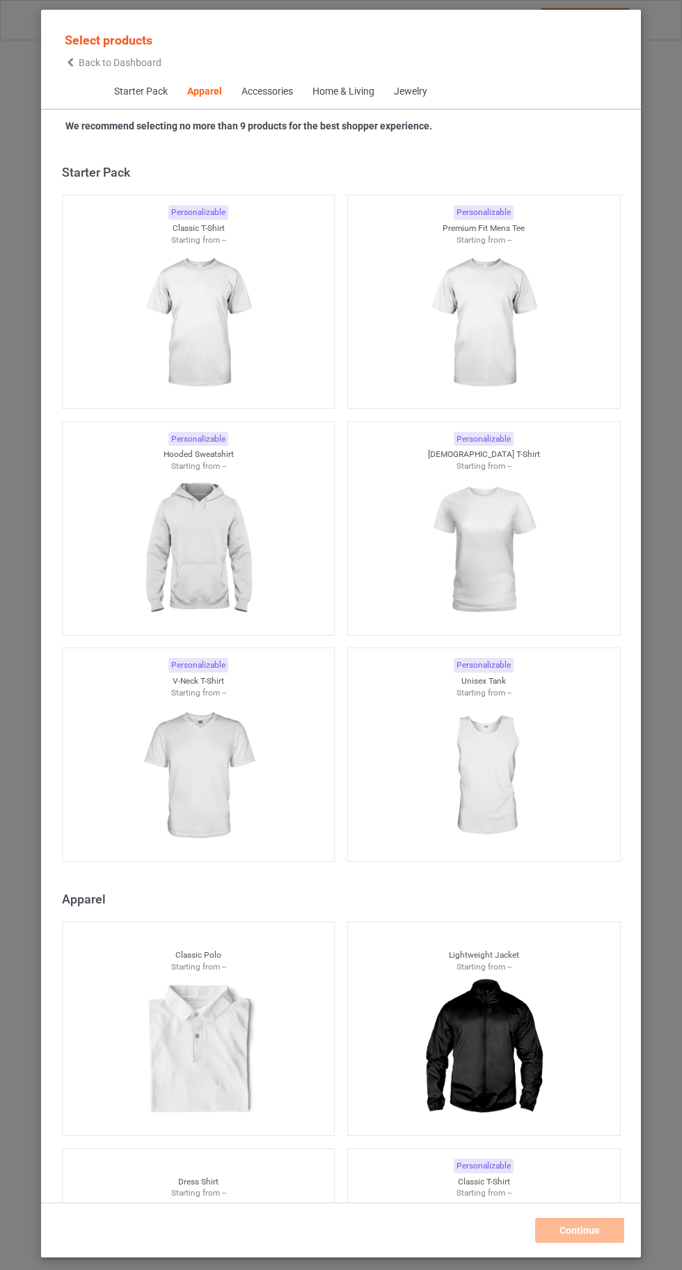
scroll to position [744, 0]
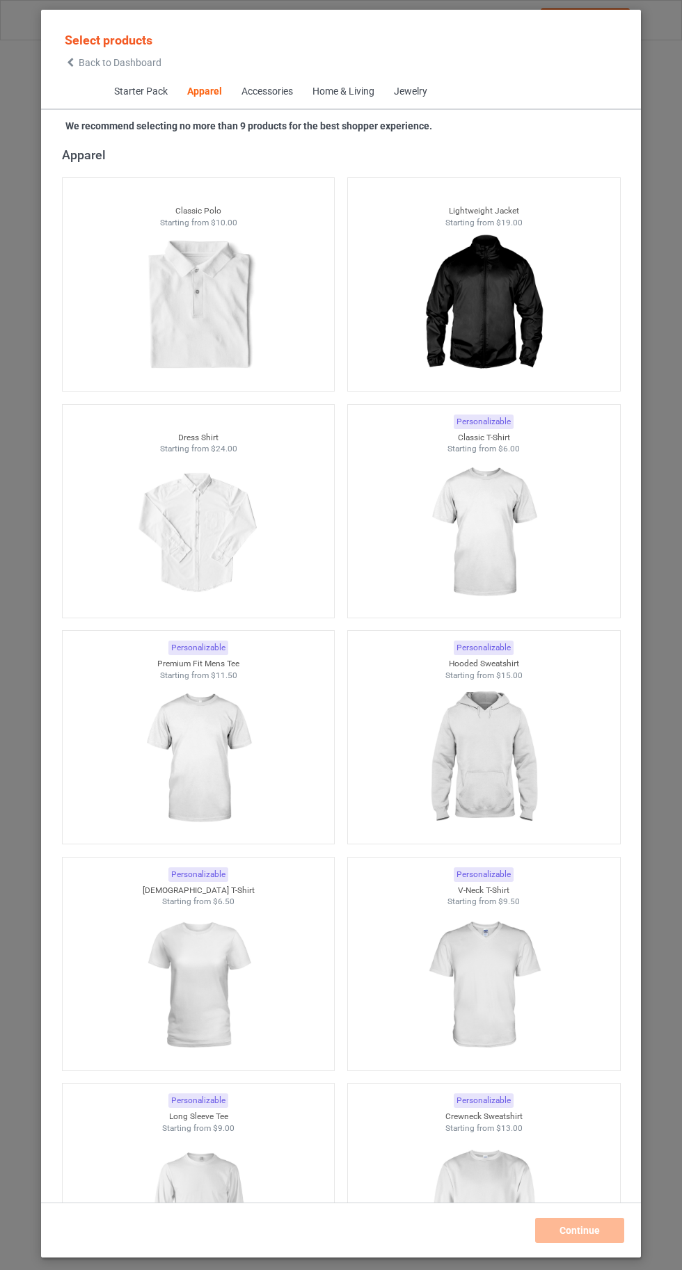
click at [497, 545] on img at bounding box center [483, 533] width 125 height 156
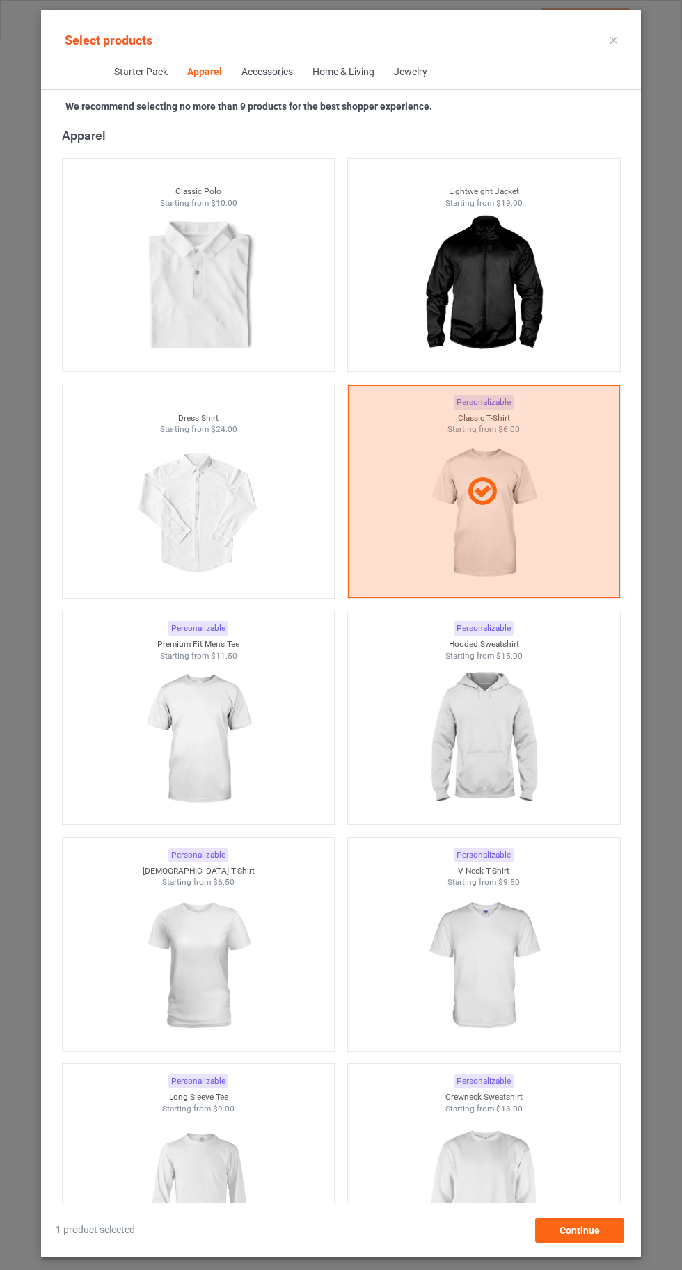
click at [498, 1208] on img at bounding box center [483, 1192] width 125 height 156
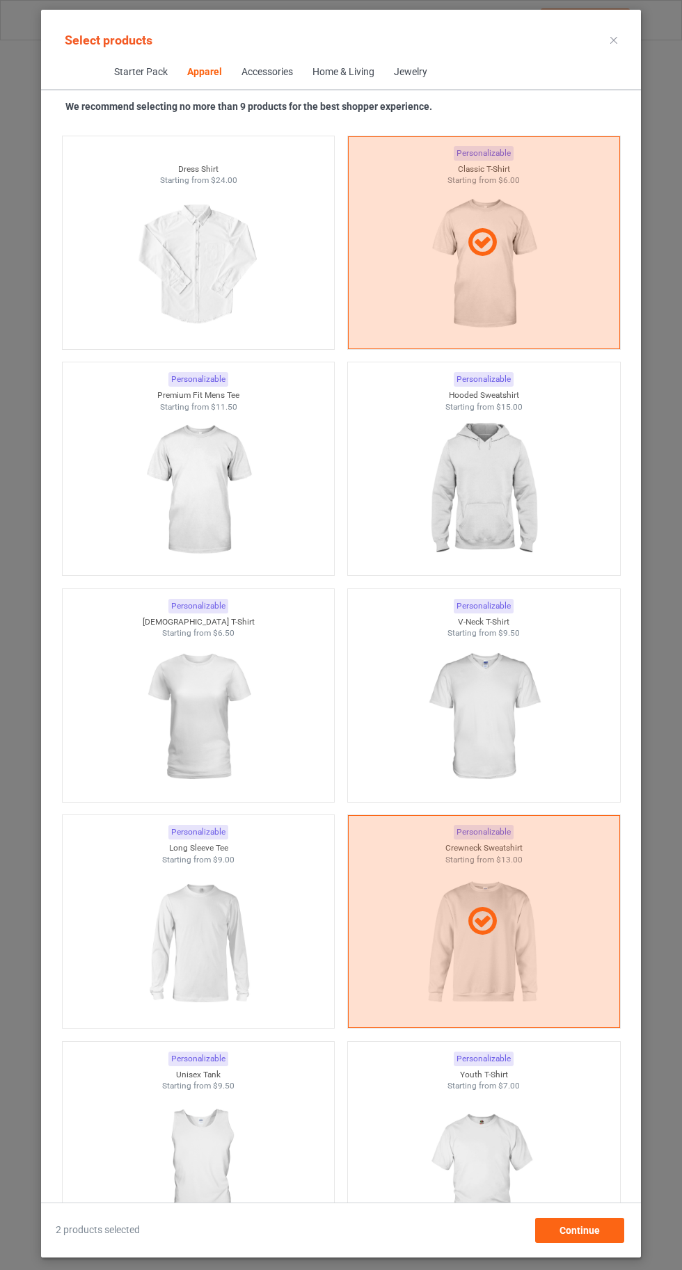
scroll to position [989, 0]
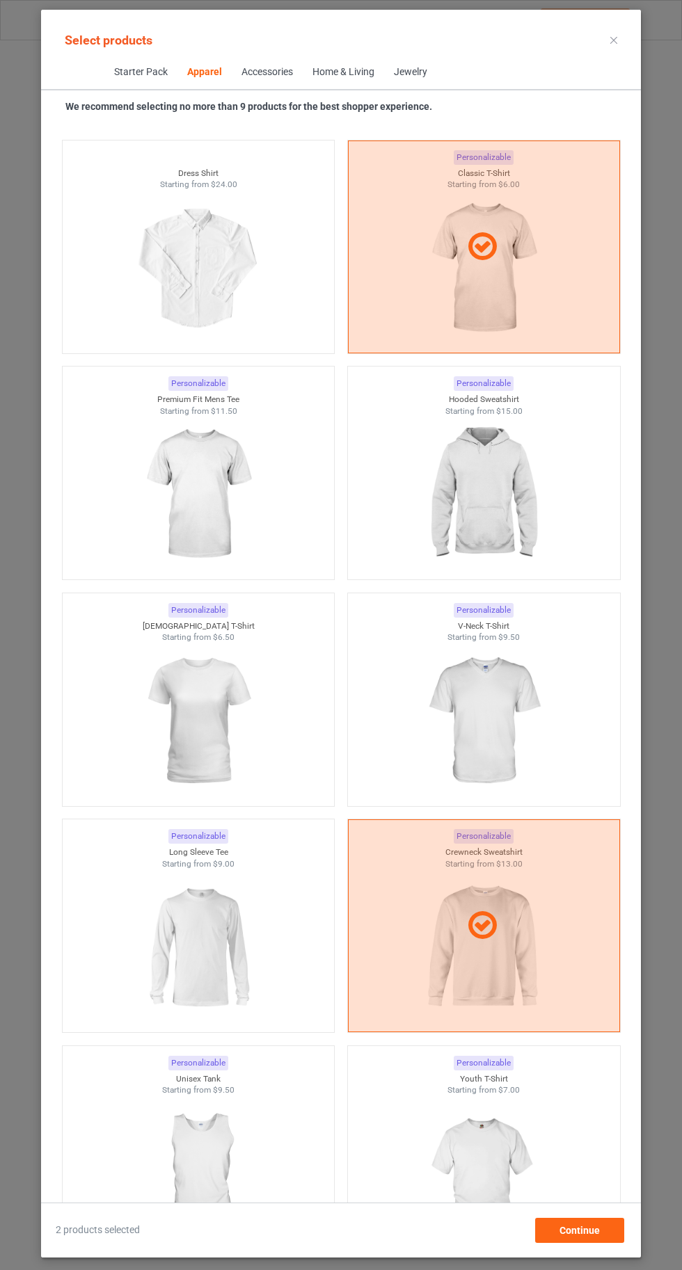
click at [481, 526] on img at bounding box center [483, 495] width 125 height 156
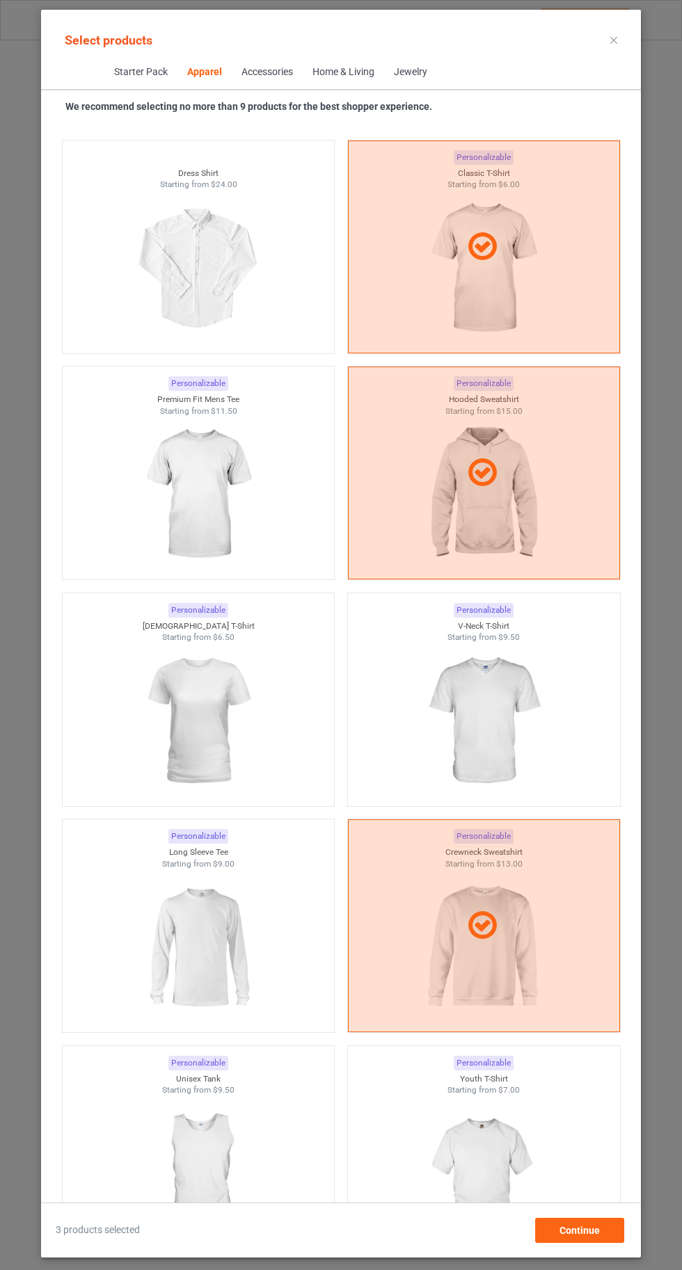
click at [214, 981] on img at bounding box center [198, 948] width 125 height 156
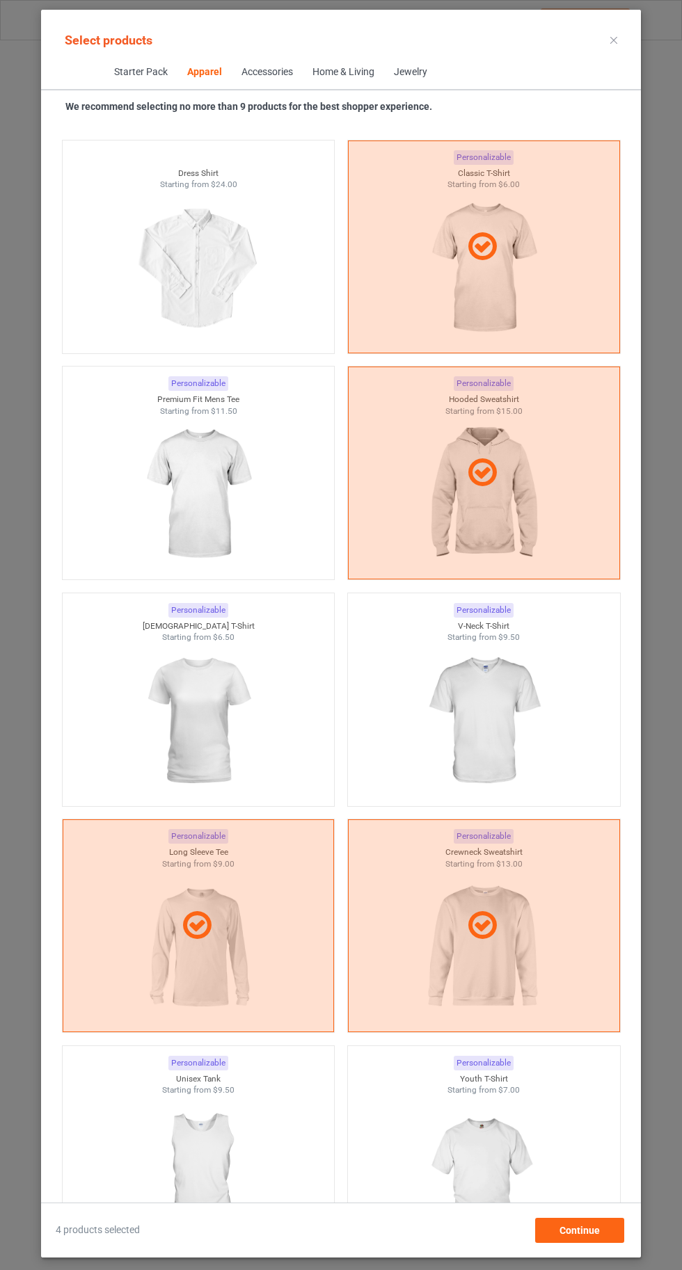
click at [224, 728] on img at bounding box center [198, 722] width 125 height 156
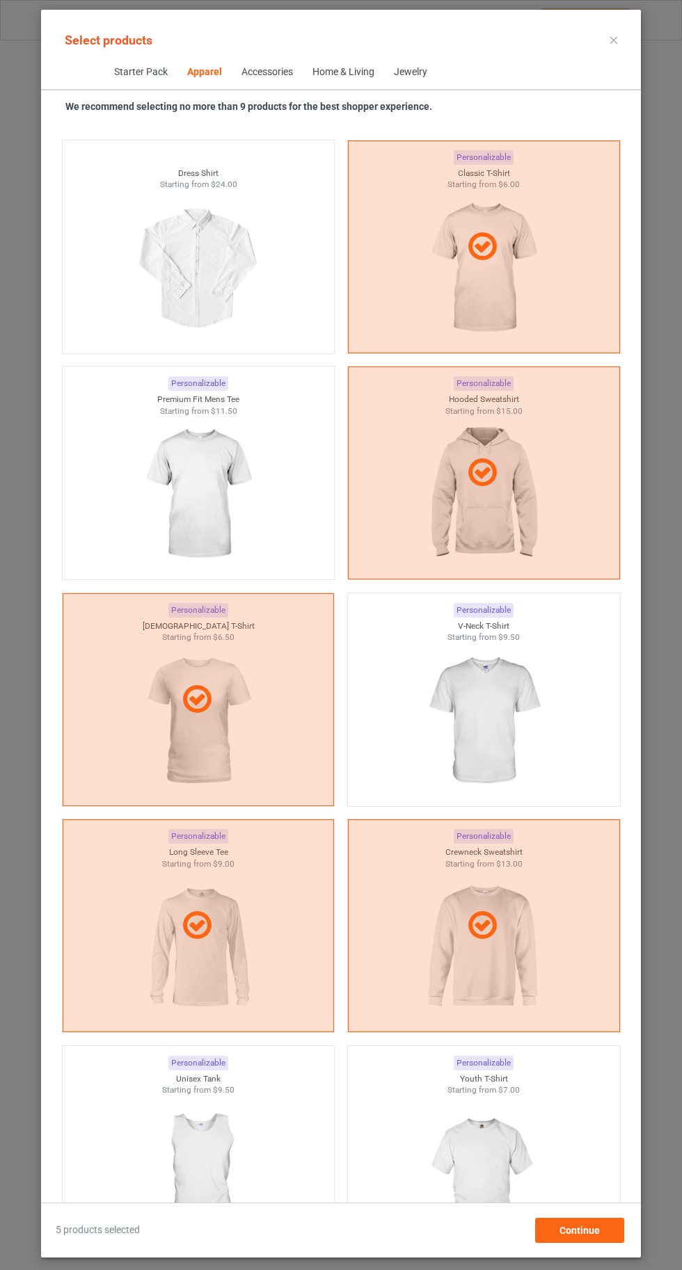
click at [483, 710] on img at bounding box center [483, 722] width 125 height 156
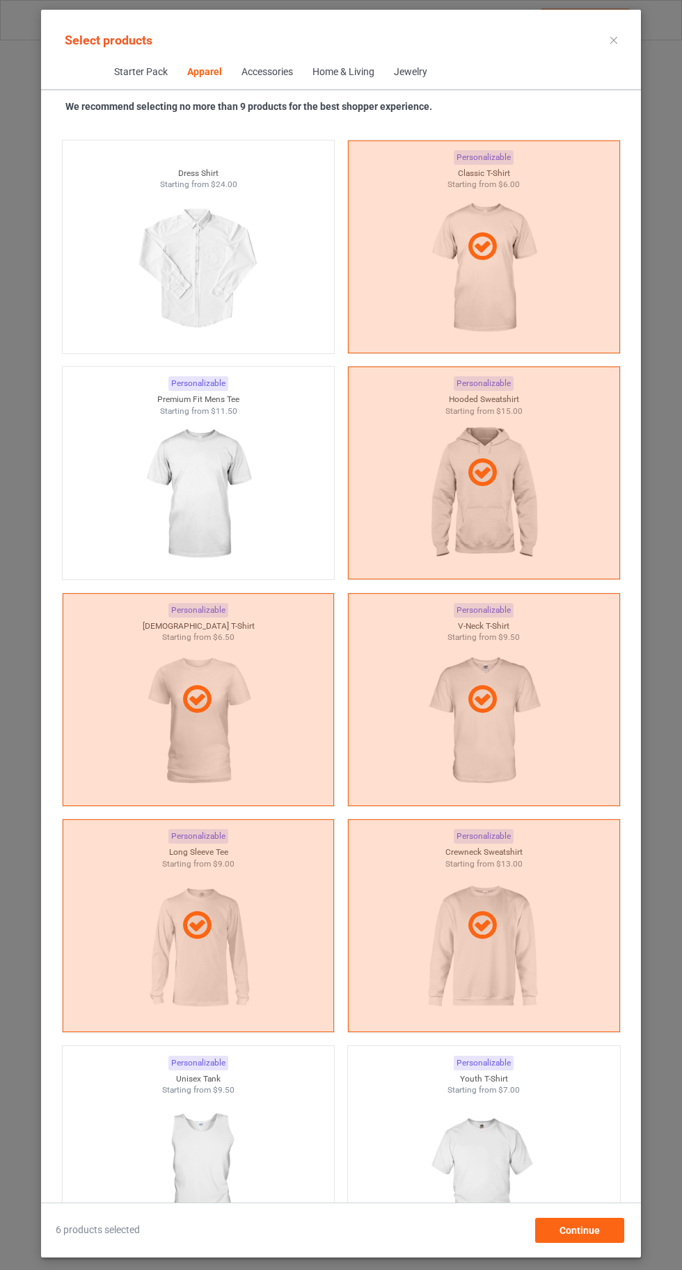
click at [260, 496] on img at bounding box center [198, 495] width 125 height 156
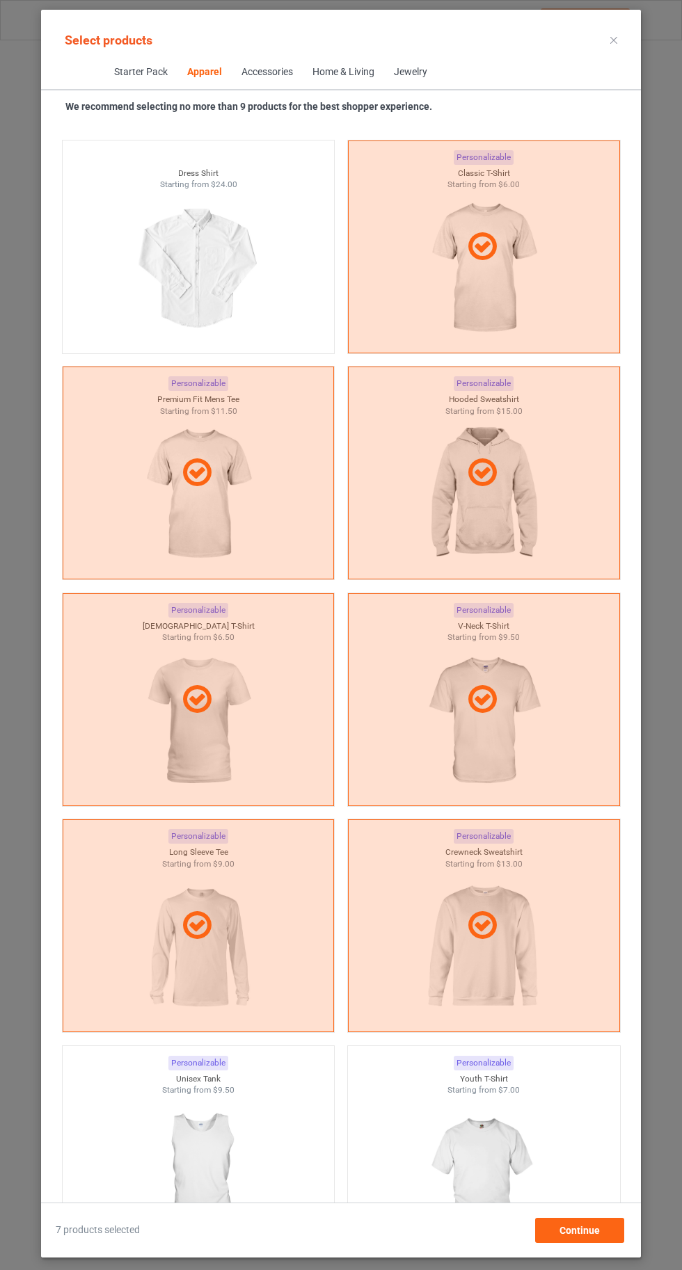
click at [209, 1149] on img at bounding box center [198, 1174] width 125 height 156
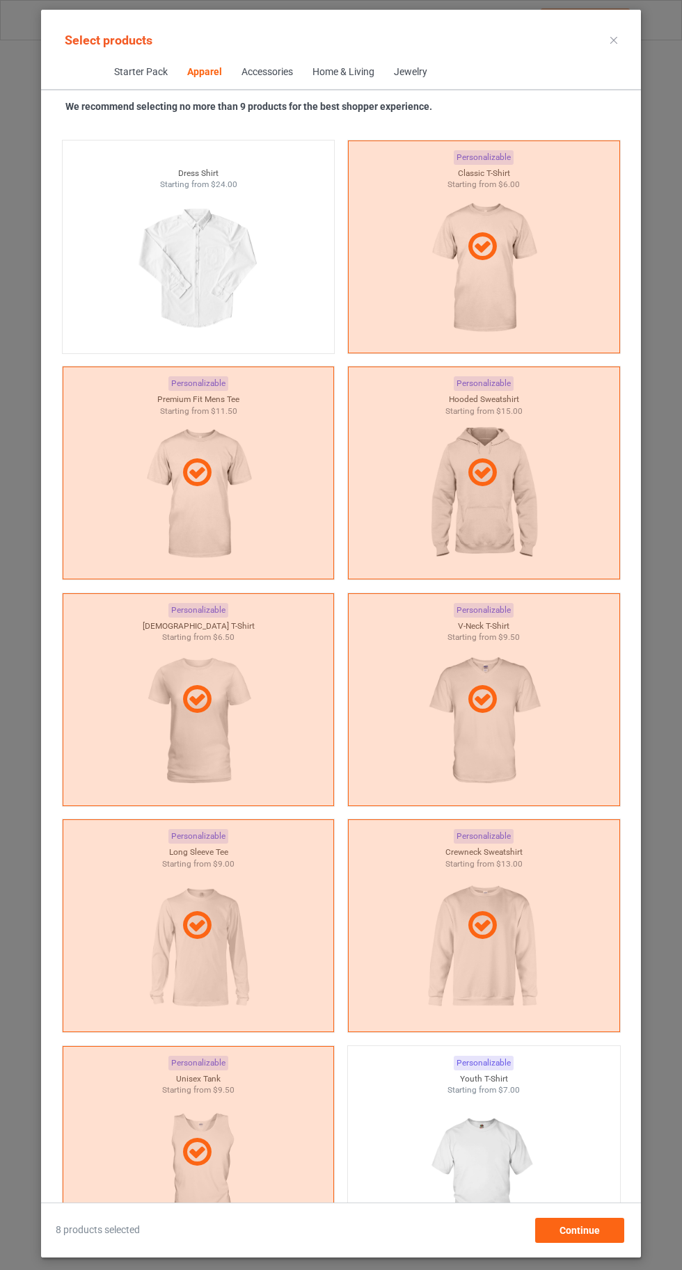
click at [459, 1174] on img at bounding box center [483, 1174] width 125 height 156
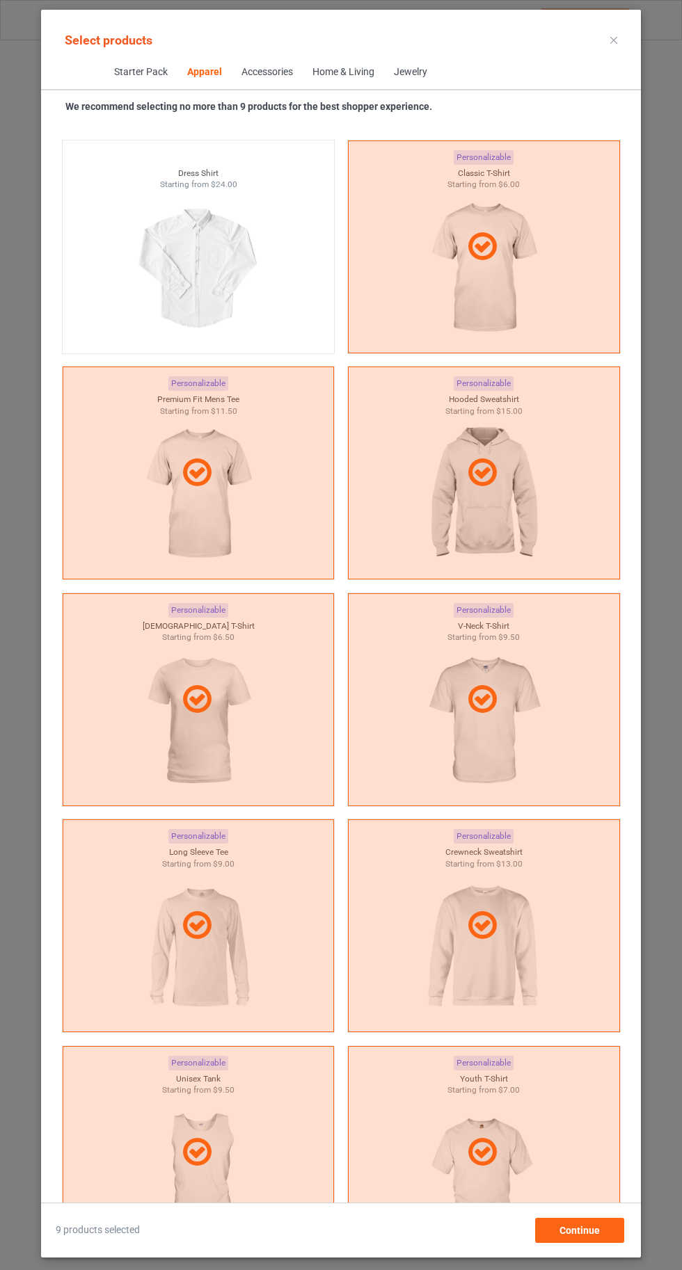
click at [614, 40] on icon at bounding box center [613, 40] width 7 height 7
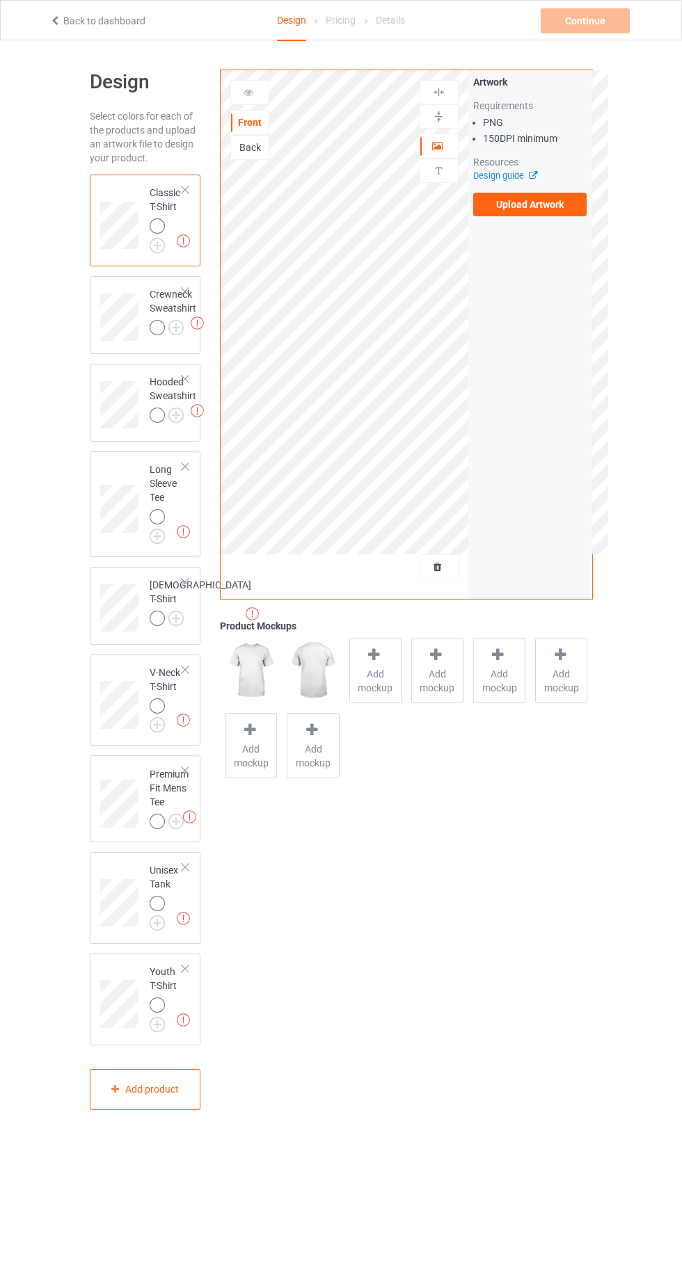
click at [0, 0] on img at bounding box center [0, 0] width 0 height 0
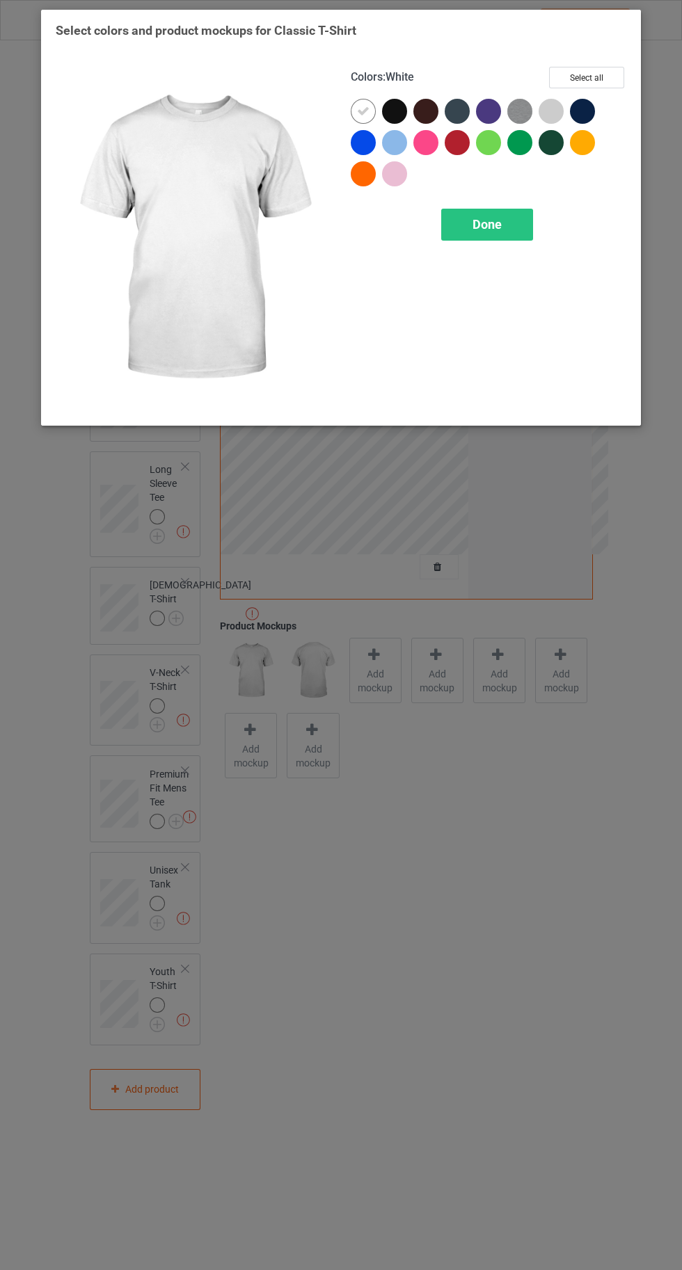
click at [511, 109] on img at bounding box center [519, 111] width 25 height 25
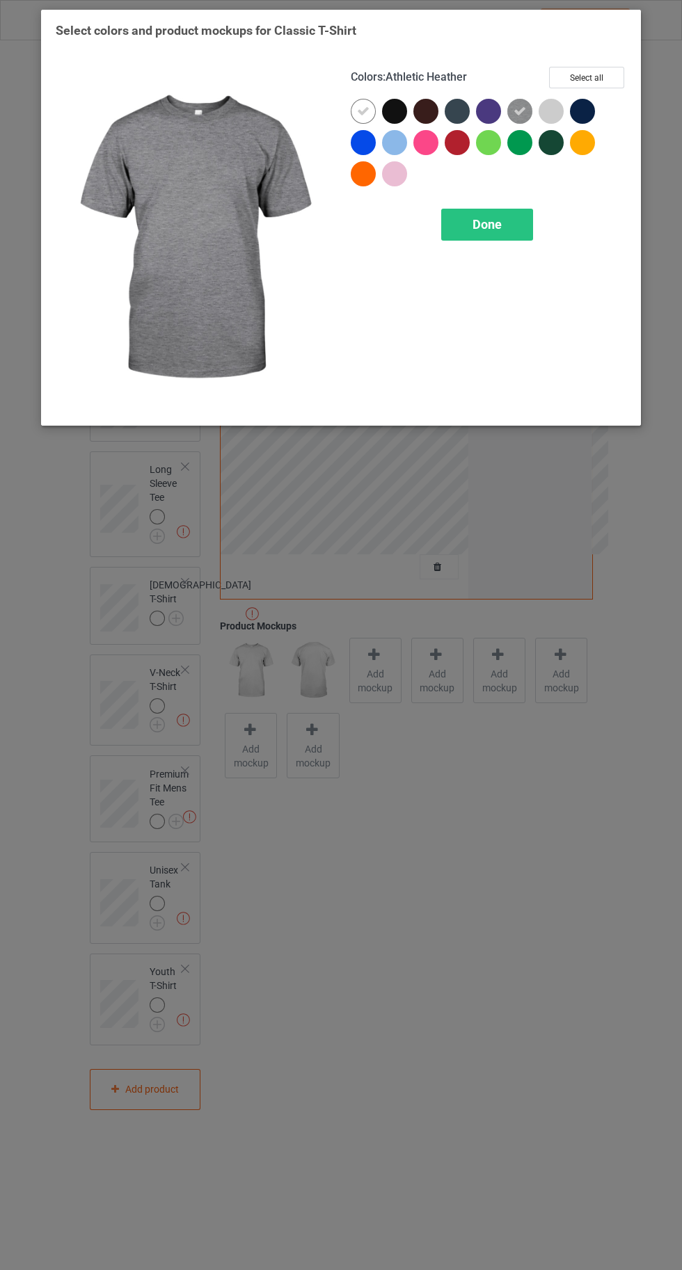
click at [548, 109] on div at bounding box center [550, 111] width 25 height 25
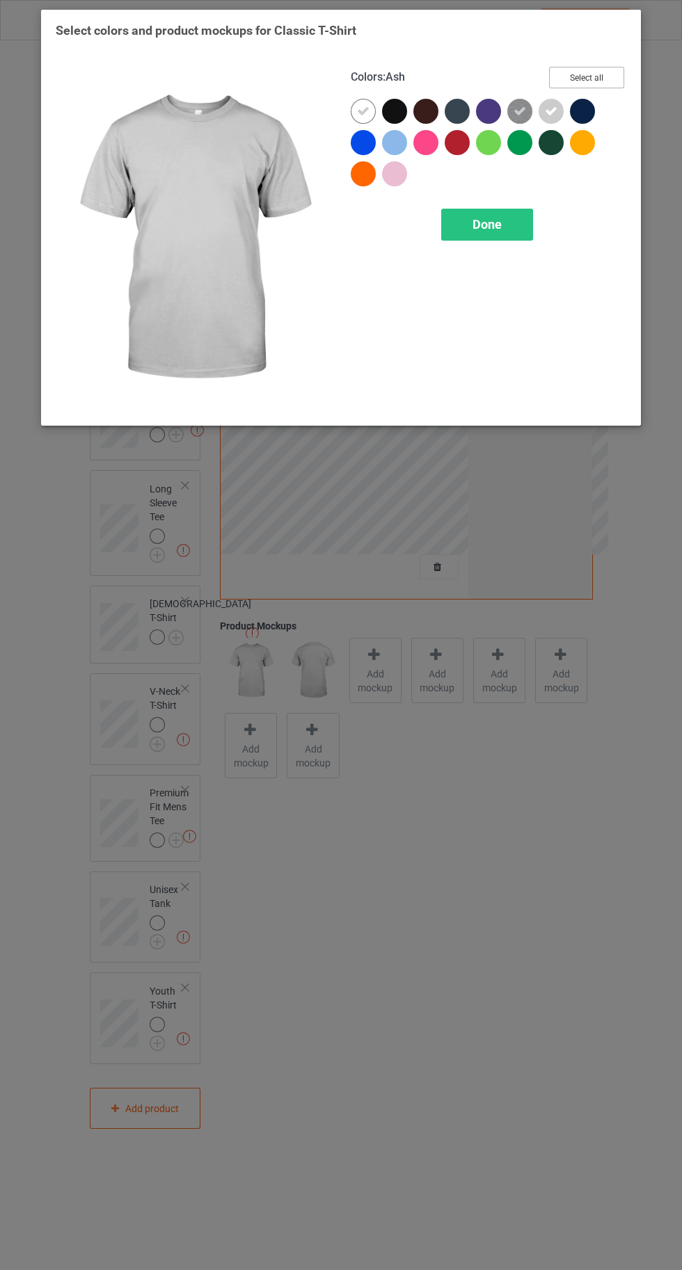
click at [601, 70] on button "Select all" at bounding box center [586, 78] width 75 height 22
click at [396, 109] on icon at bounding box center [394, 111] width 13 height 13
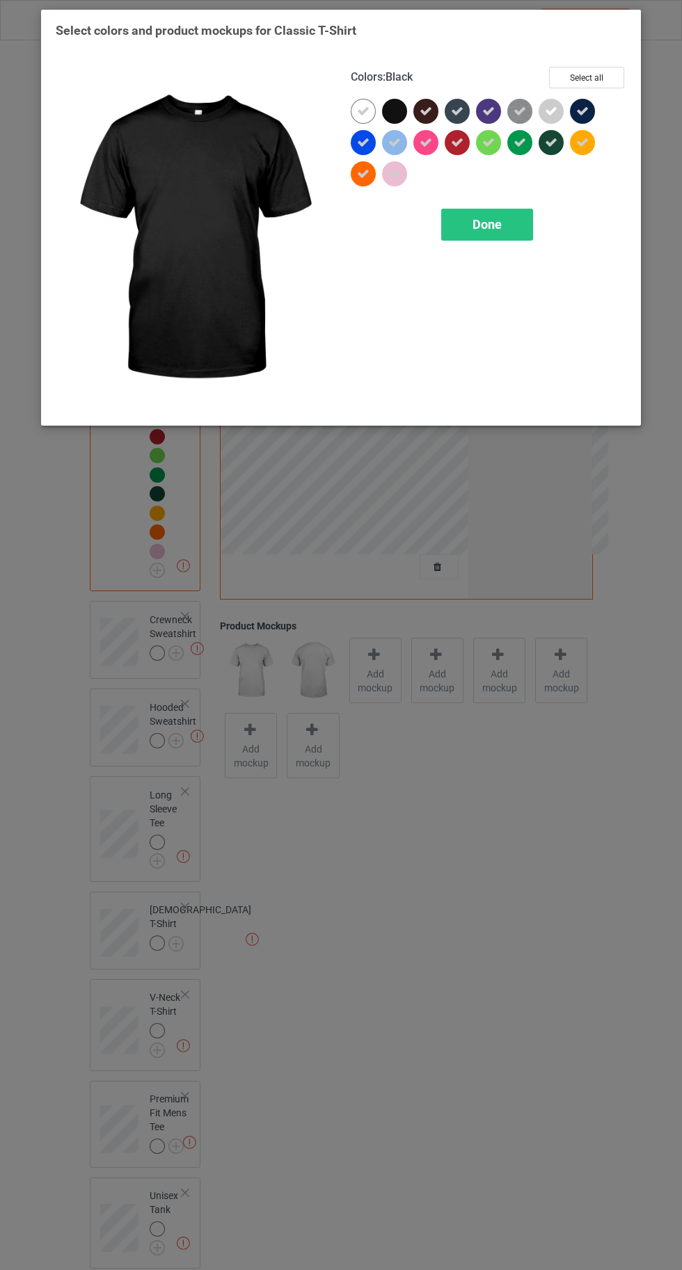
click at [426, 111] on icon at bounding box center [425, 111] width 13 height 13
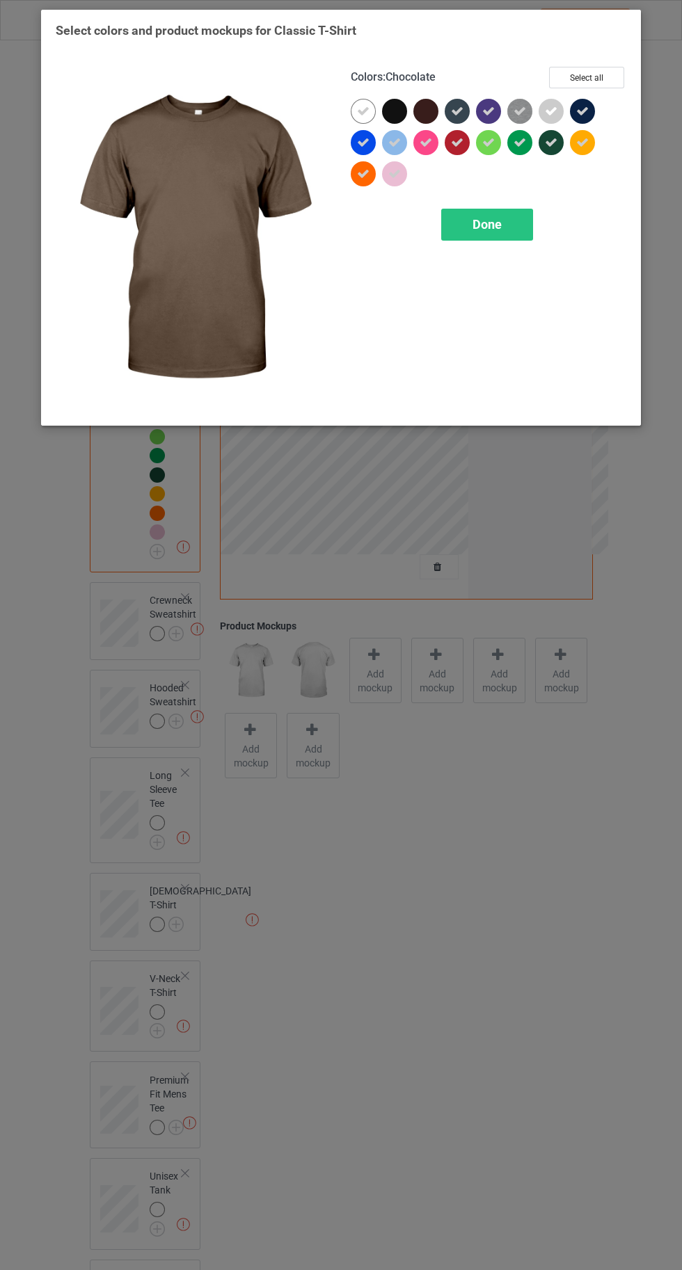
click at [456, 111] on icon at bounding box center [457, 111] width 13 height 13
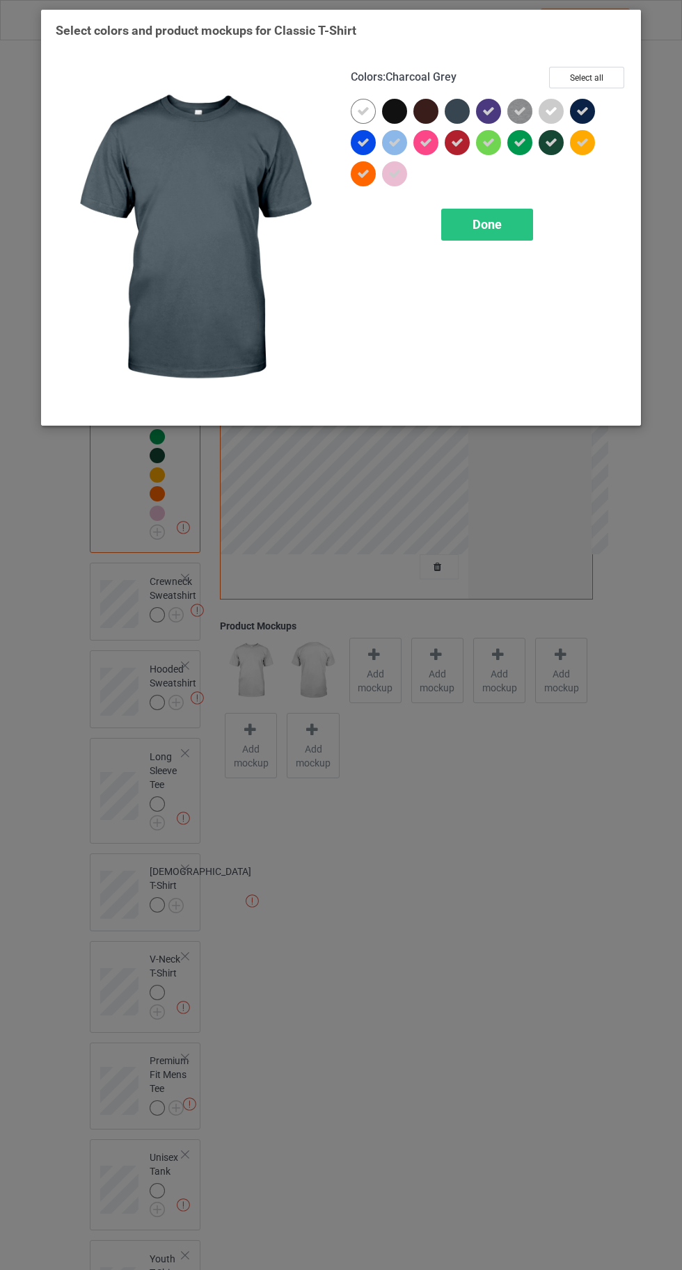
click at [486, 117] on icon at bounding box center [488, 111] width 13 height 13
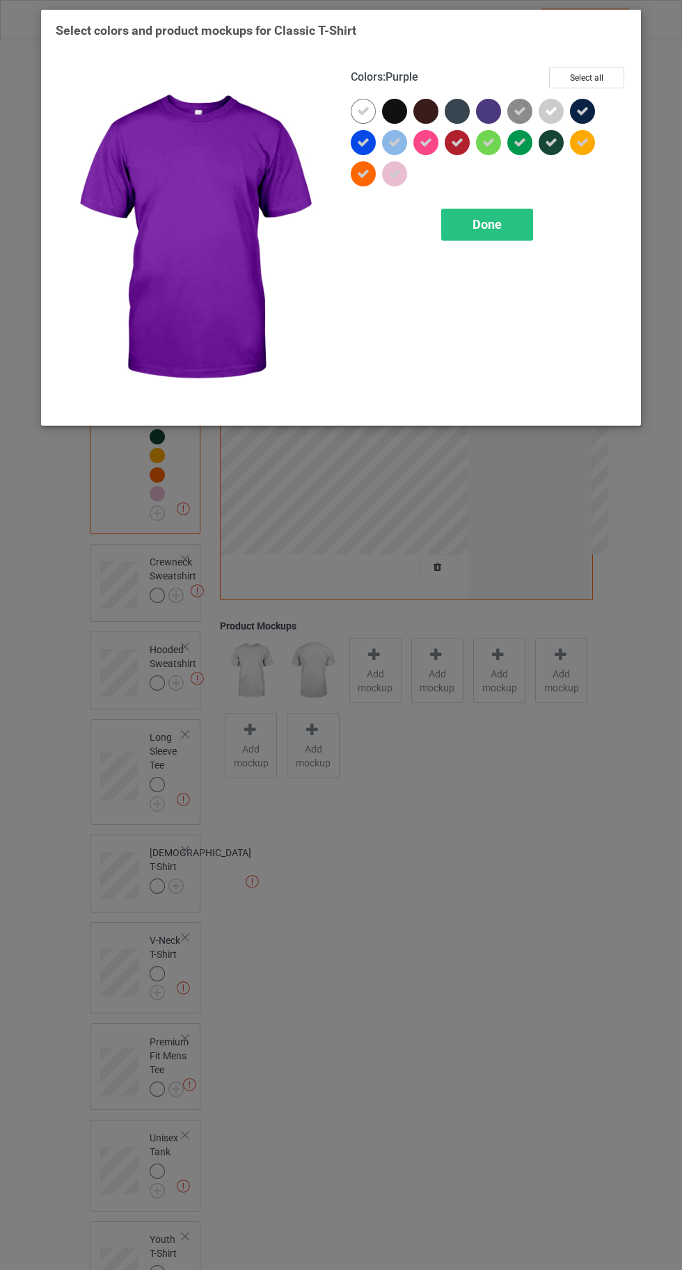
click at [501, 239] on div "Done" at bounding box center [487, 225] width 92 height 32
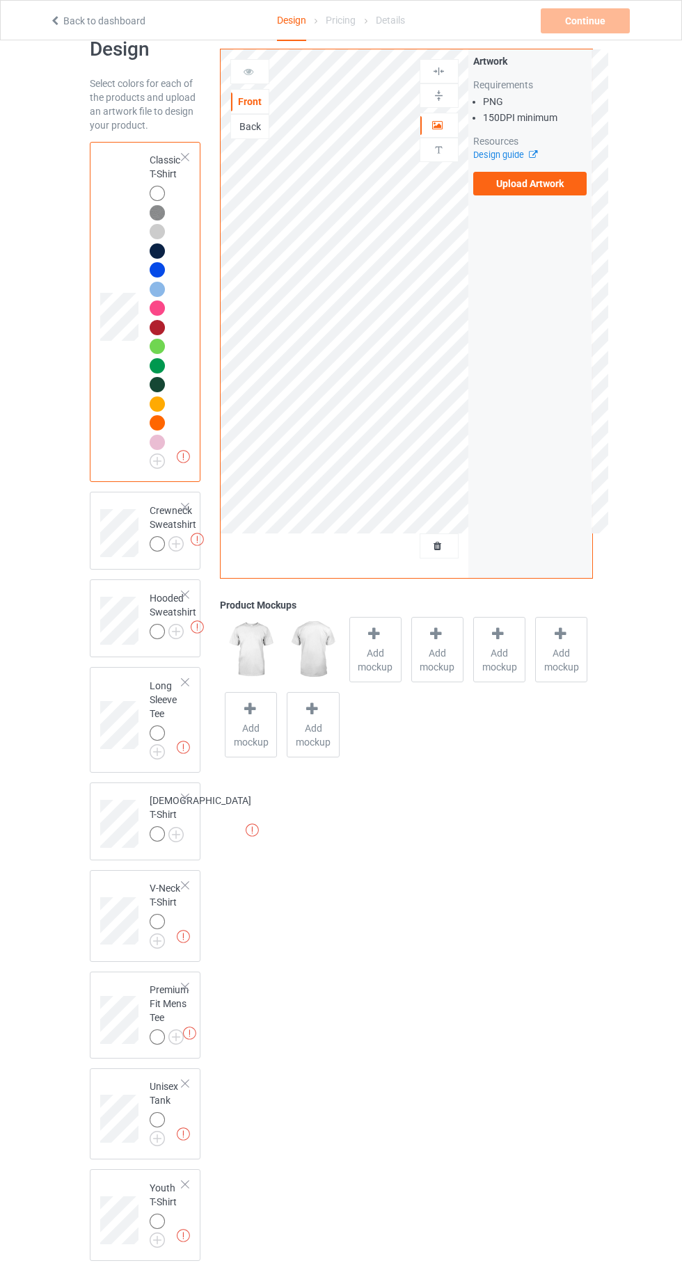
scroll to position [33, 0]
click at [0, 0] on img at bounding box center [0, 0] width 0 height 0
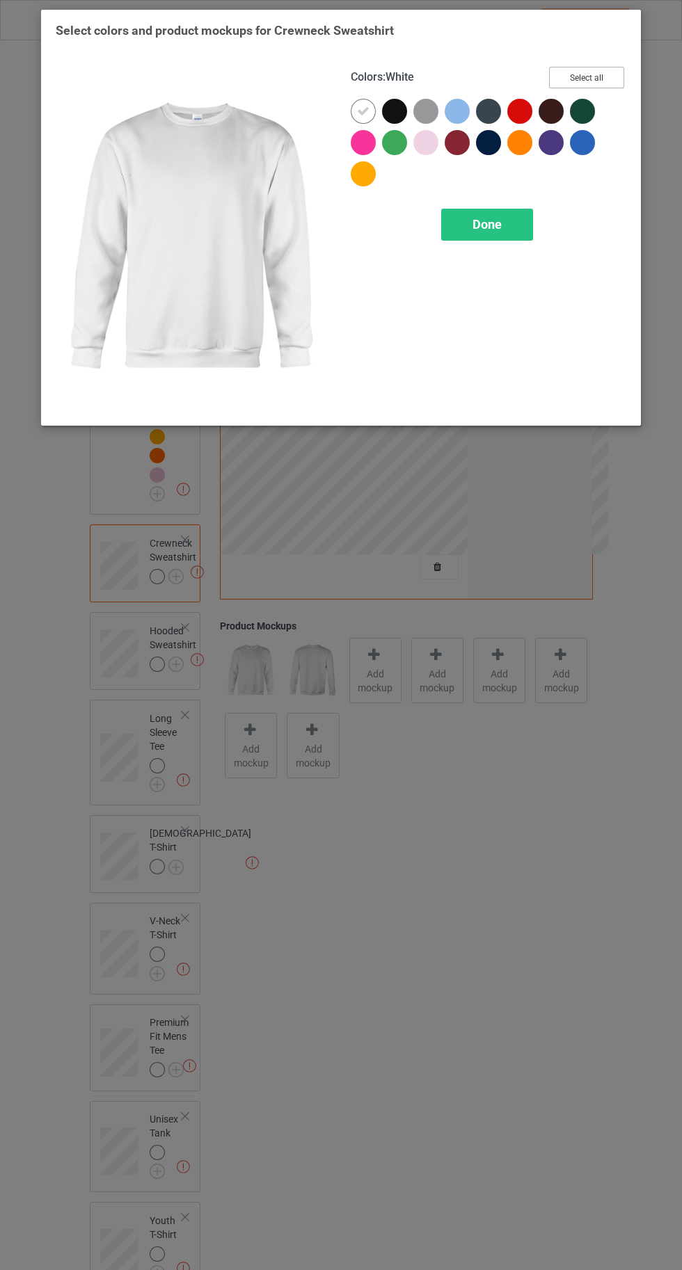
click at [594, 69] on button "Select all" at bounding box center [586, 78] width 75 height 22
click at [394, 111] on icon at bounding box center [394, 111] width 13 height 13
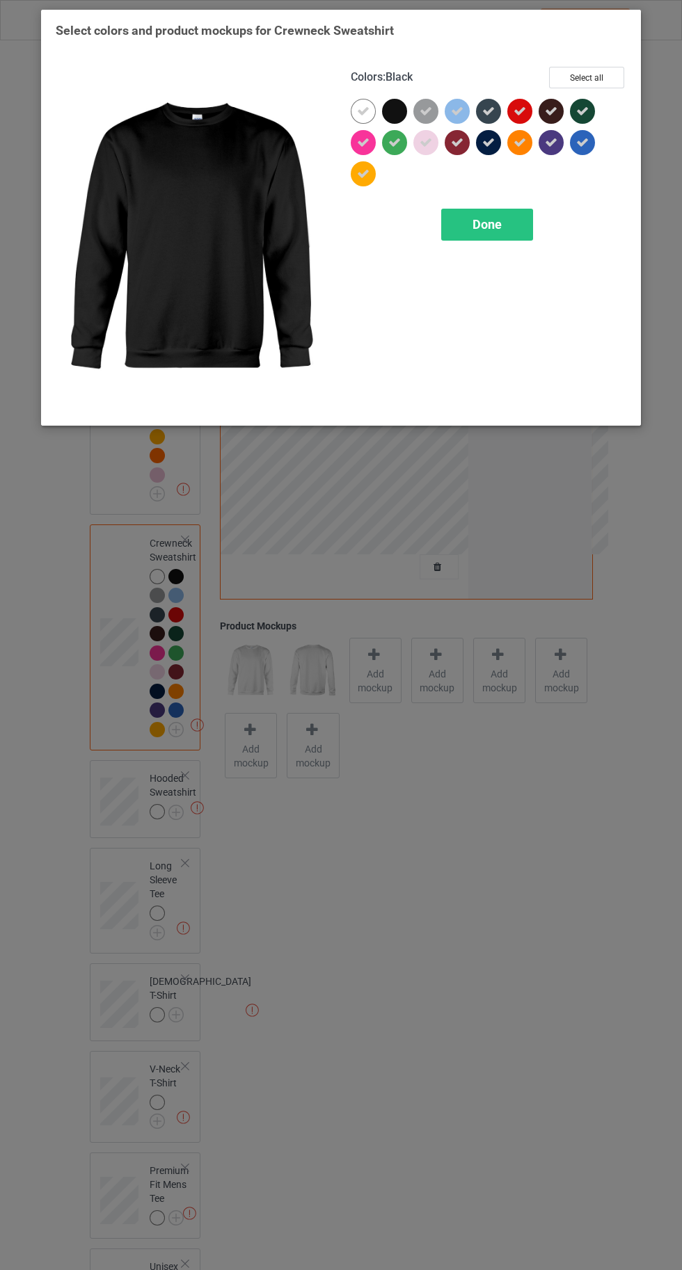
click at [488, 111] on icon at bounding box center [488, 111] width 13 height 13
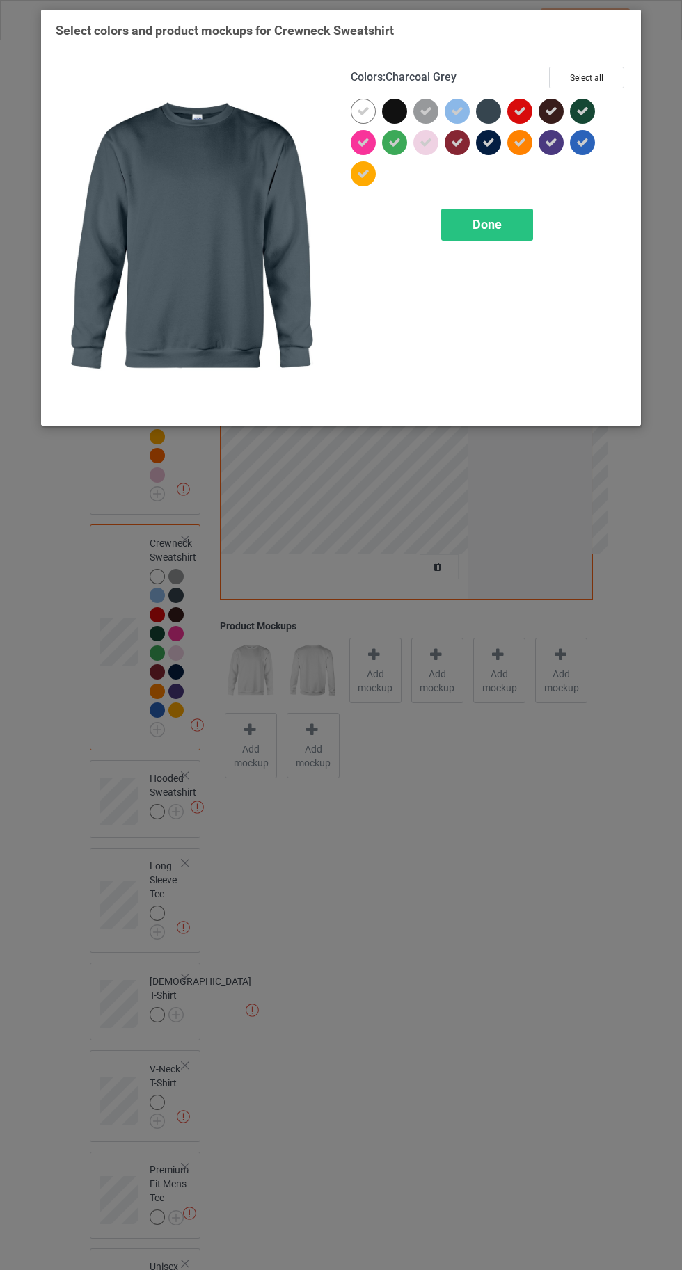
click at [488, 142] on icon at bounding box center [488, 142] width 13 height 13
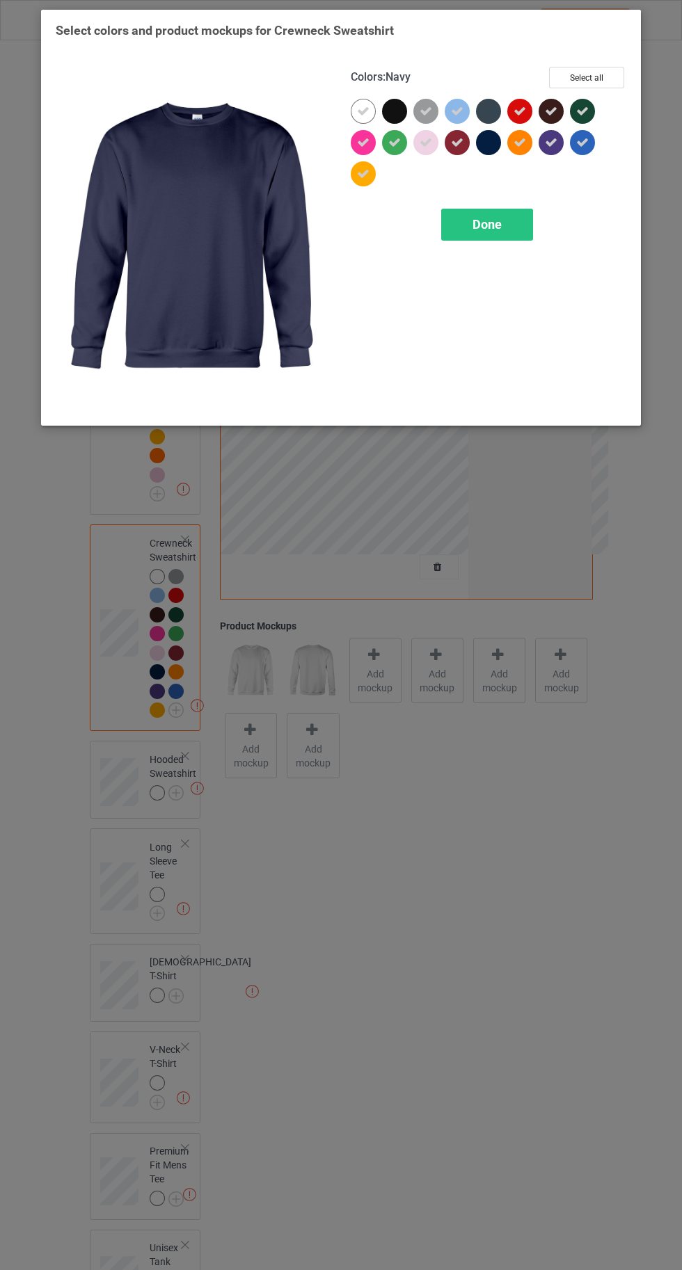
click at [554, 113] on icon at bounding box center [551, 111] width 13 height 13
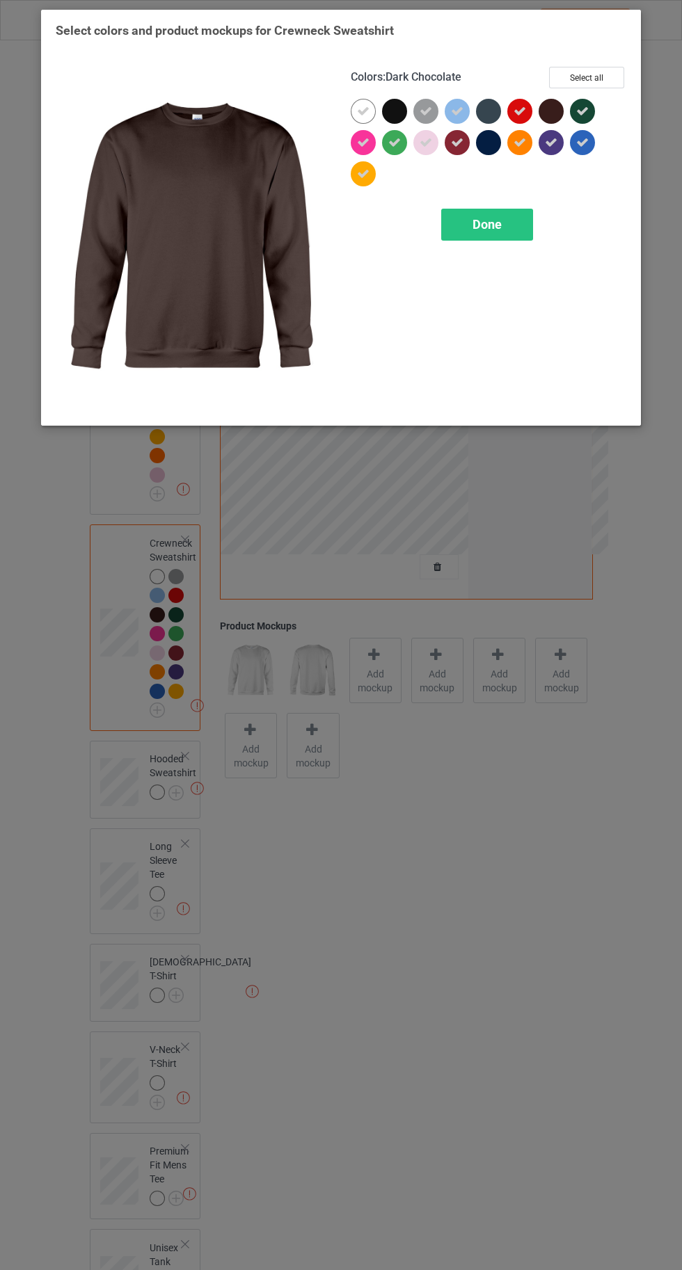
click at [488, 223] on span "Done" at bounding box center [486, 224] width 29 height 15
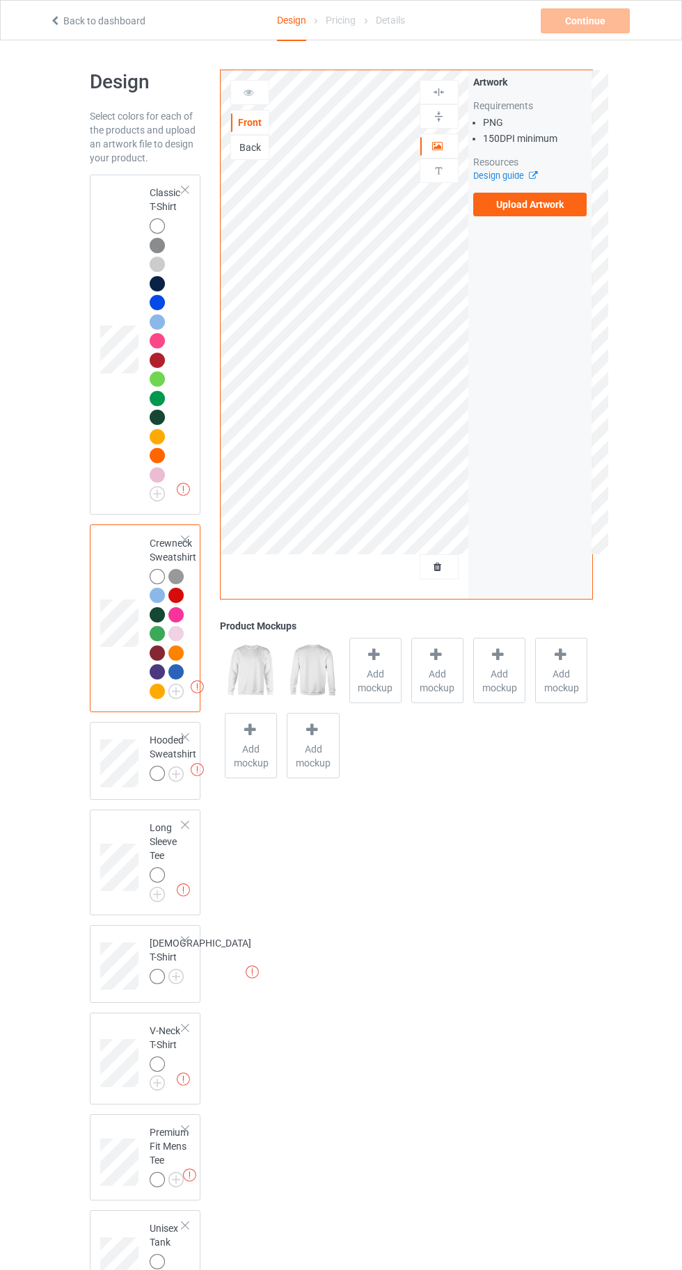
scroll to position [143, 0]
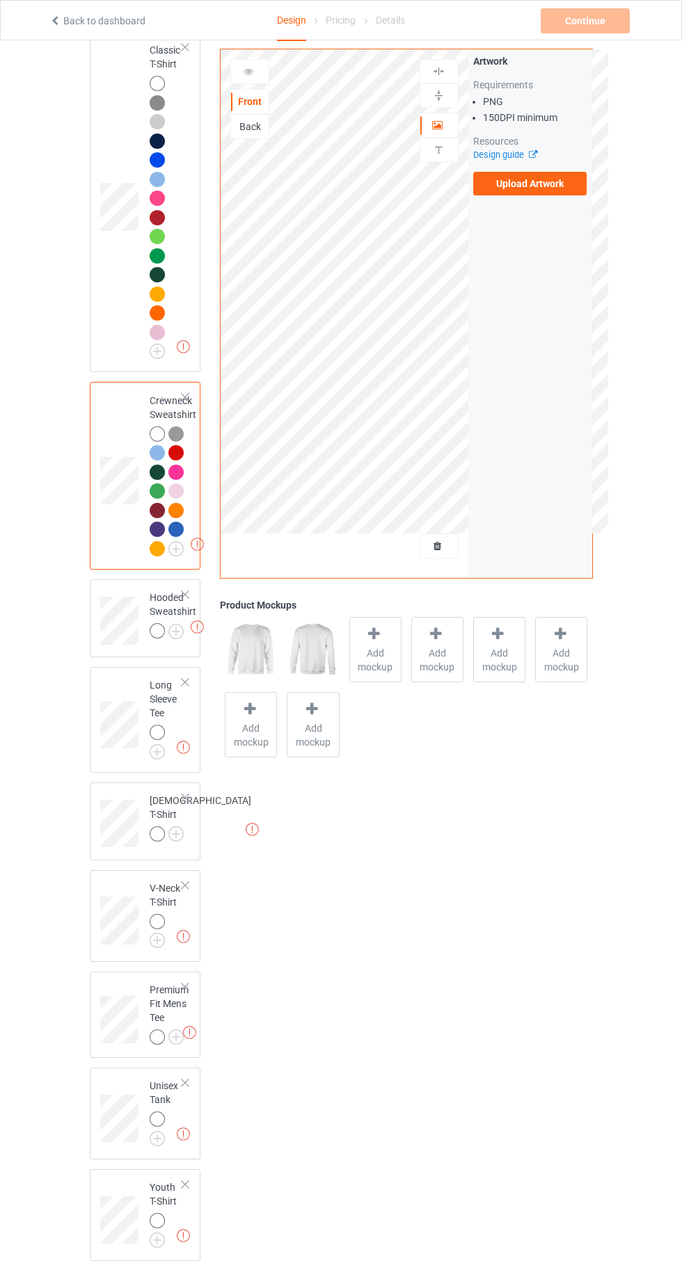
click at [0, 0] on img at bounding box center [0, 0] width 0 height 0
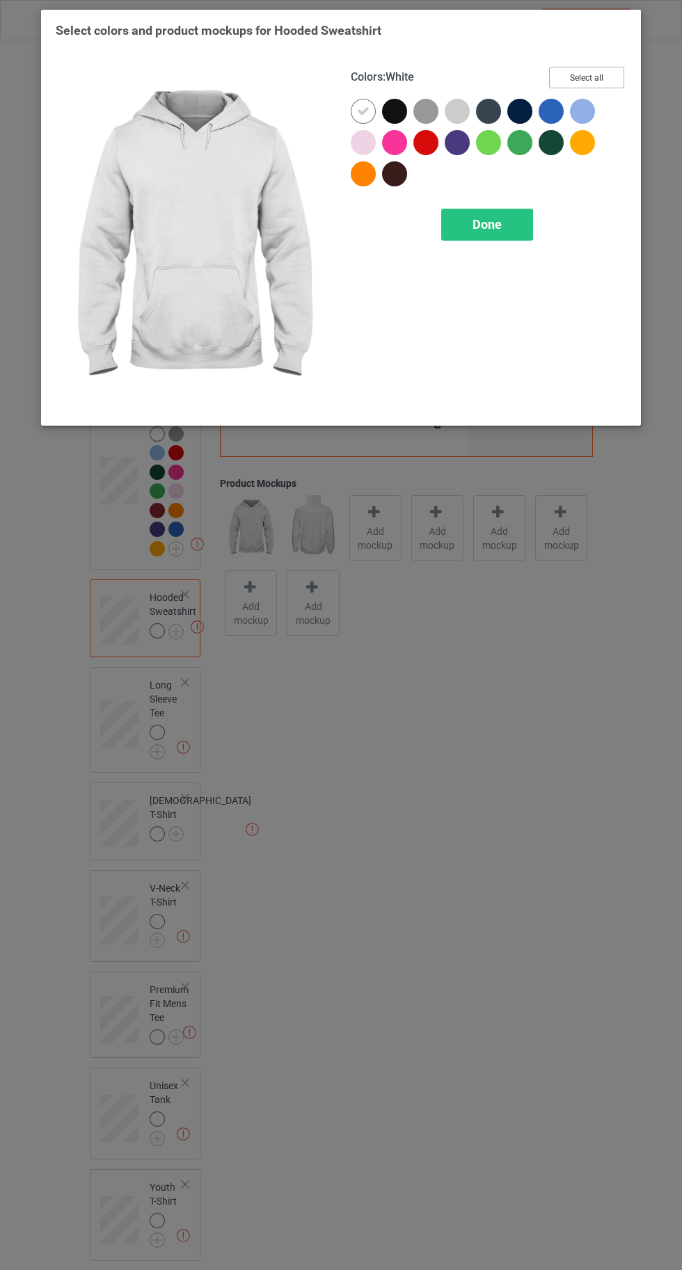
click at [593, 72] on button "Select all" at bounding box center [586, 78] width 75 height 22
click at [394, 111] on icon at bounding box center [394, 111] width 13 height 13
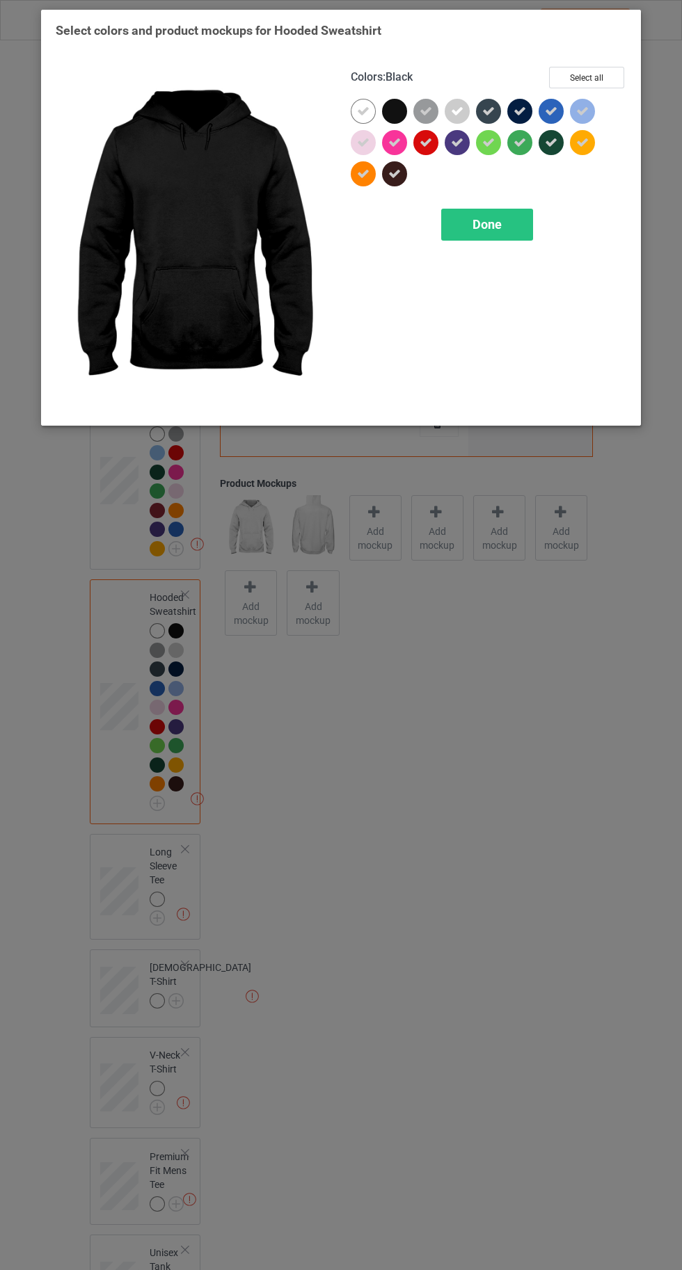
click at [492, 115] on icon at bounding box center [488, 111] width 13 height 13
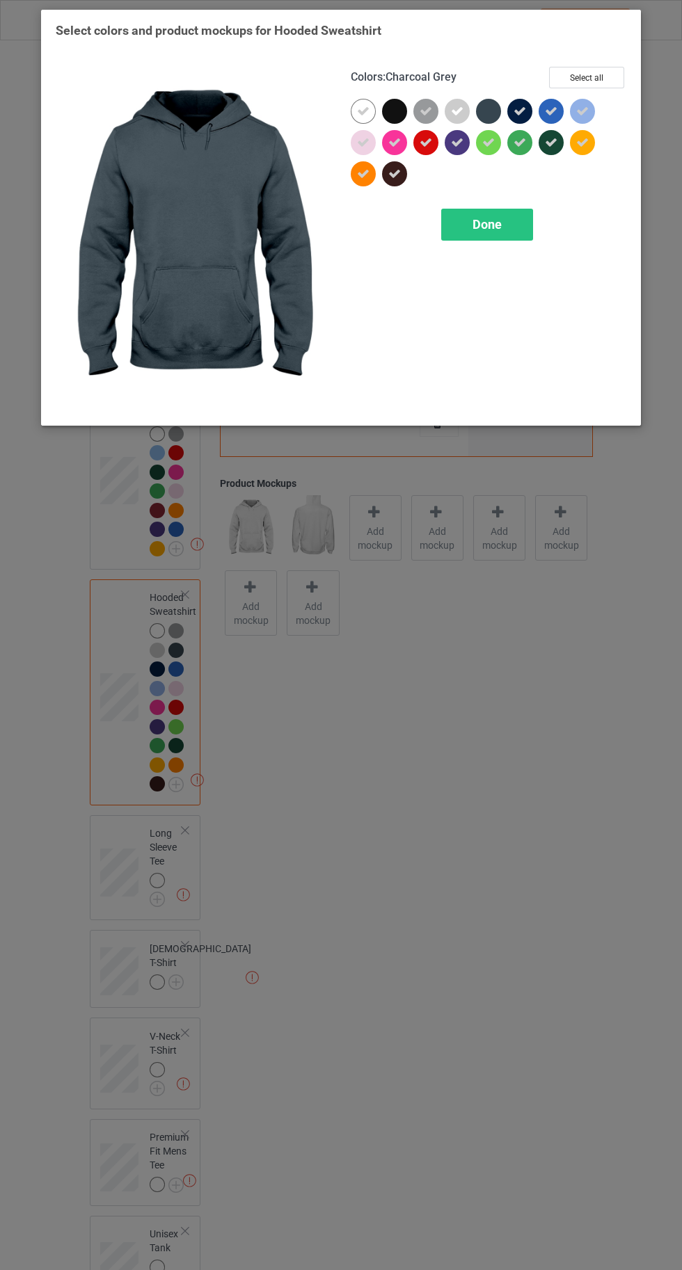
click at [520, 111] on icon at bounding box center [519, 111] width 13 height 13
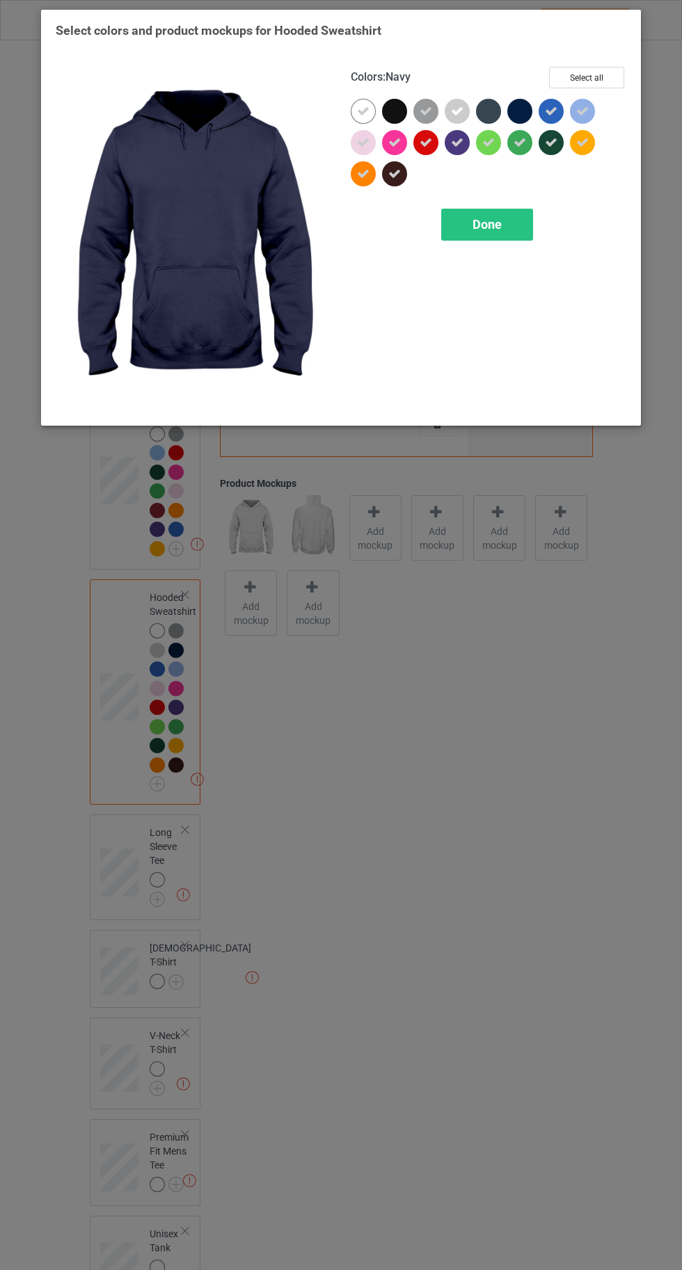
click at [506, 236] on div "Done" at bounding box center [487, 225] width 92 height 32
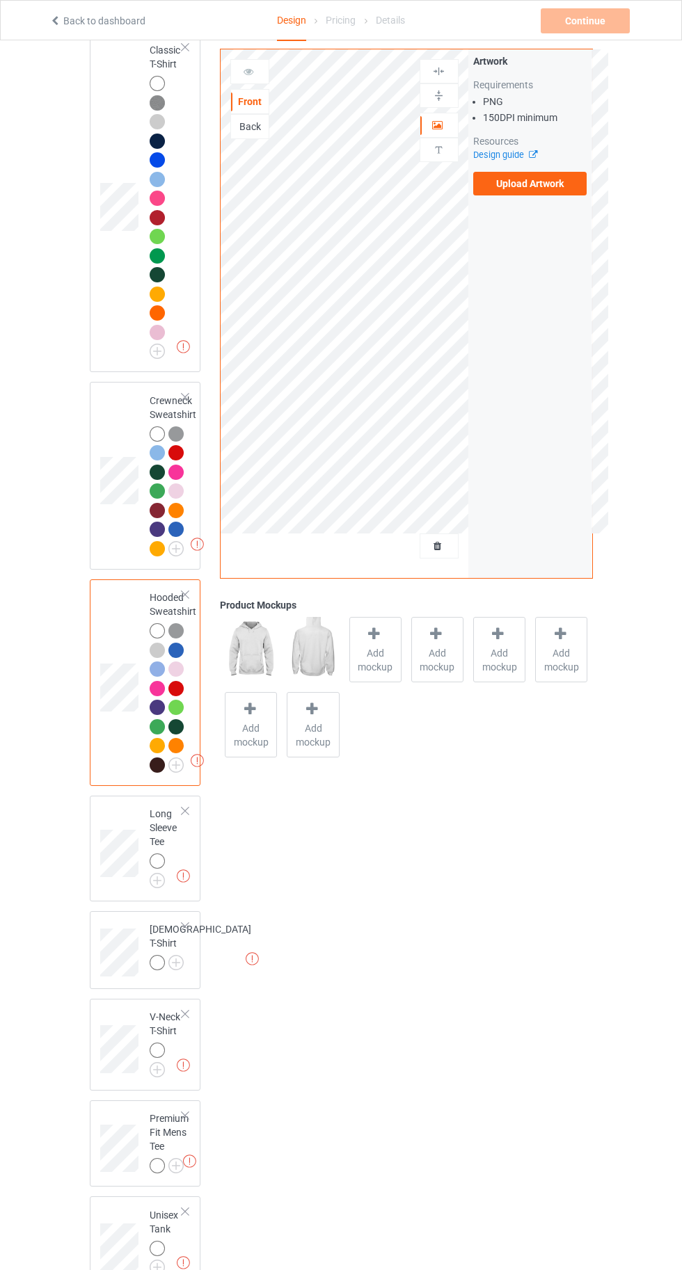
scroll to position [271, 0]
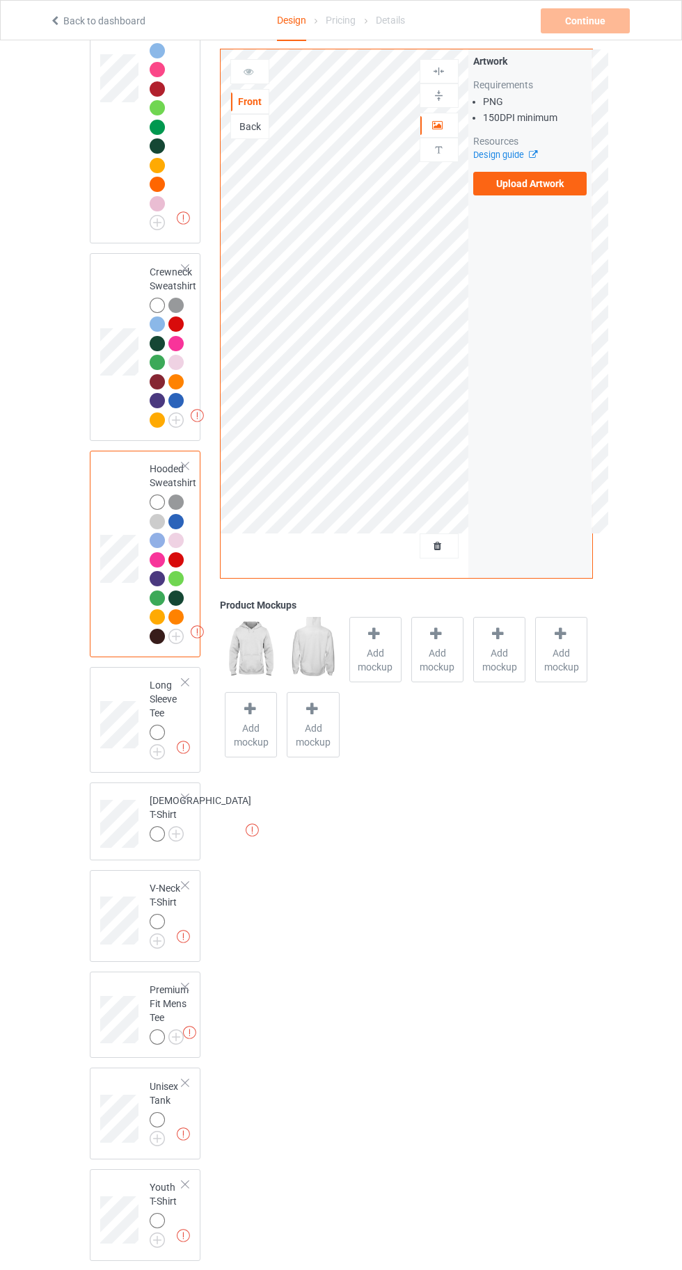
click at [0, 0] on img at bounding box center [0, 0] width 0 height 0
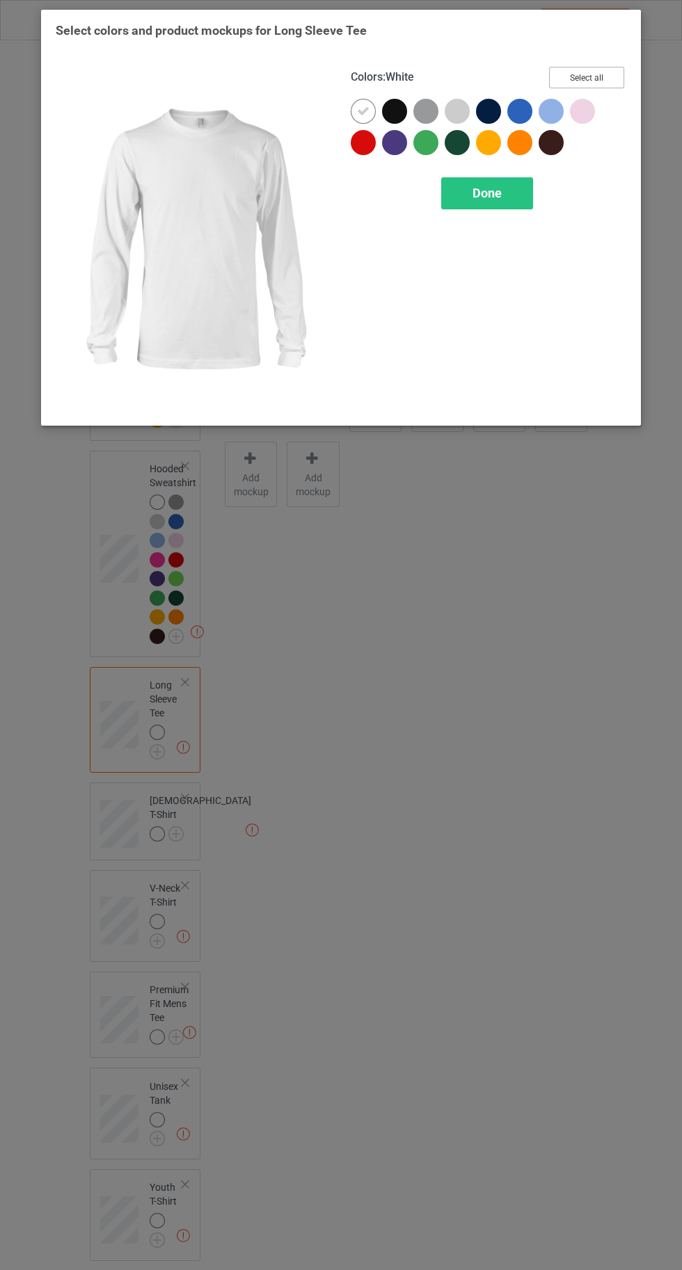
click at [597, 72] on button "Select all" at bounding box center [586, 78] width 75 height 22
click at [394, 111] on icon at bounding box center [394, 111] width 13 height 13
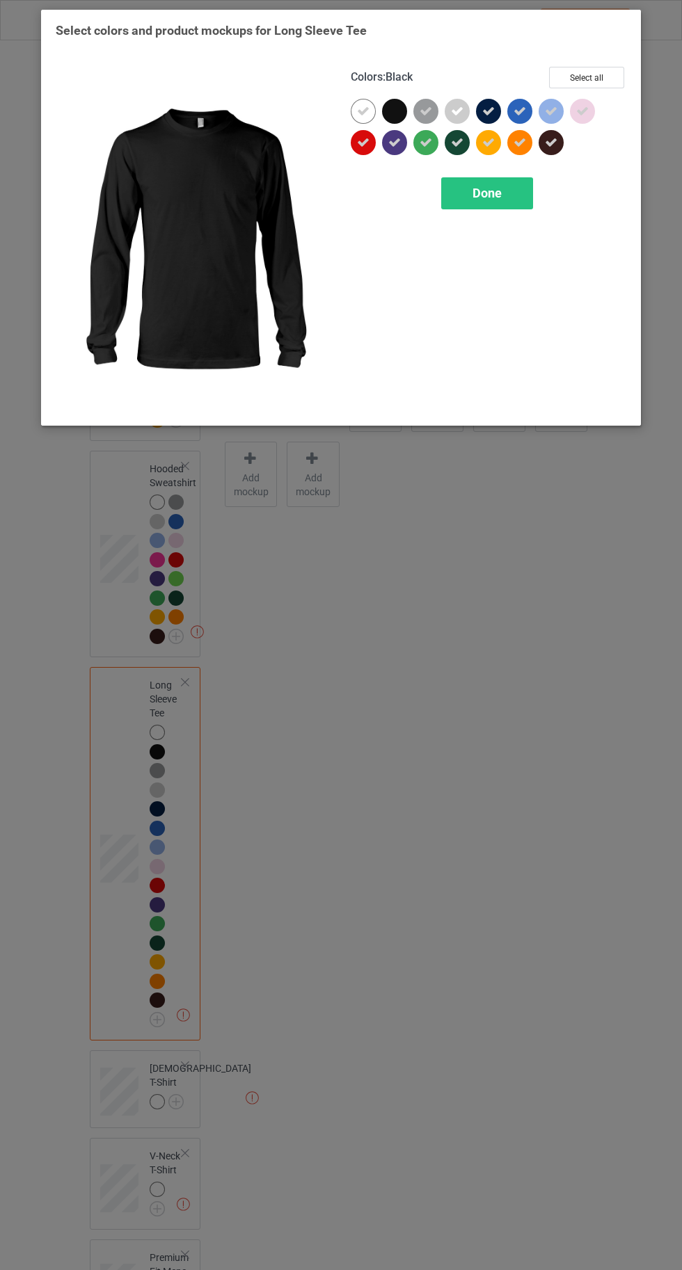
click at [489, 111] on icon at bounding box center [488, 111] width 13 height 13
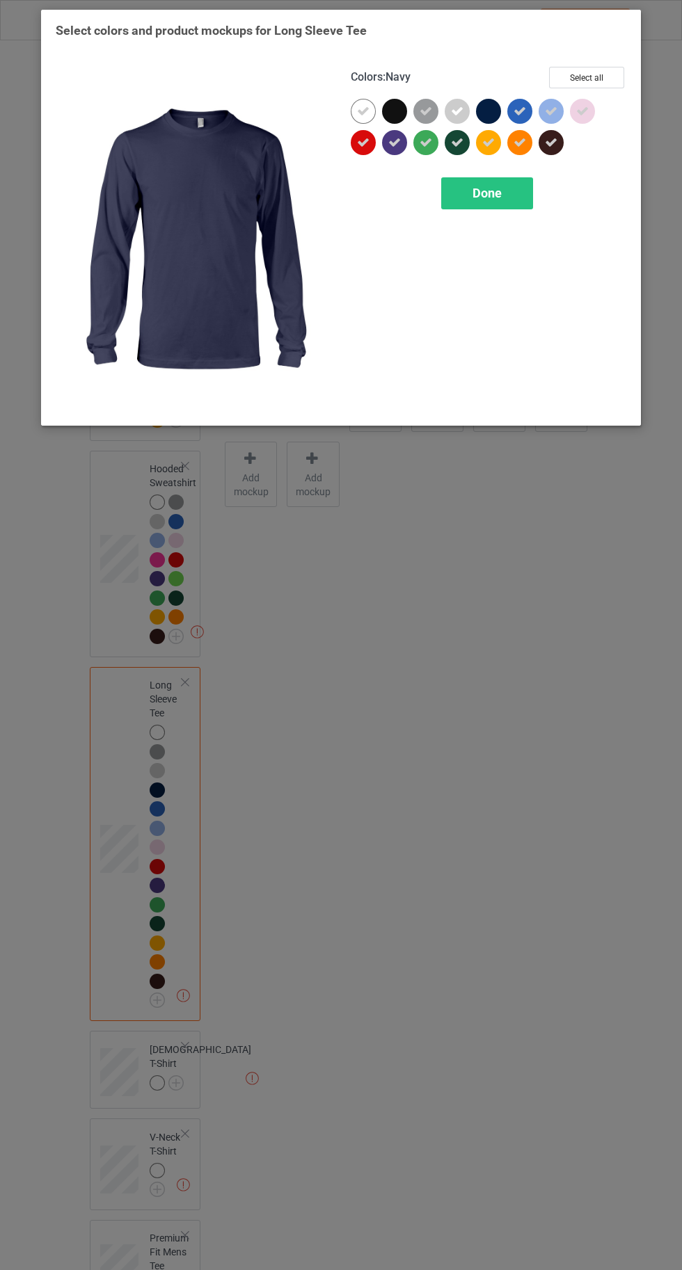
click at [493, 200] on div "Done" at bounding box center [487, 193] width 92 height 32
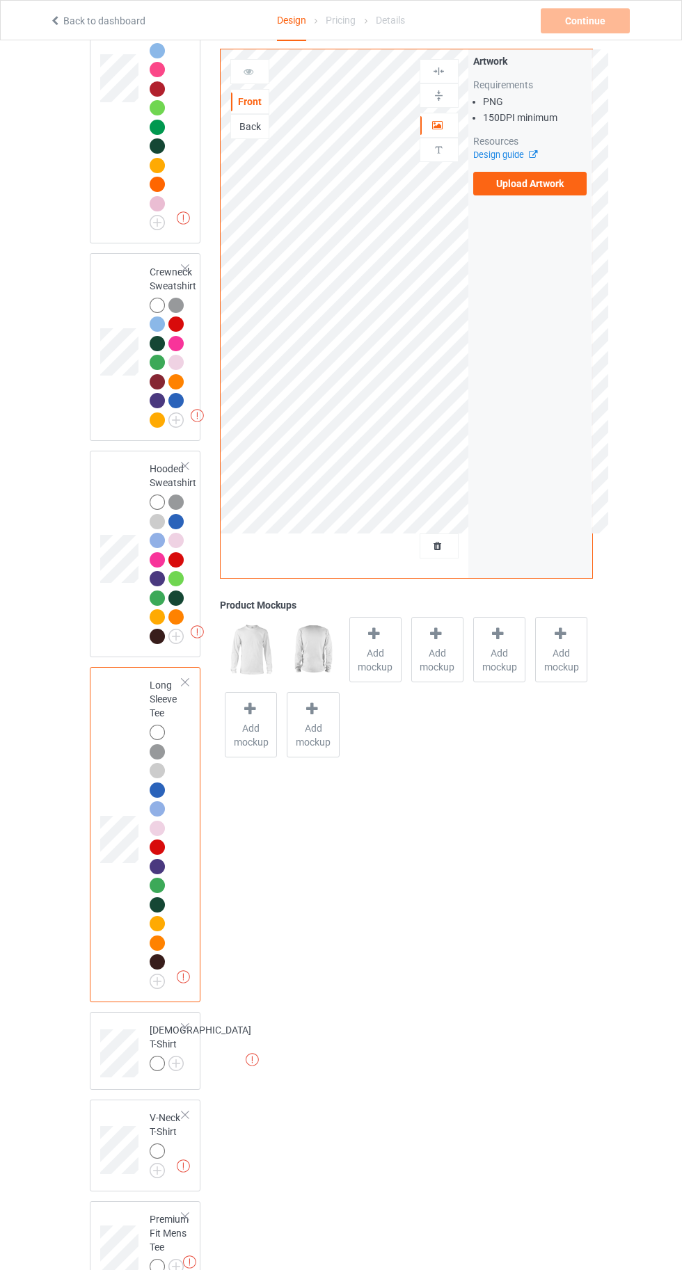
scroll to position [501, 0]
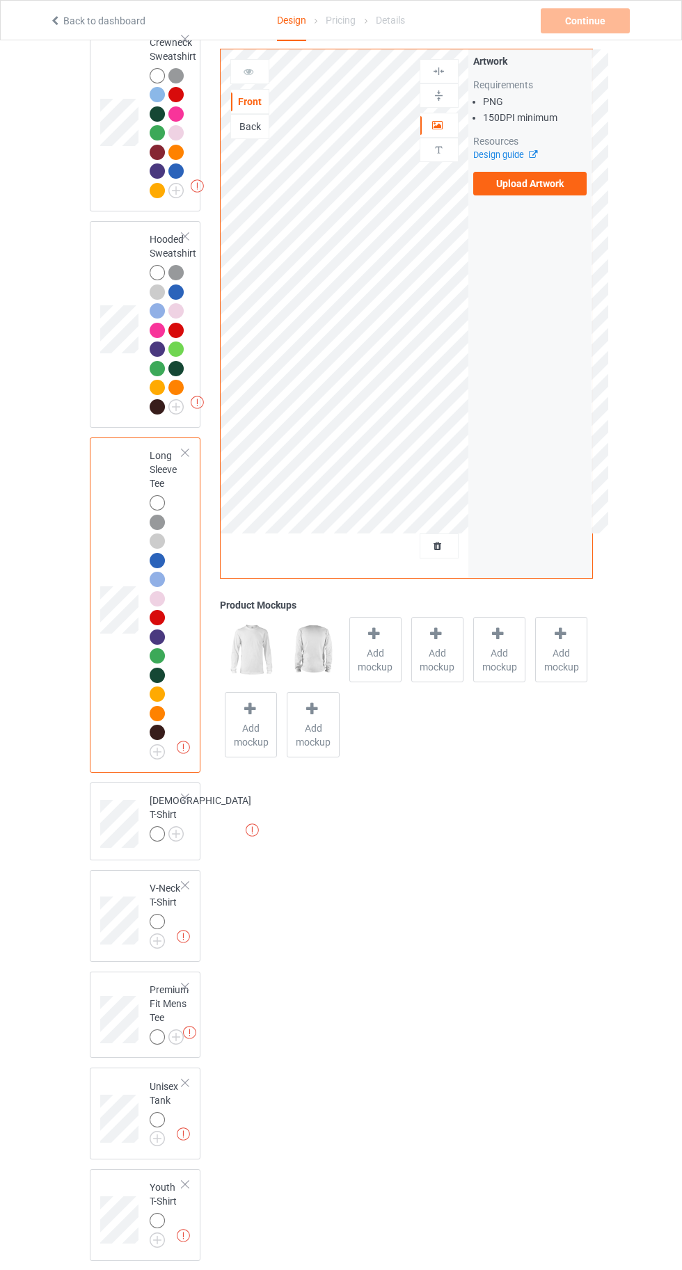
click at [0, 0] on img at bounding box center [0, 0] width 0 height 0
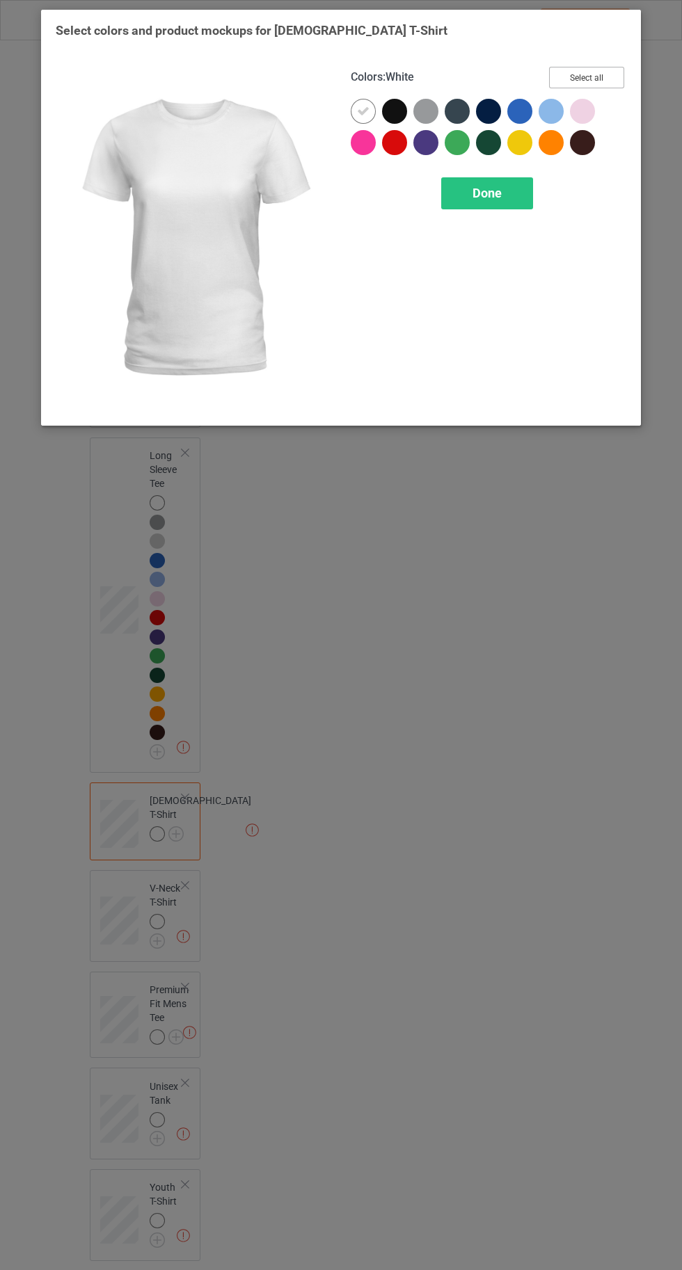
click at [586, 77] on button "Select all" at bounding box center [586, 78] width 75 height 22
click at [388, 109] on icon at bounding box center [394, 111] width 13 height 13
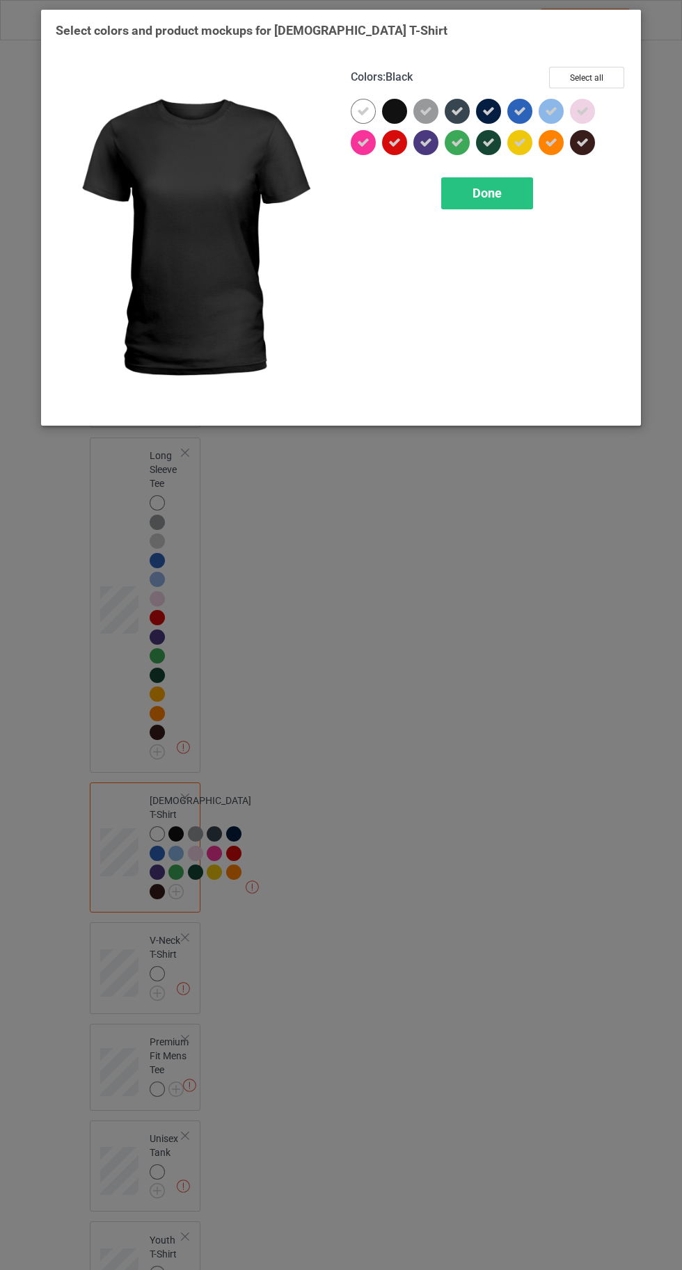
click at [457, 111] on icon at bounding box center [457, 111] width 13 height 13
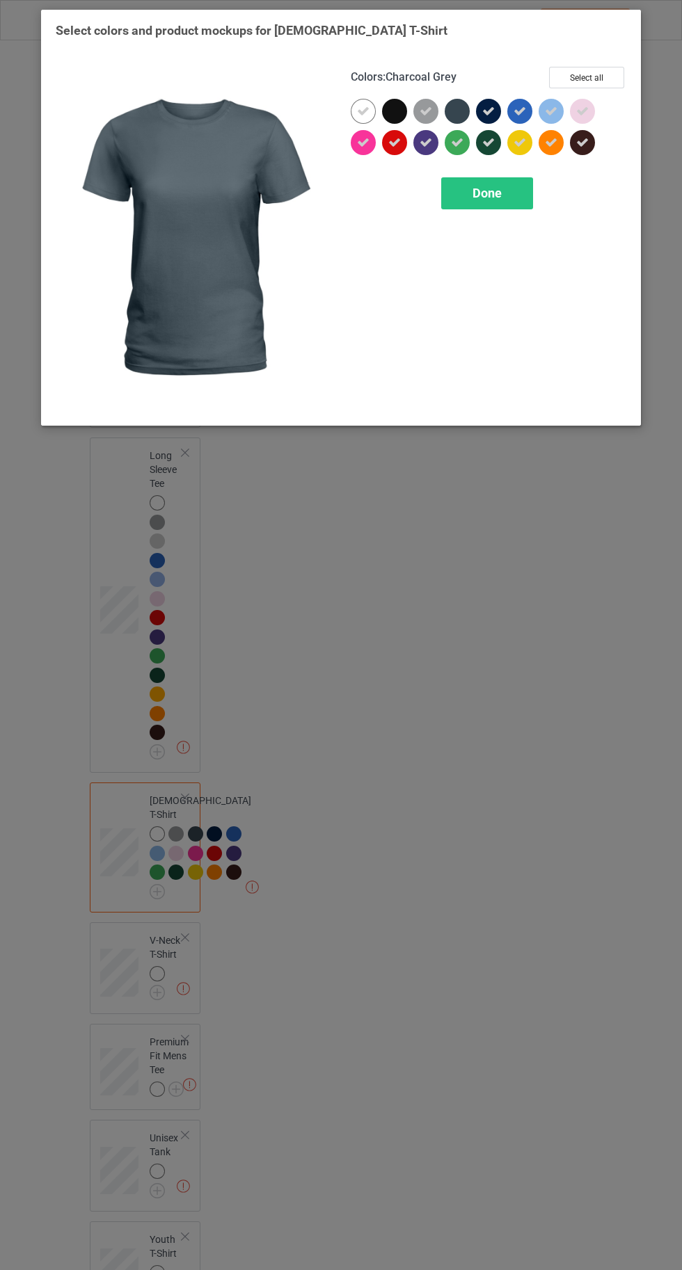
click at [489, 111] on icon at bounding box center [488, 111] width 13 height 13
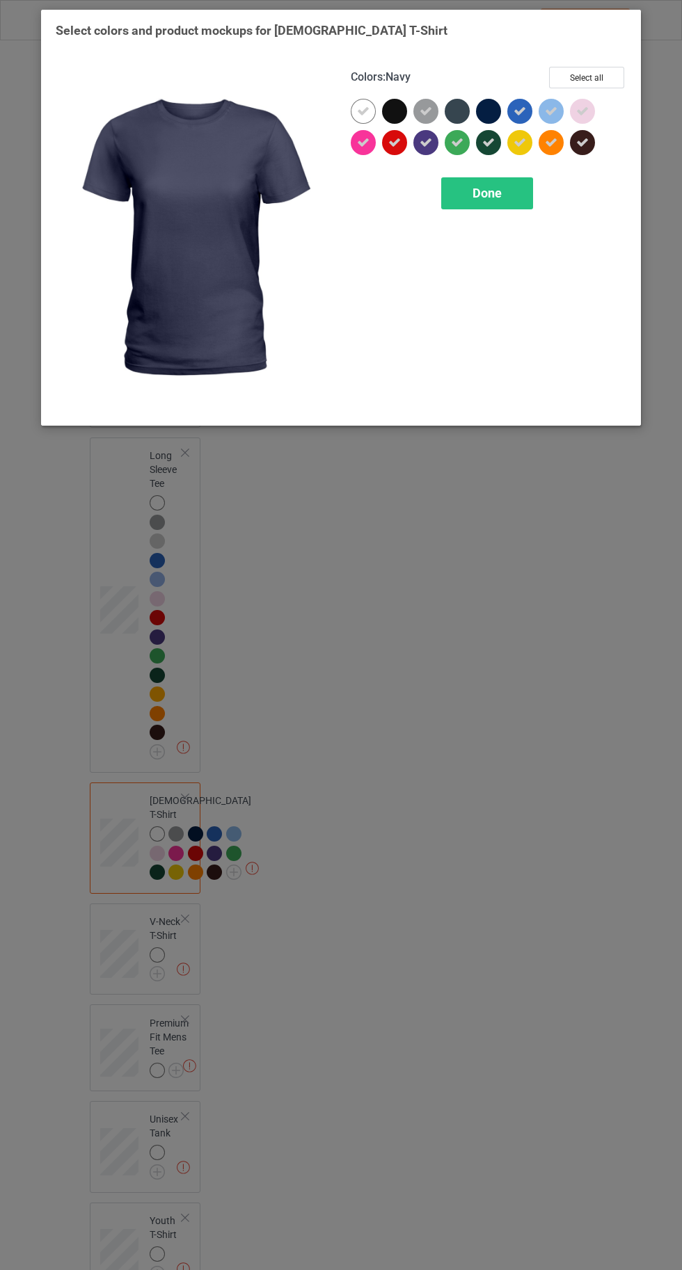
click at [475, 205] on div "Done" at bounding box center [487, 193] width 92 height 32
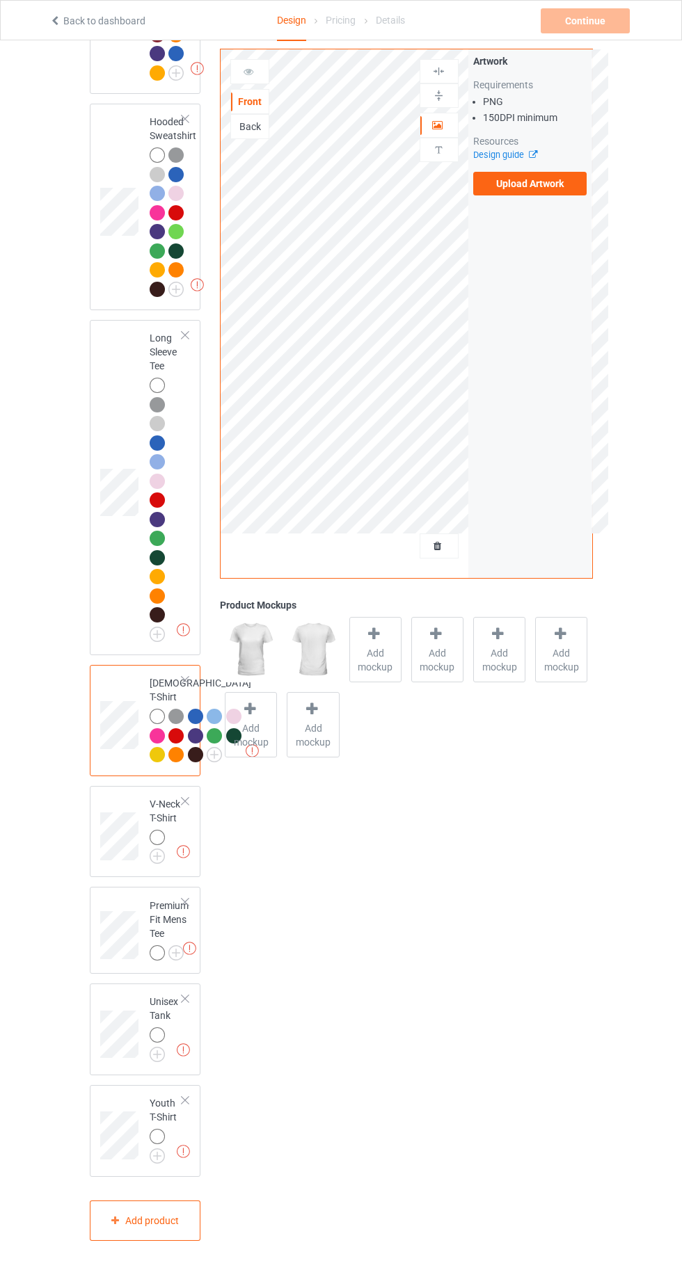
click at [0, 0] on img at bounding box center [0, 0] width 0 height 0
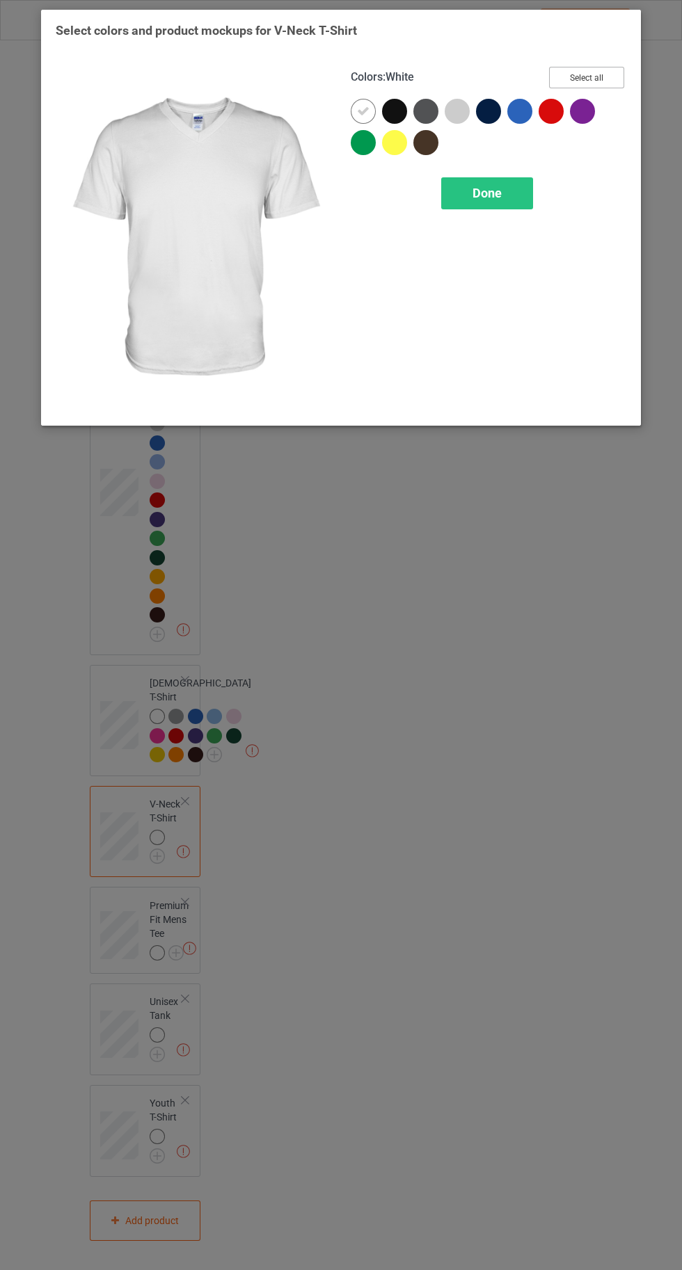
click at [605, 72] on button "Select all" at bounding box center [586, 78] width 75 height 22
click at [394, 111] on icon at bounding box center [394, 111] width 13 height 13
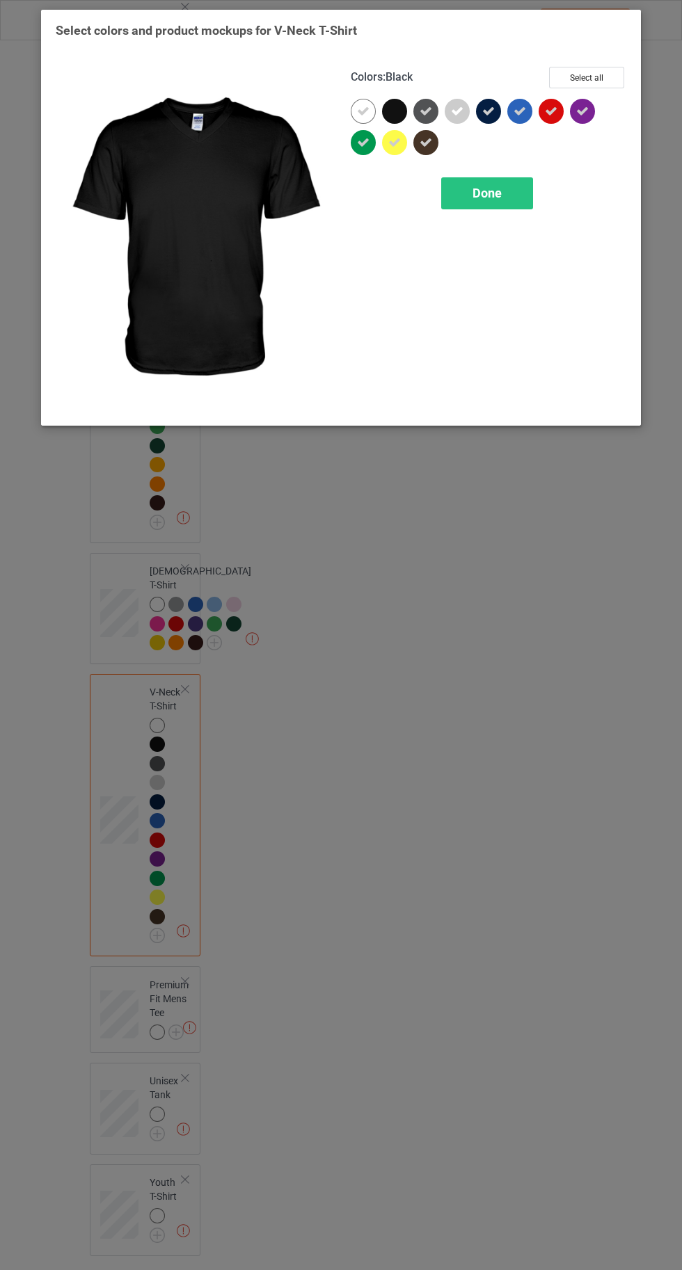
click at [424, 109] on icon at bounding box center [425, 111] width 13 height 13
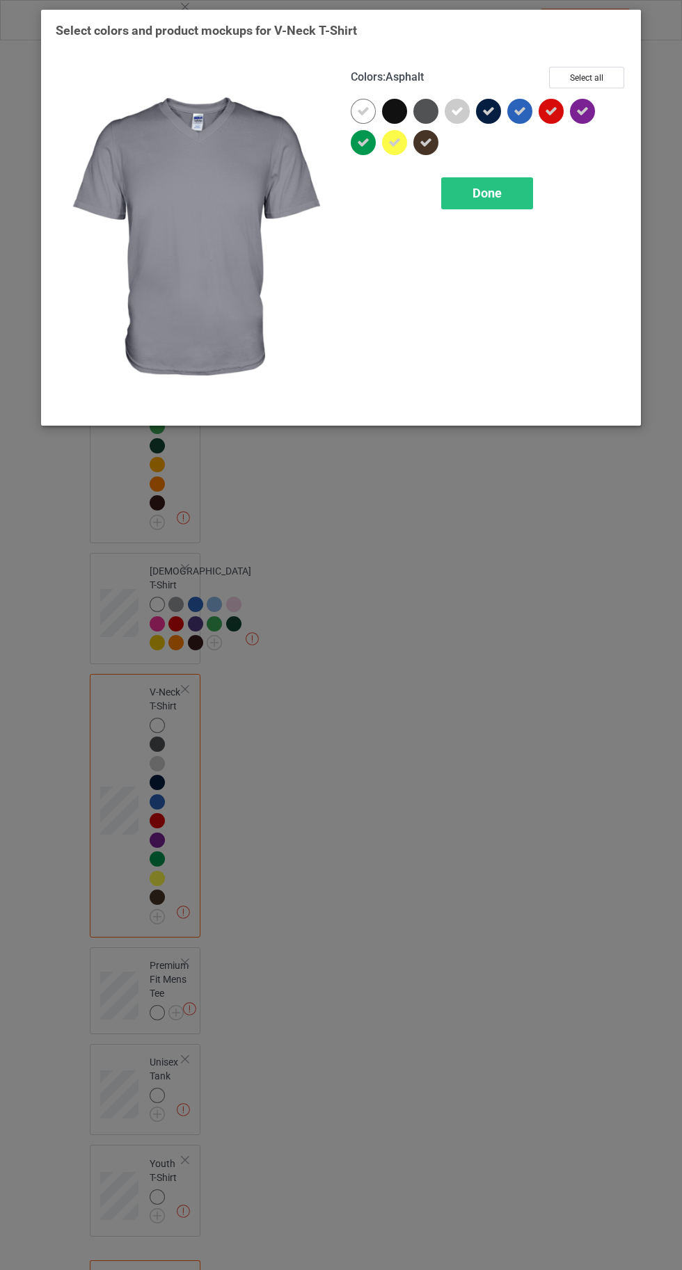
click at [504, 114] on div at bounding box center [491, 114] width 31 height 31
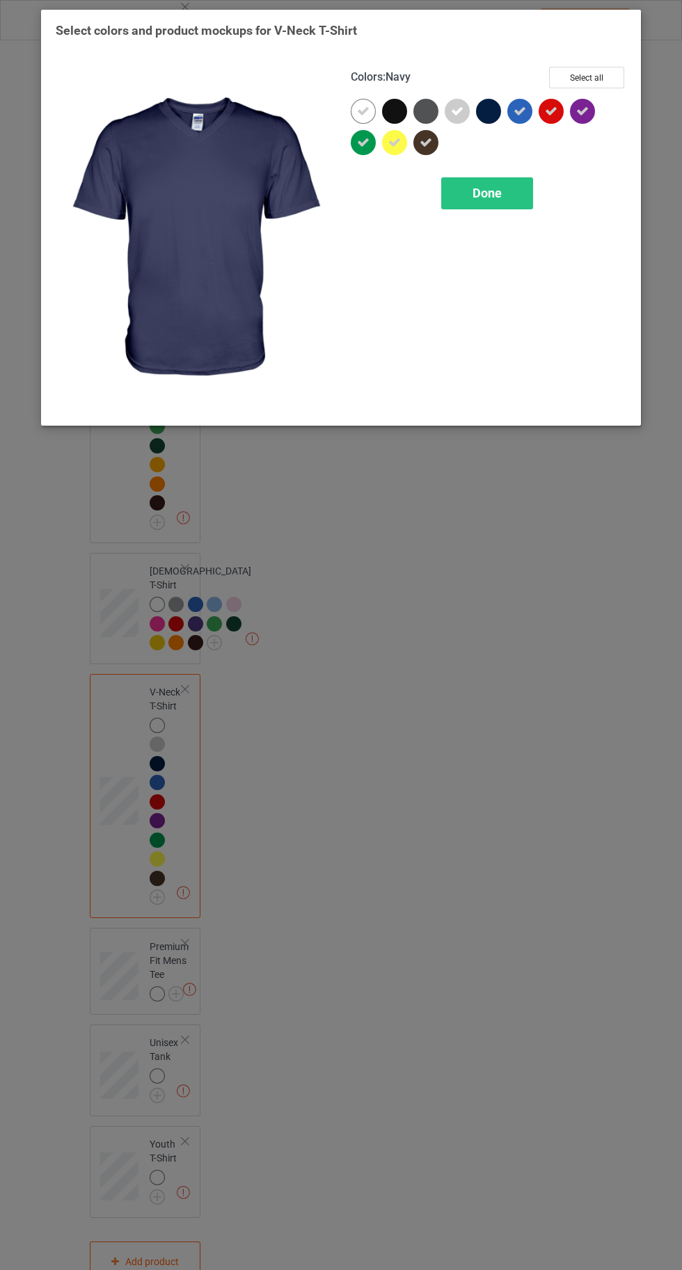
click at [484, 201] on div "Done" at bounding box center [487, 193] width 92 height 32
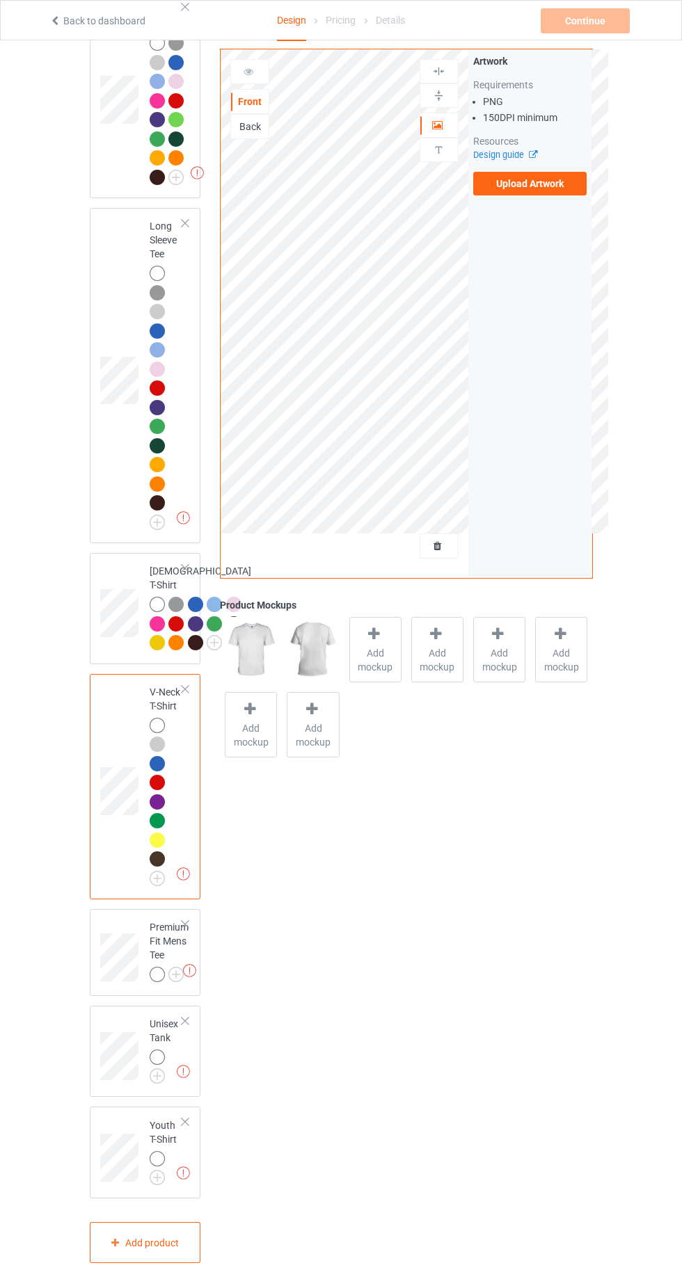
scroll to position [865, 0]
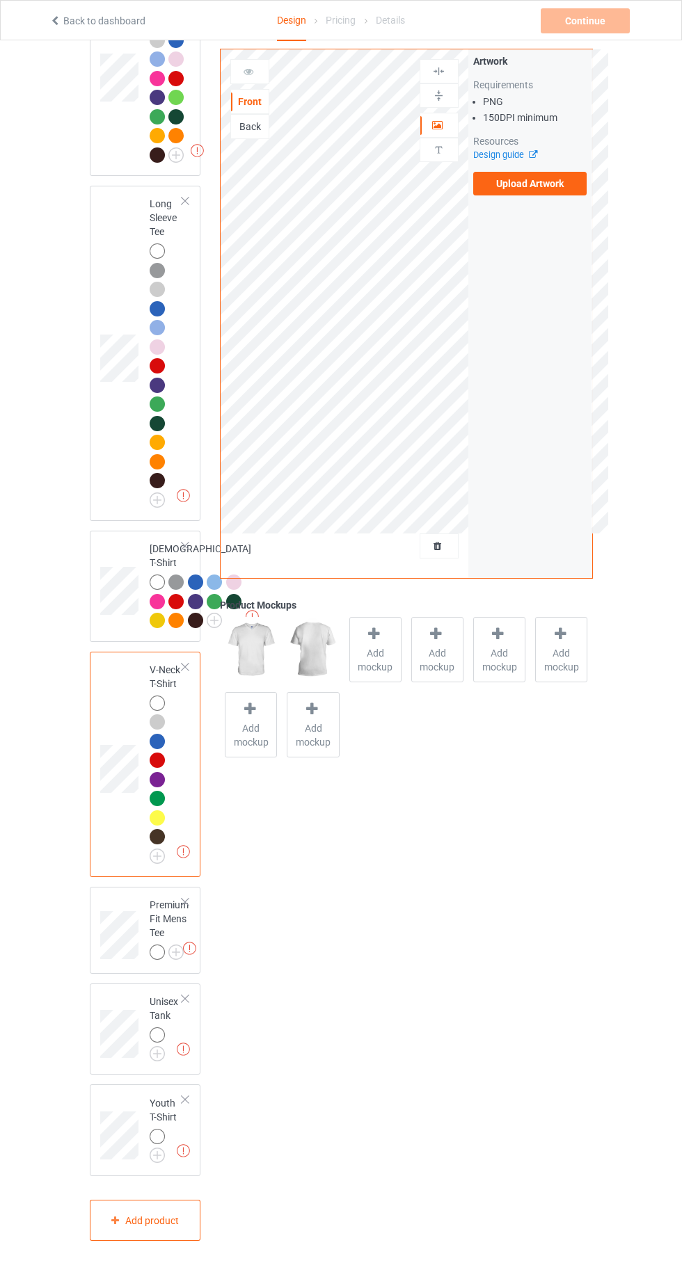
click at [0, 0] on img at bounding box center [0, 0] width 0 height 0
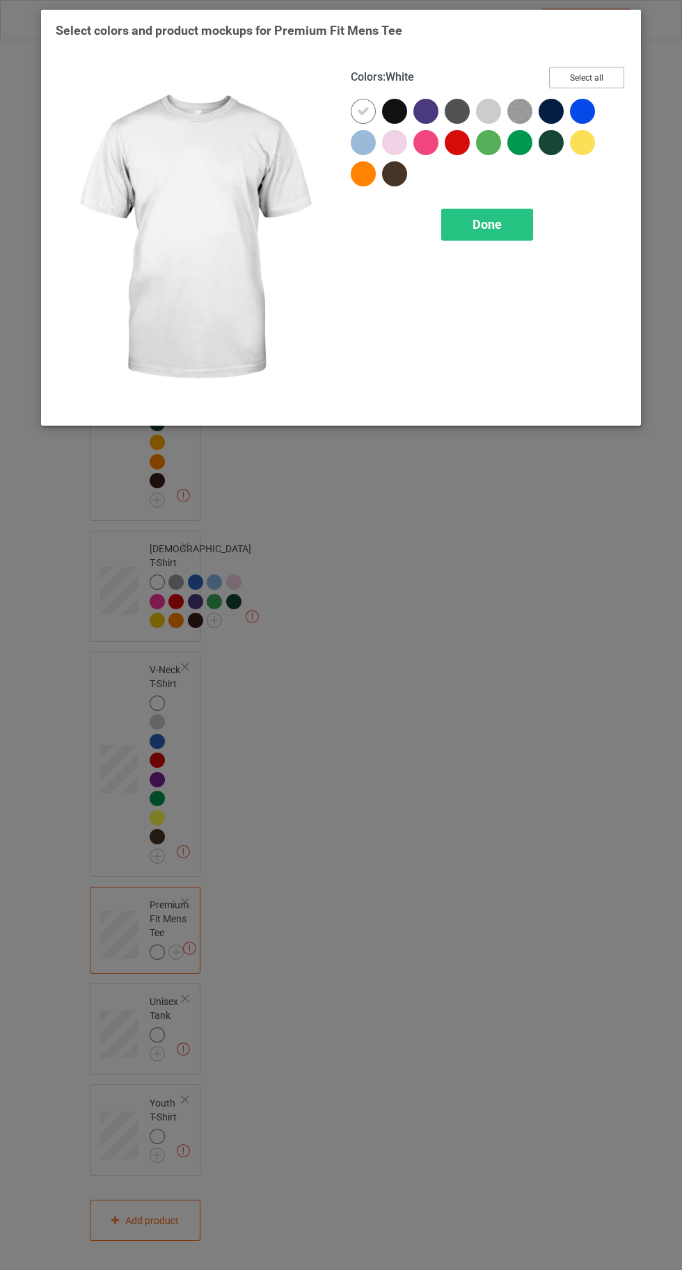
click at [576, 71] on button "Select all" at bounding box center [586, 78] width 75 height 22
click at [394, 111] on icon at bounding box center [394, 111] width 13 height 13
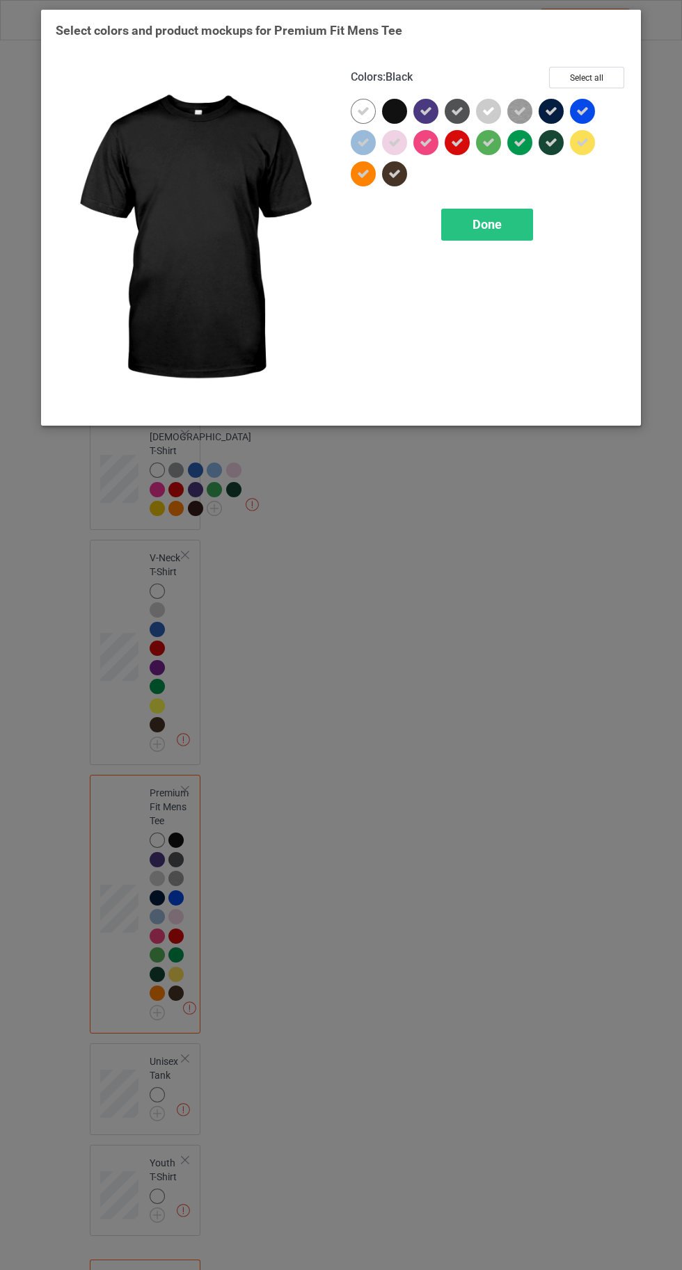
click at [551, 111] on icon at bounding box center [551, 111] width 13 height 13
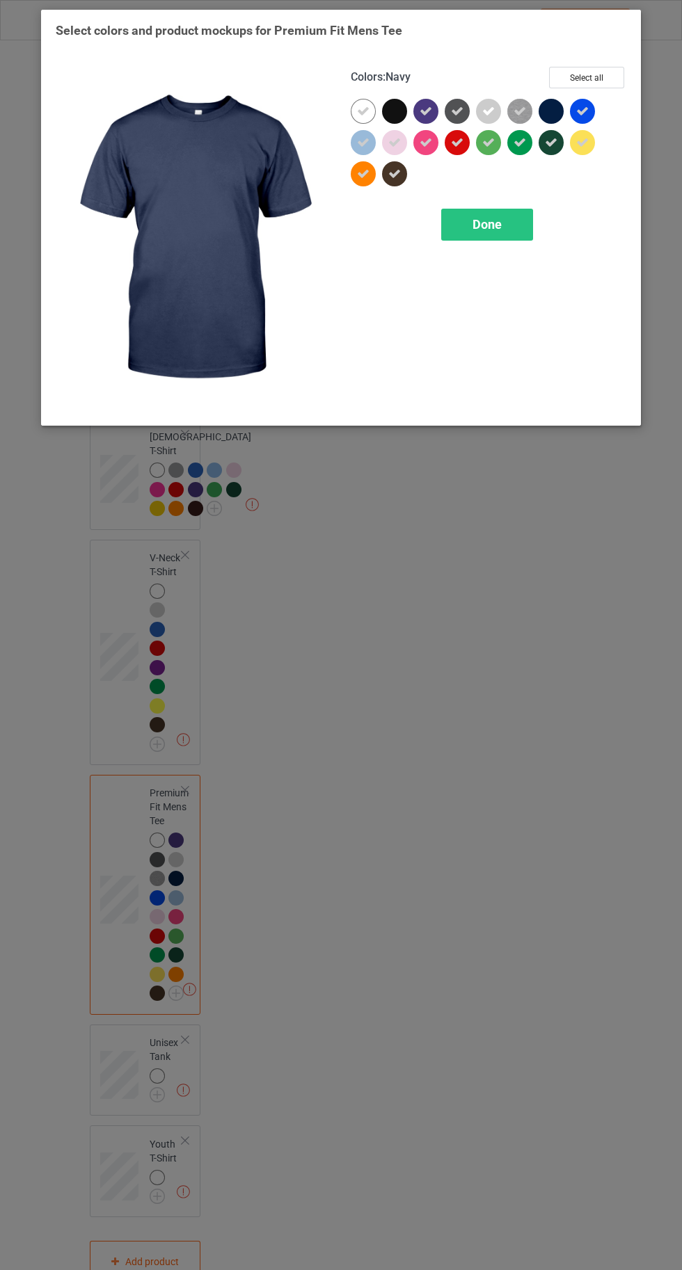
click at [494, 223] on span "Done" at bounding box center [486, 224] width 29 height 15
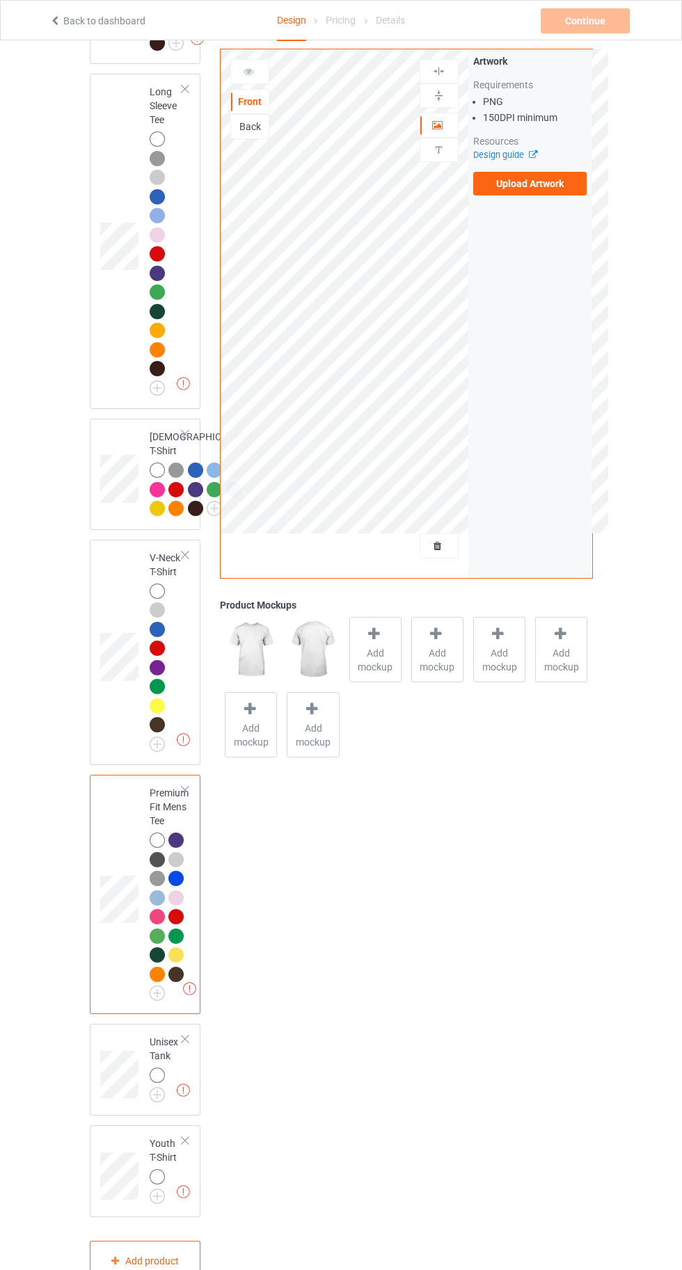
scroll to position [1017, 0]
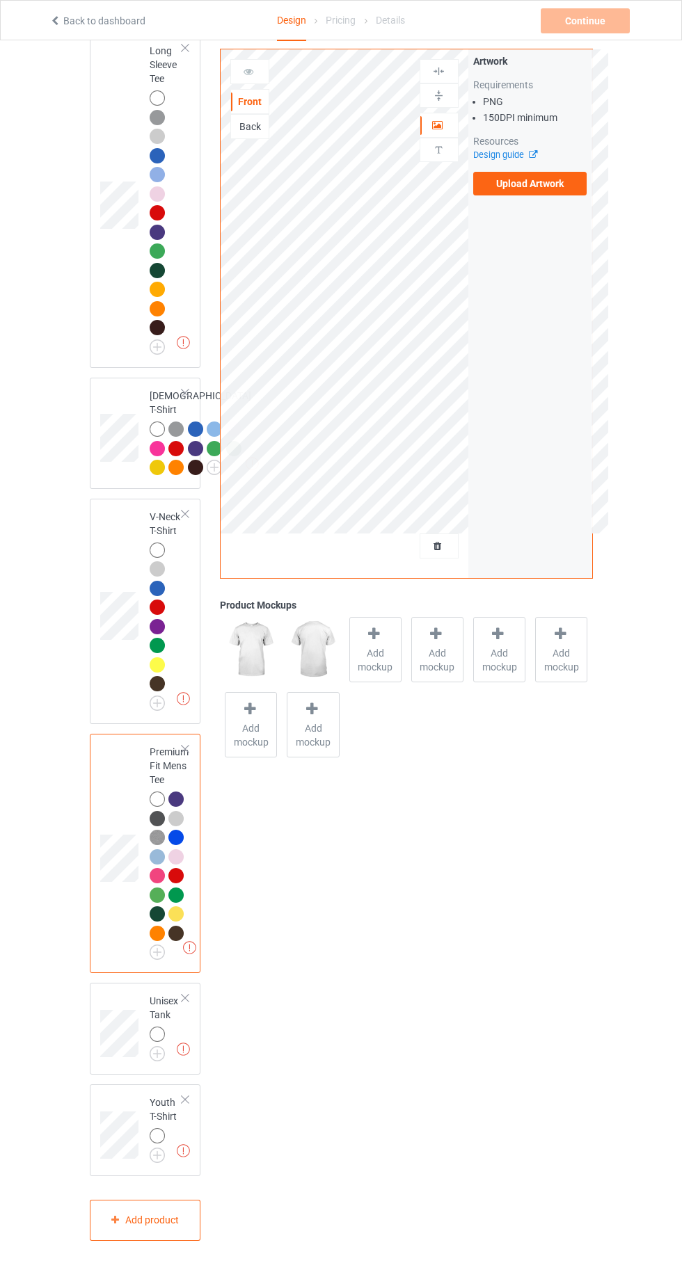
click at [0, 0] on img at bounding box center [0, 0] width 0 height 0
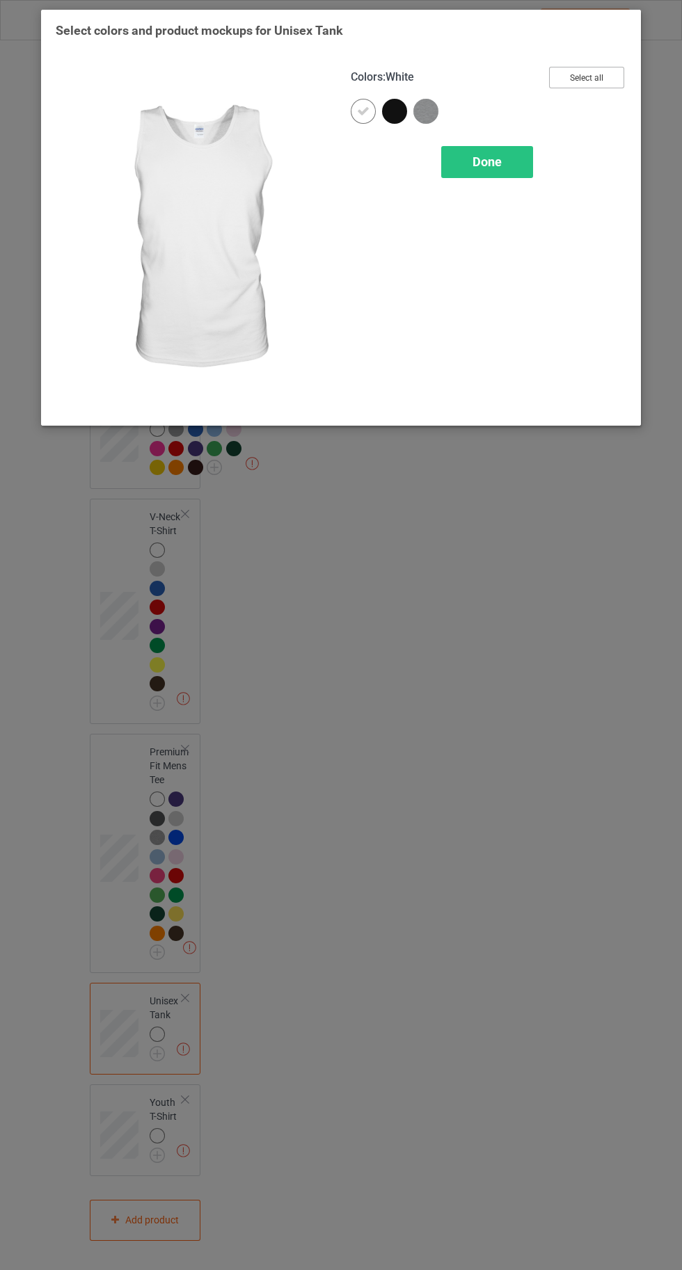
click at [600, 72] on button "Select all" at bounding box center [586, 78] width 75 height 22
click at [394, 111] on icon at bounding box center [394, 111] width 13 height 13
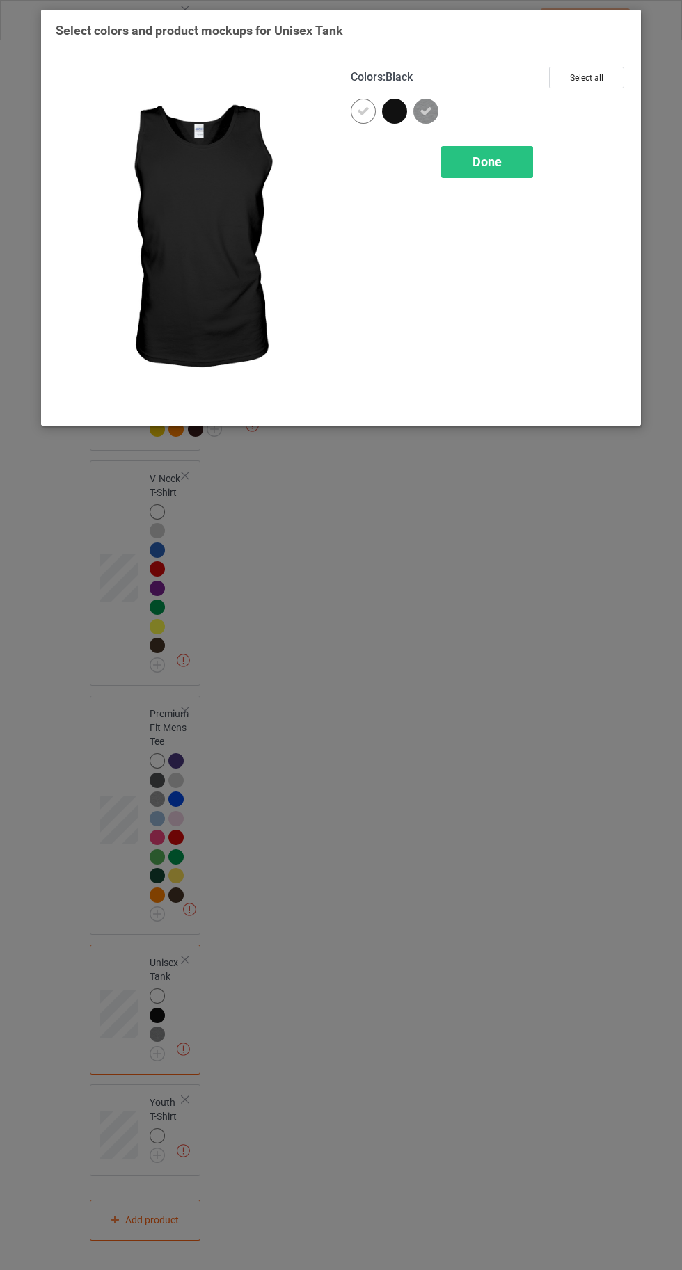
click at [488, 161] on span "Done" at bounding box center [486, 161] width 29 height 15
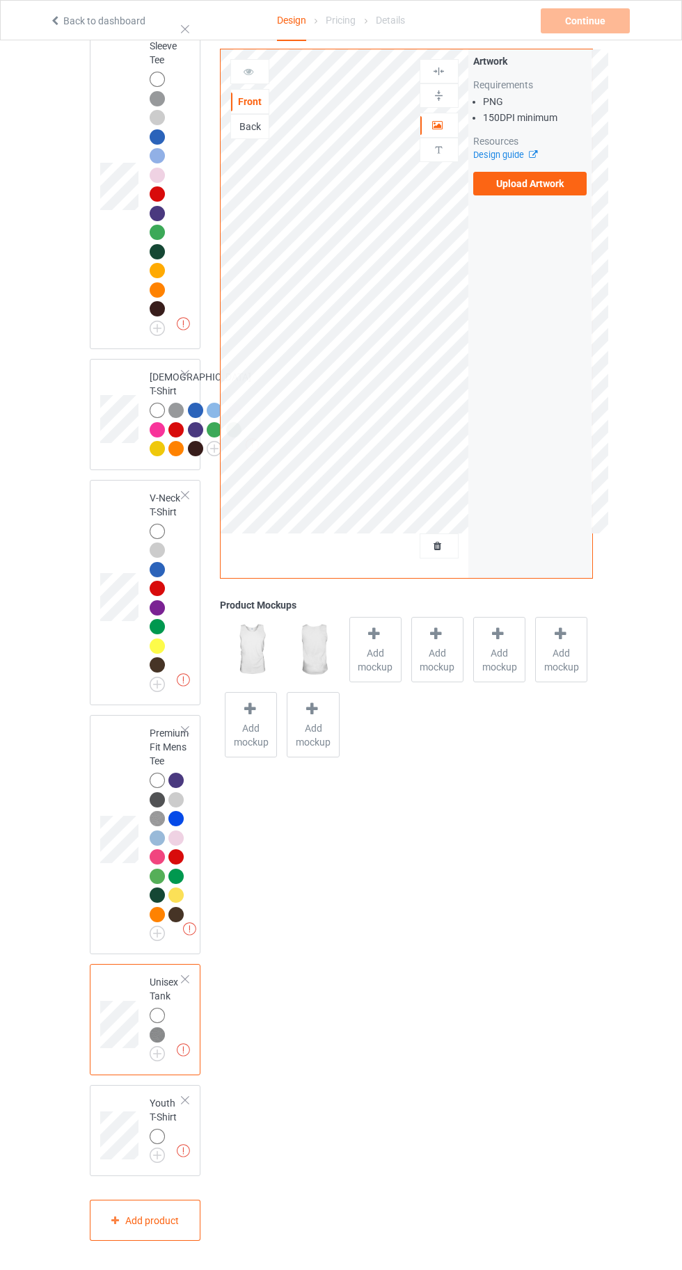
scroll to position [1037, 0]
click at [0, 0] on img at bounding box center [0, 0] width 0 height 0
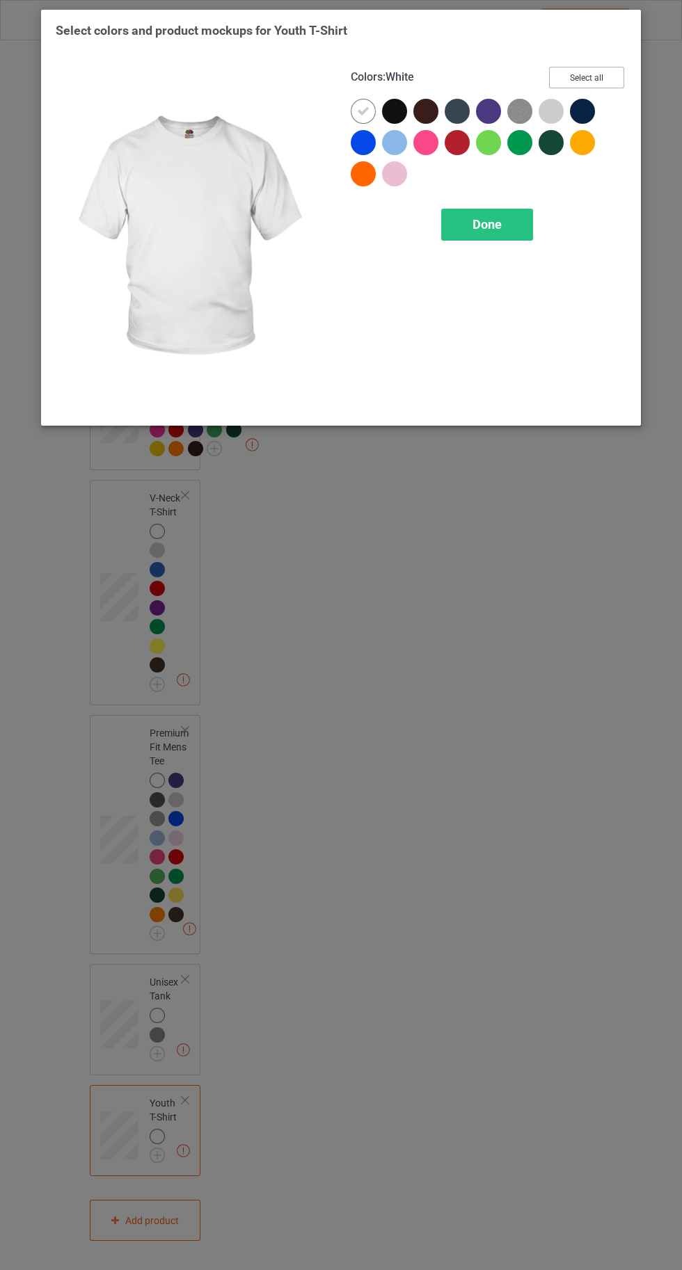
click at [596, 68] on button "Select all" at bounding box center [586, 78] width 75 height 22
click at [394, 111] on icon at bounding box center [394, 111] width 13 height 13
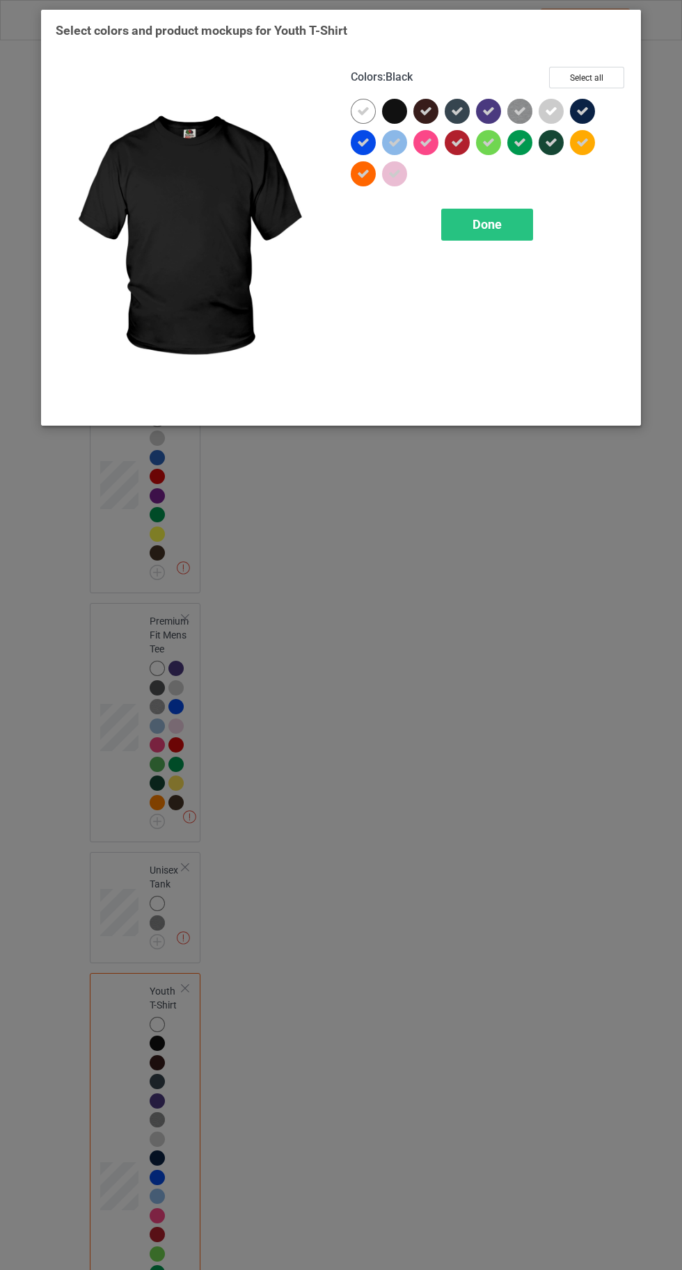
click at [426, 111] on icon at bounding box center [425, 111] width 13 height 13
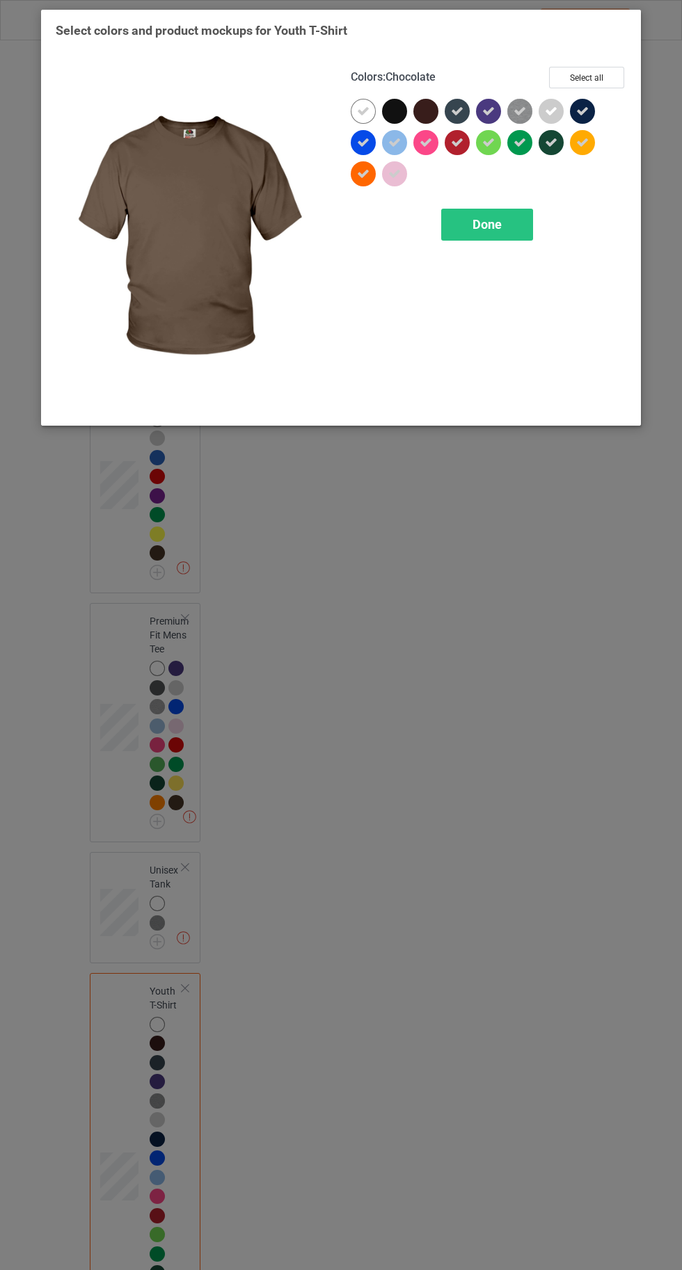
click at [454, 107] on icon at bounding box center [457, 111] width 13 height 13
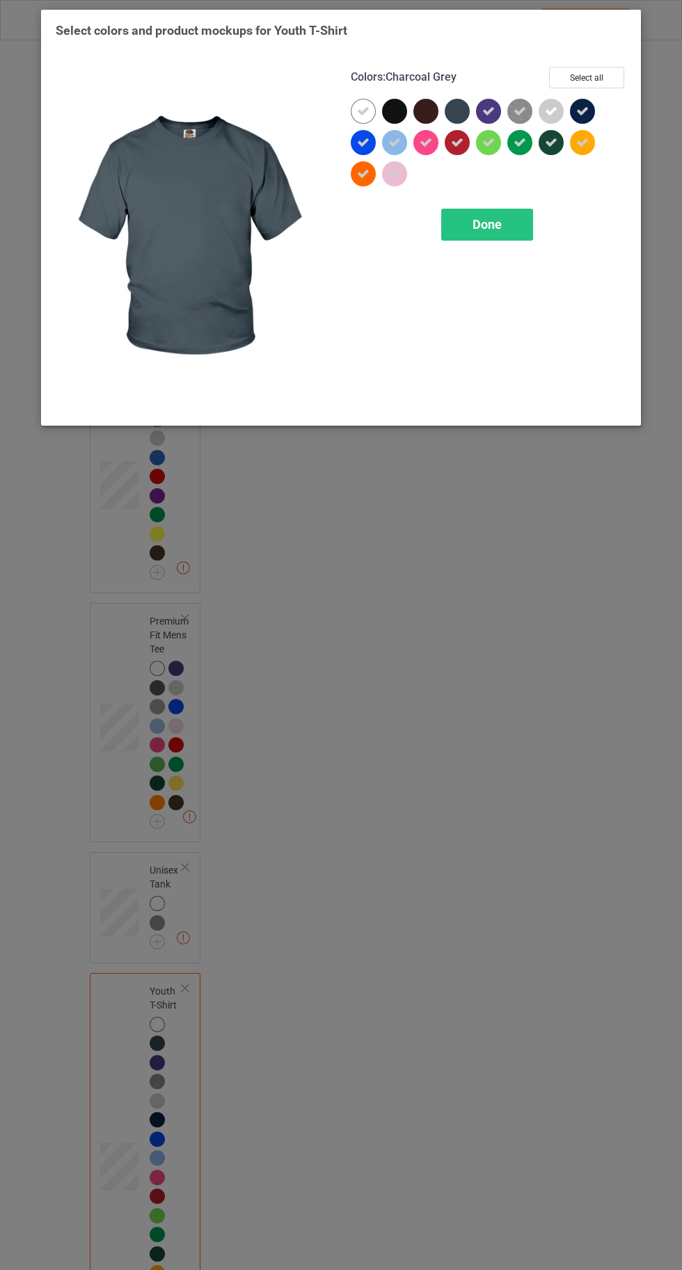
click at [490, 109] on icon at bounding box center [488, 111] width 13 height 13
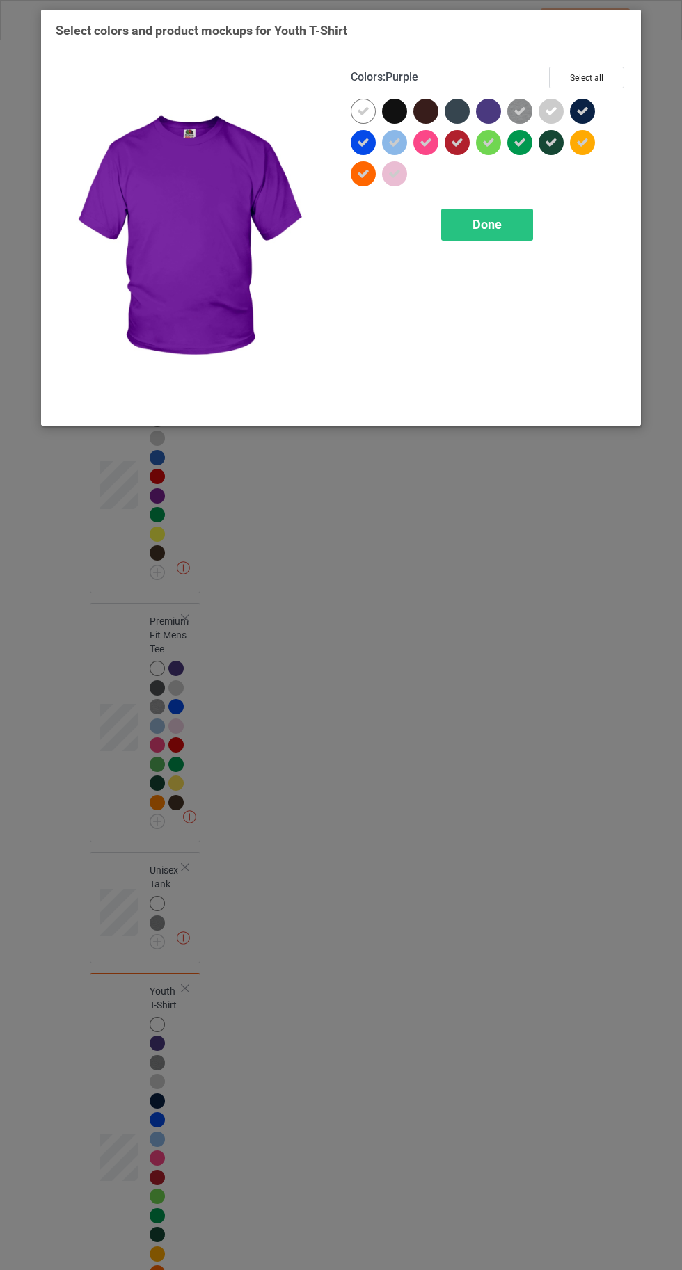
click at [582, 111] on icon at bounding box center [582, 111] width 13 height 13
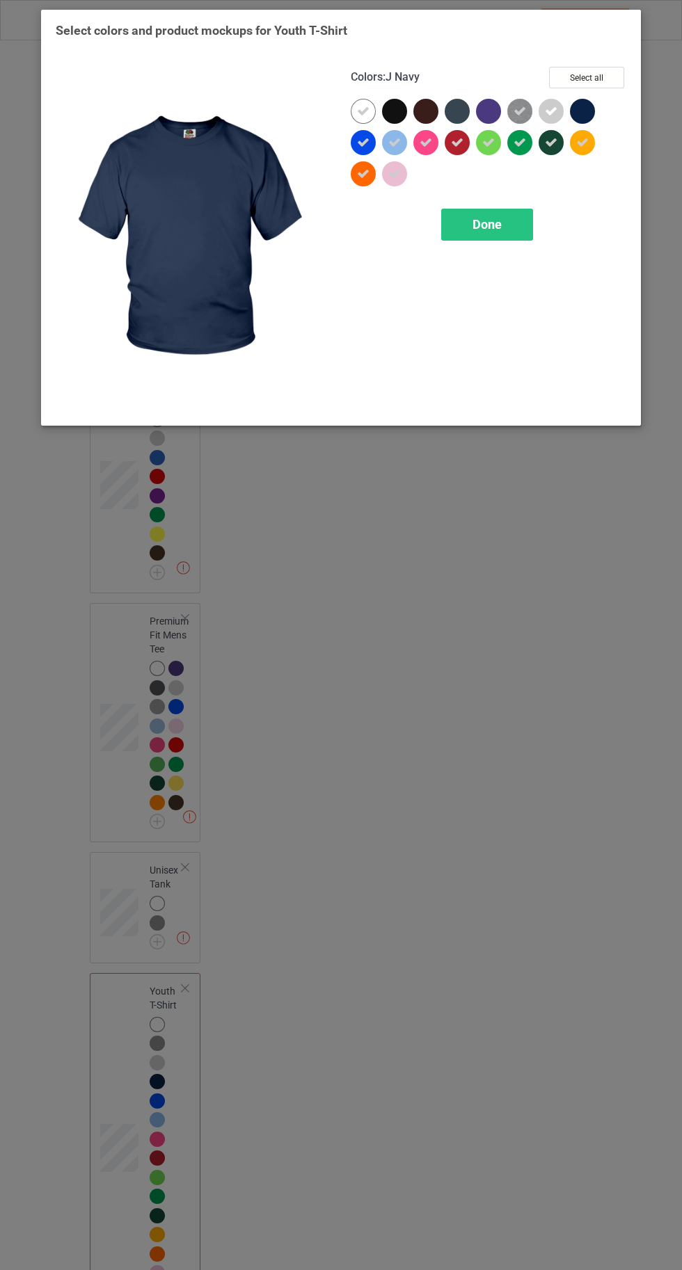
click at [483, 229] on span "Done" at bounding box center [486, 224] width 29 height 15
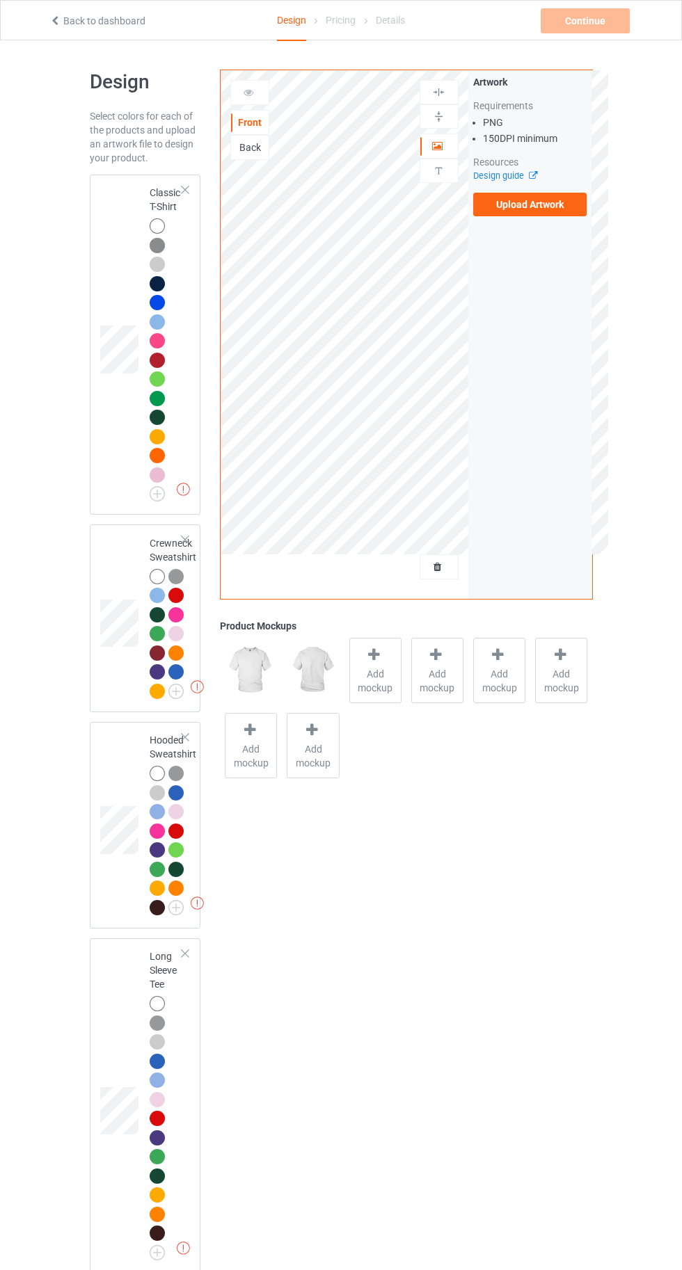
click at [152, 225] on div at bounding box center [157, 225] width 15 height 15
click at [393, 675] on span "Add mockup" at bounding box center [375, 681] width 51 height 28
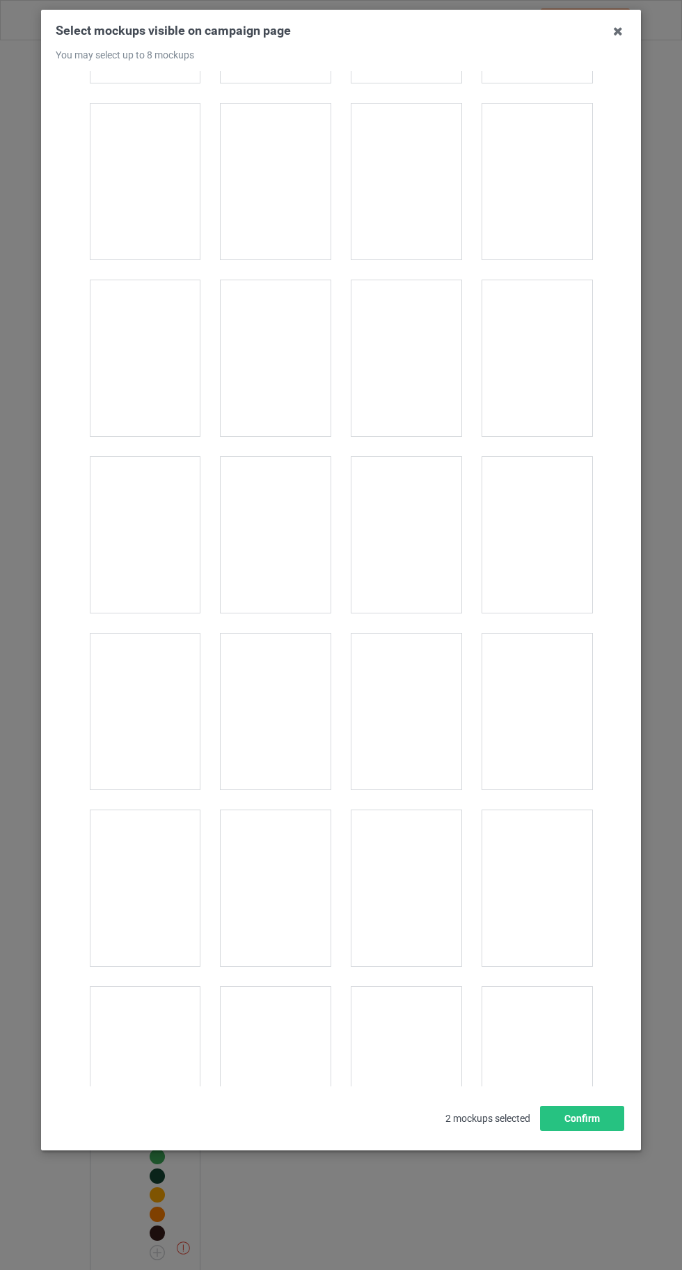
scroll to position [1613, 0]
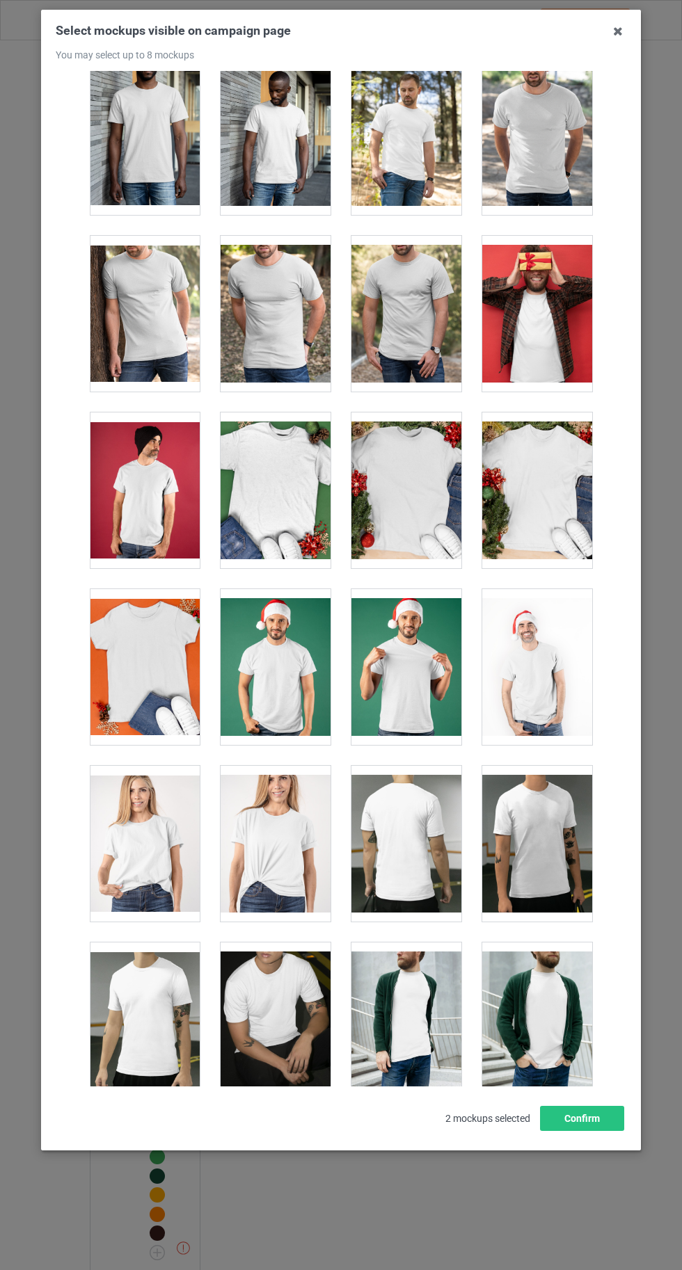
click at [287, 846] on div at bounding box center [276, 844] width 110 height 156
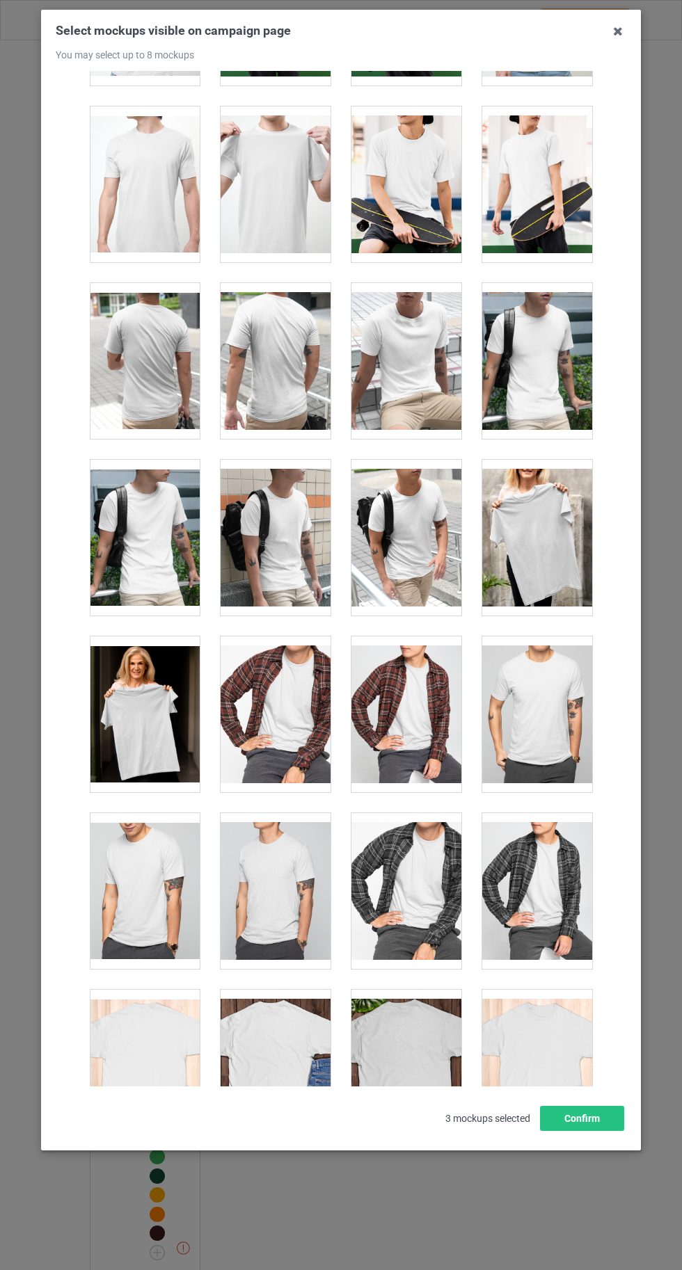
scroll to position [3332, 0]
click at [405, 188] on div at bounding box center [406, 184] width 110 height 156
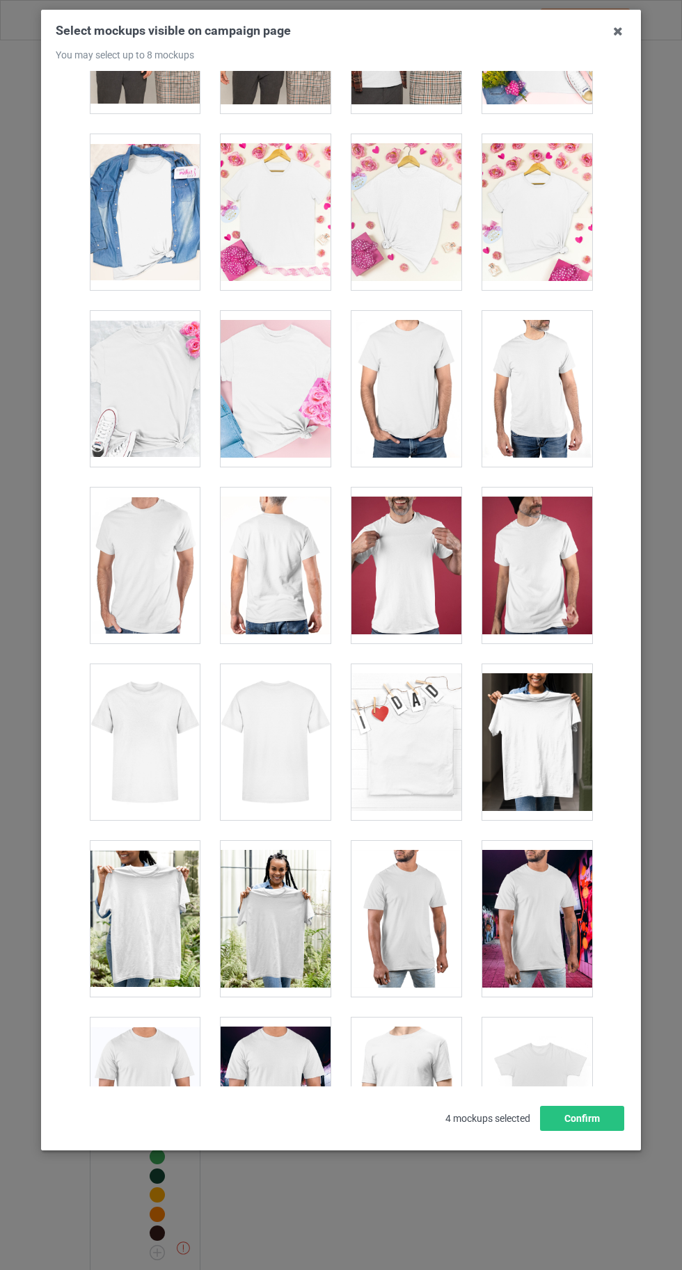
scroll to position [5599, 0]
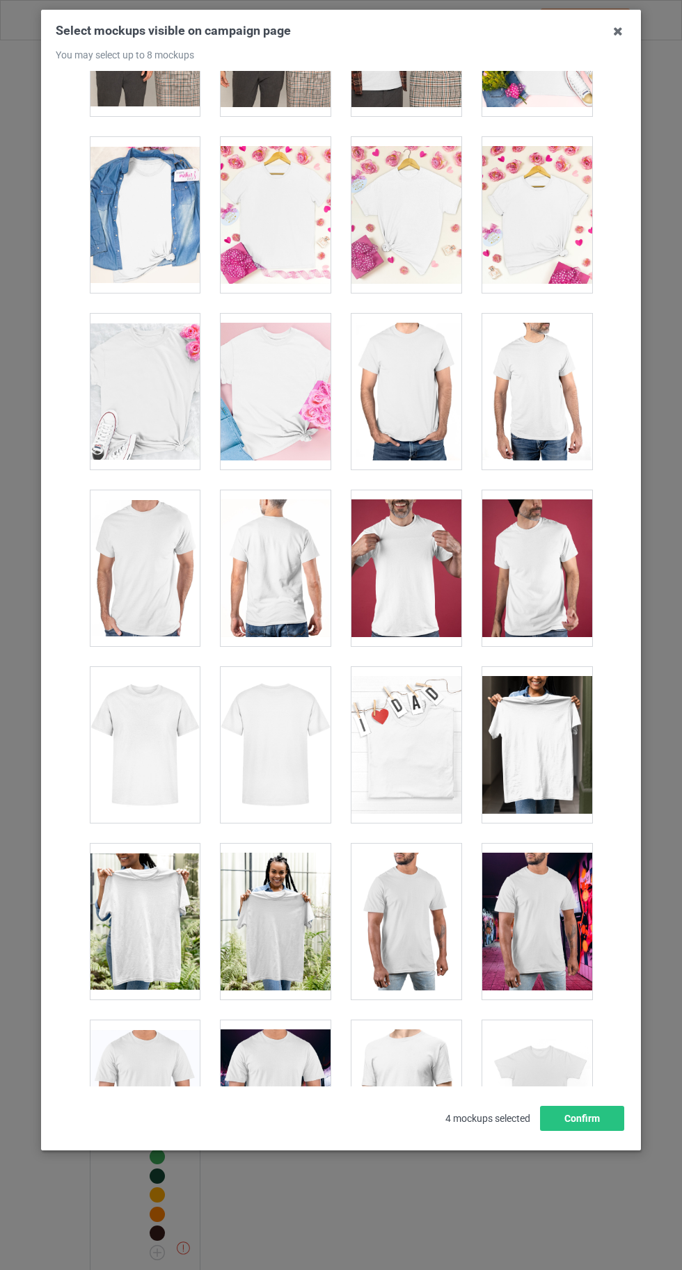
click at [288, 223] on div at bounding box center [276, 215] width 110 height 156
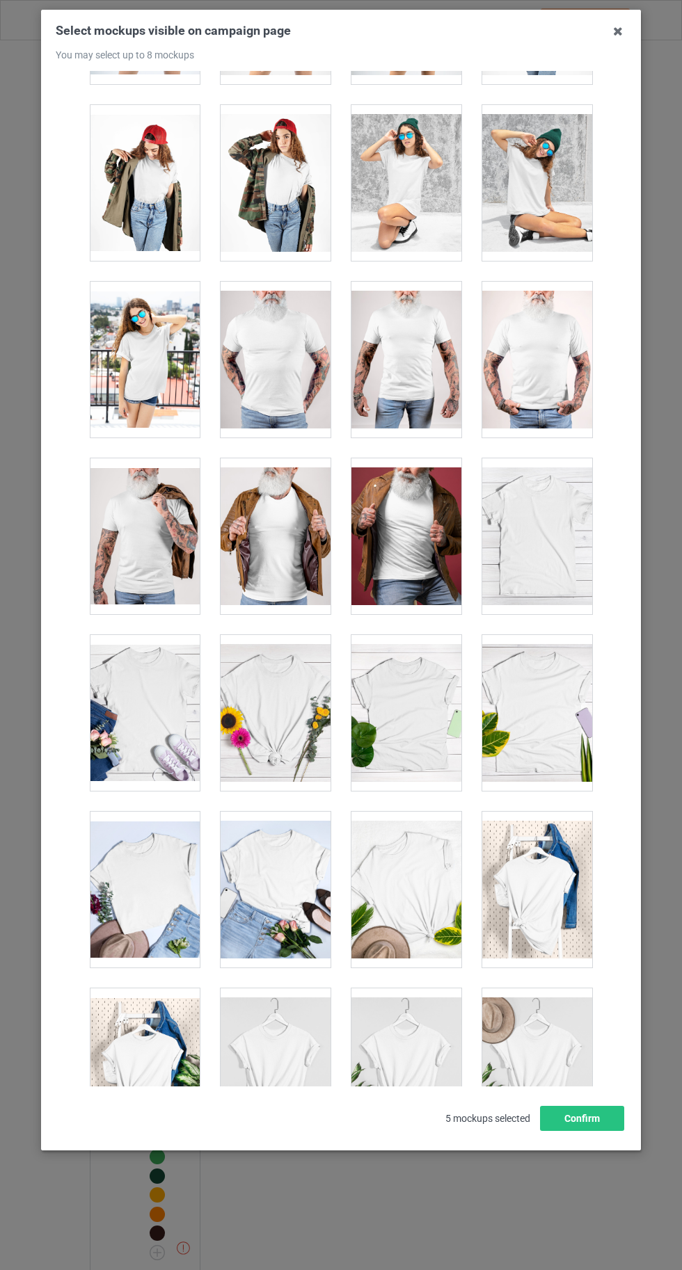
scroll to position [19183, 0]
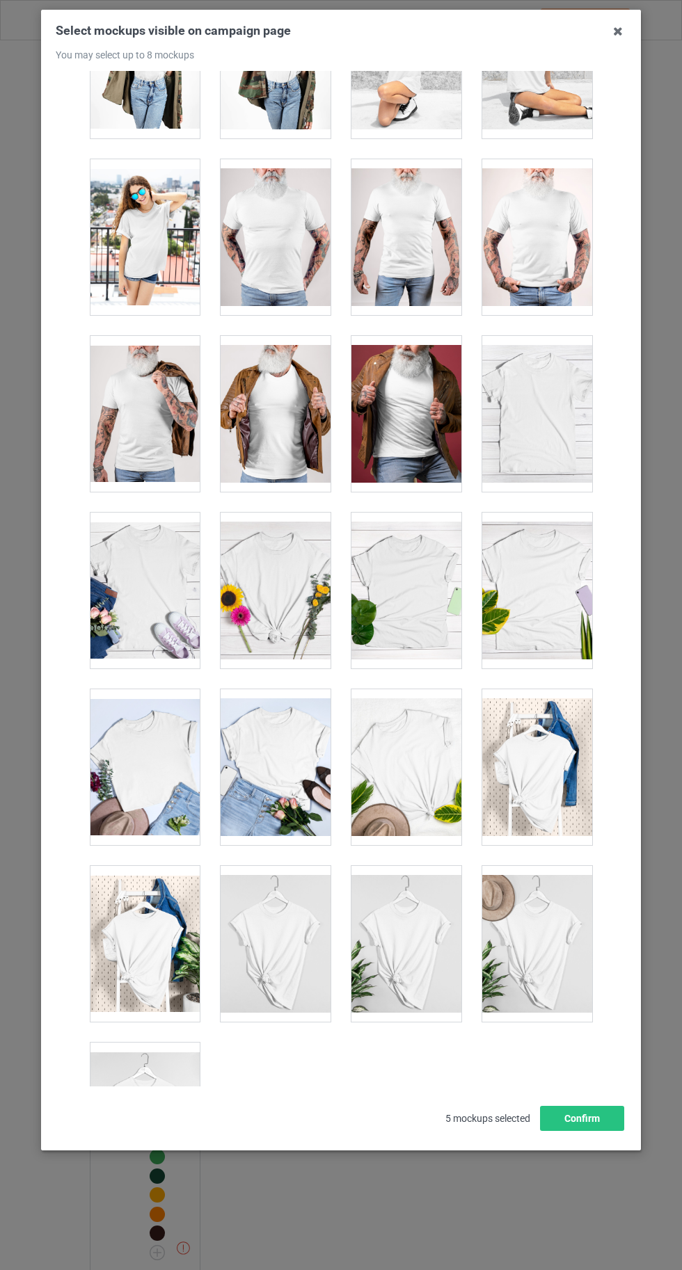
click at [532, 917] on div at bounding box center [537, 944] width 110 height 156
click at [603, 1131] on button "Confirm" at bounding box center [582, 1118] width 84 height 25
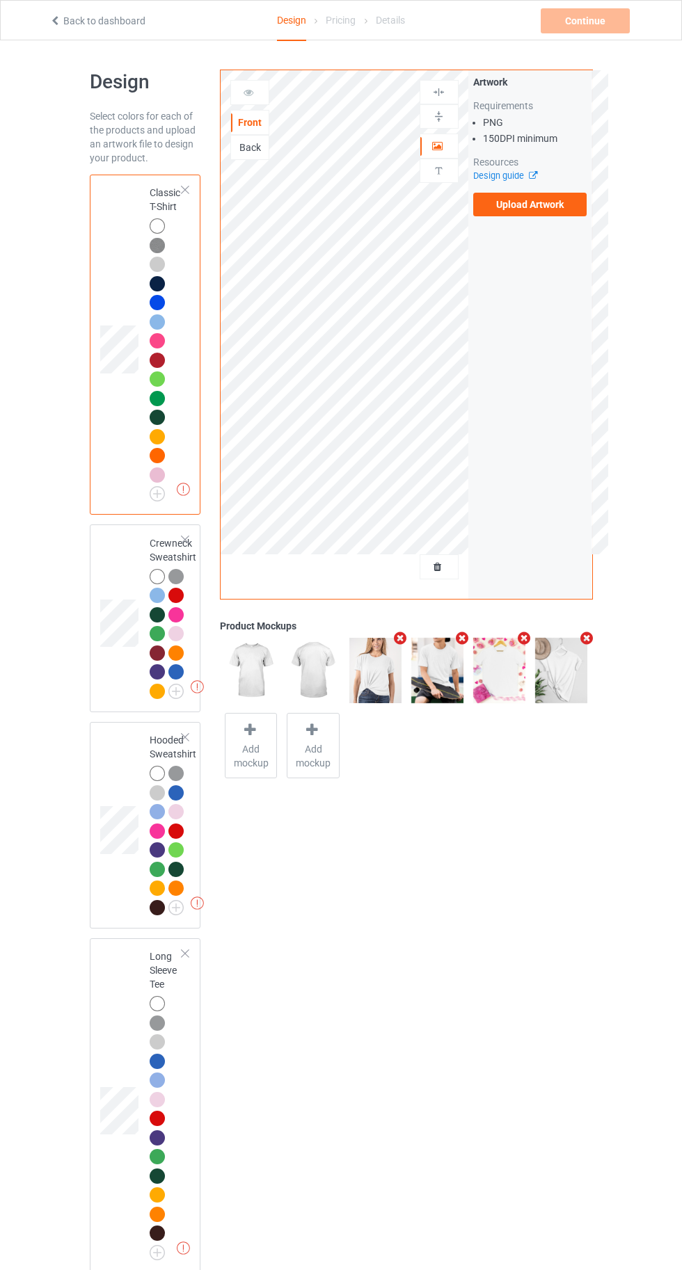
click at [522, 205] on label "Upload Artwork" at bounding box center [530, 205] width 114 height 24
click at [0, 0] on input "Upload Artwork" at bounding box center [0, 0] width 0 height 0
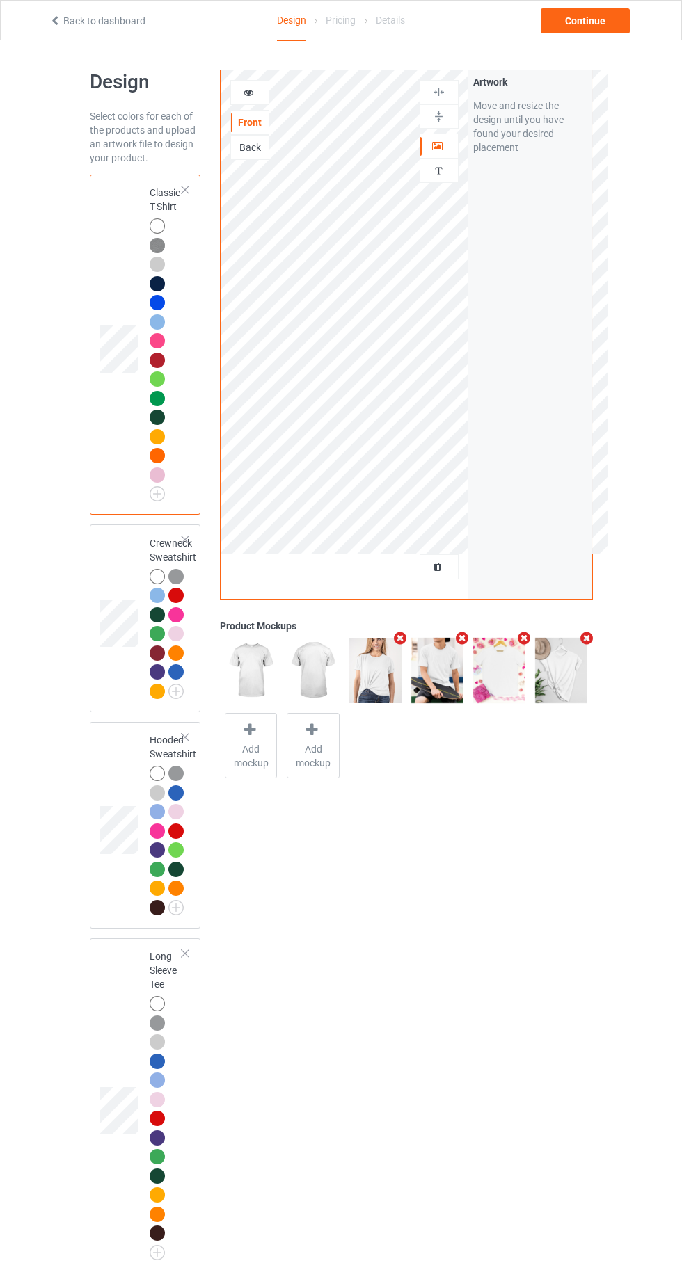
click at [446, 997] on div "Front Back Artwork Personalized text Artwork Move and resize the design until y…" at bounding box center [406, 1232] width 392 height 2345
click at [241, 89] on div at bounding box center [250, 93] width 38 height 14
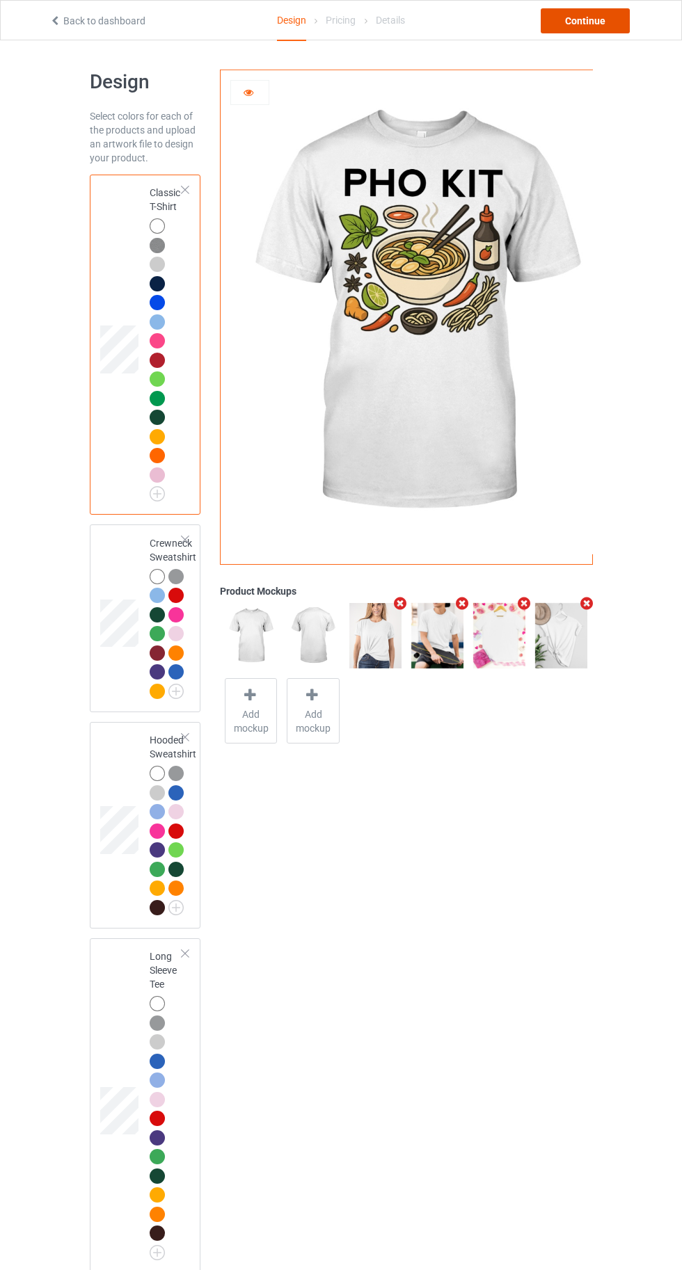
click at [605, 19] on div "Continue" at bounding box center [585, 20] width 89 height 25
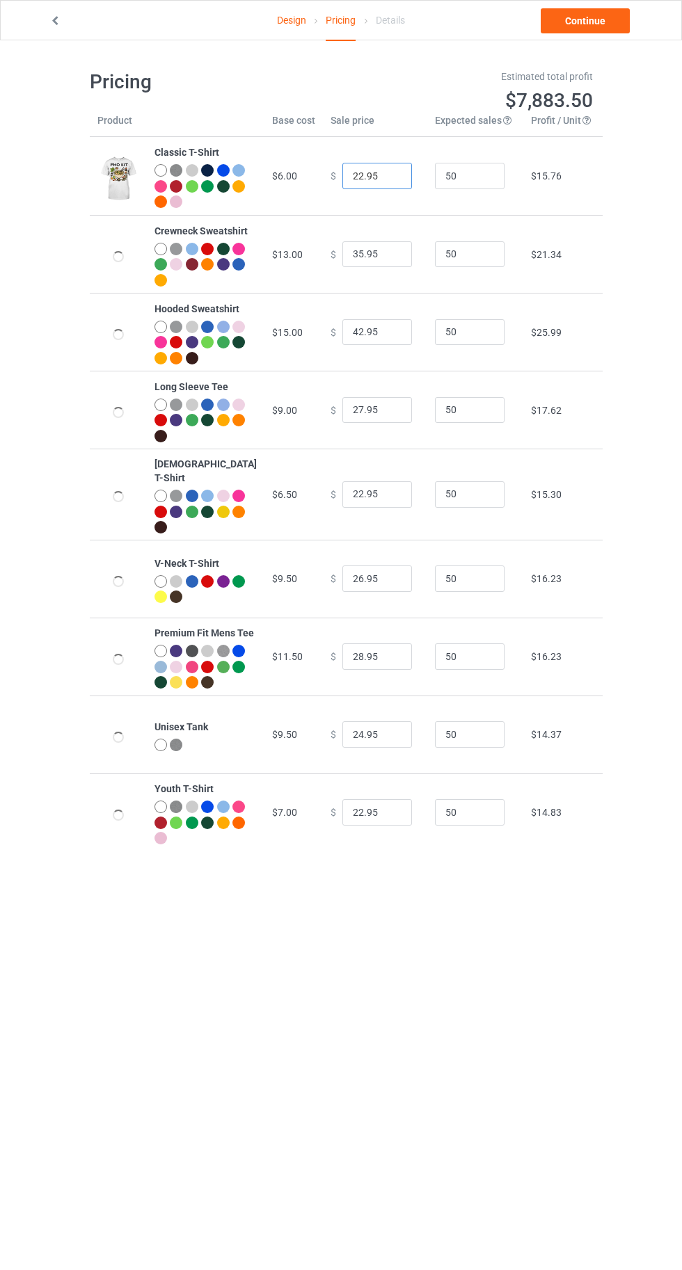
click at [342, 176] on input "22.95" at bounding box center [377, 176] width 70 height 26
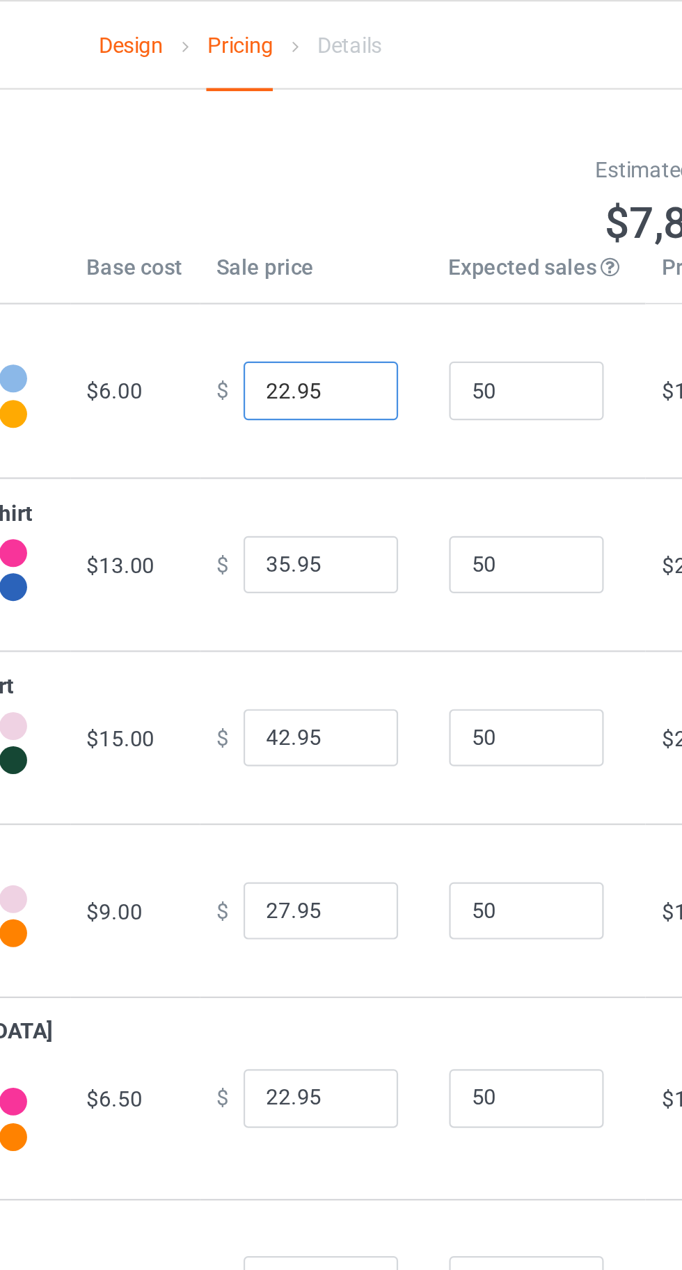
click at [342, 175] on input "22.95" at bounding box center [377, 176] width 70 height 26
click at [343, 176] on input "22.95" at bounding box center [377, 176] width 70 height 26
type input "19.95"
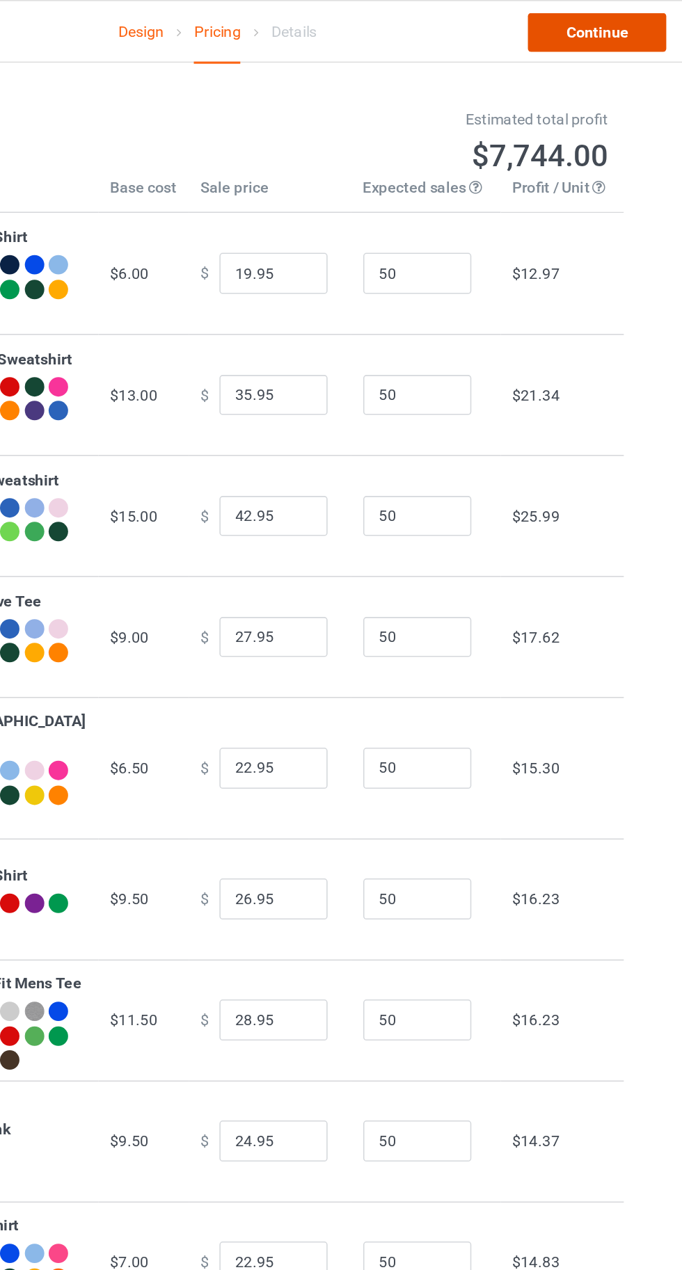
click at [587, 29] on link "Continue" at bounding box center [585, 20] width 89 height 25
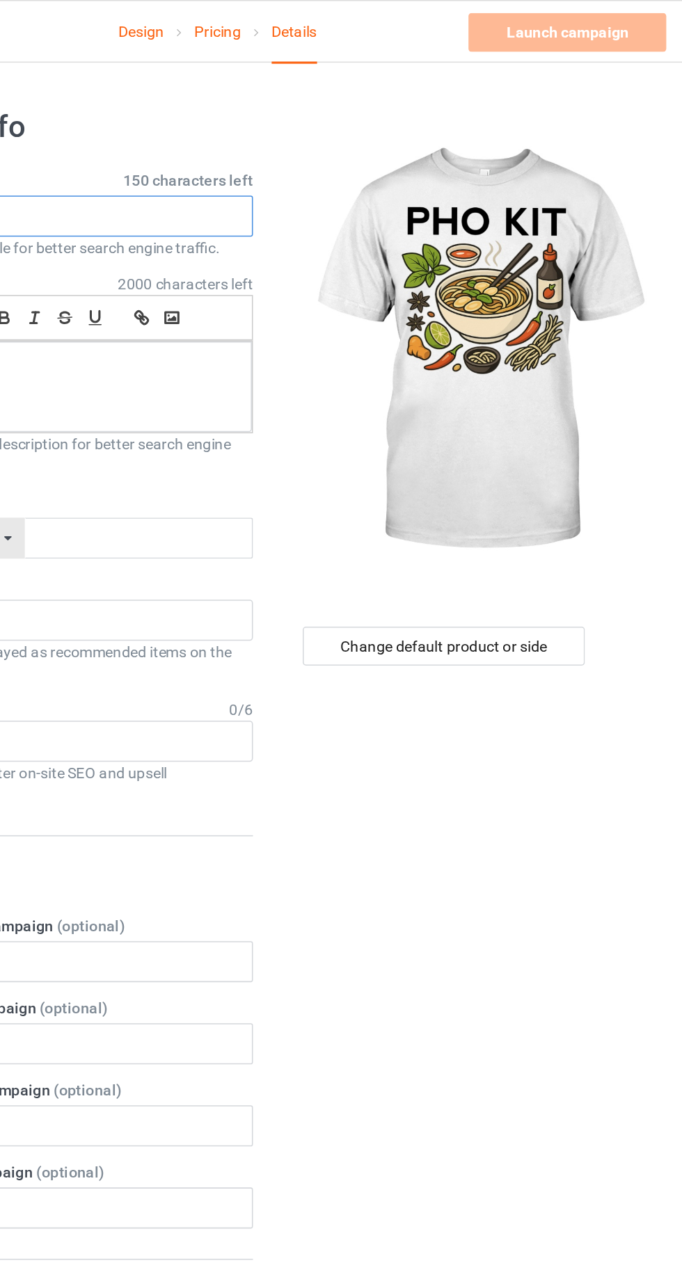
click at [287, 145] on input "text" at bounding box center [227, 139] width 274 height 26
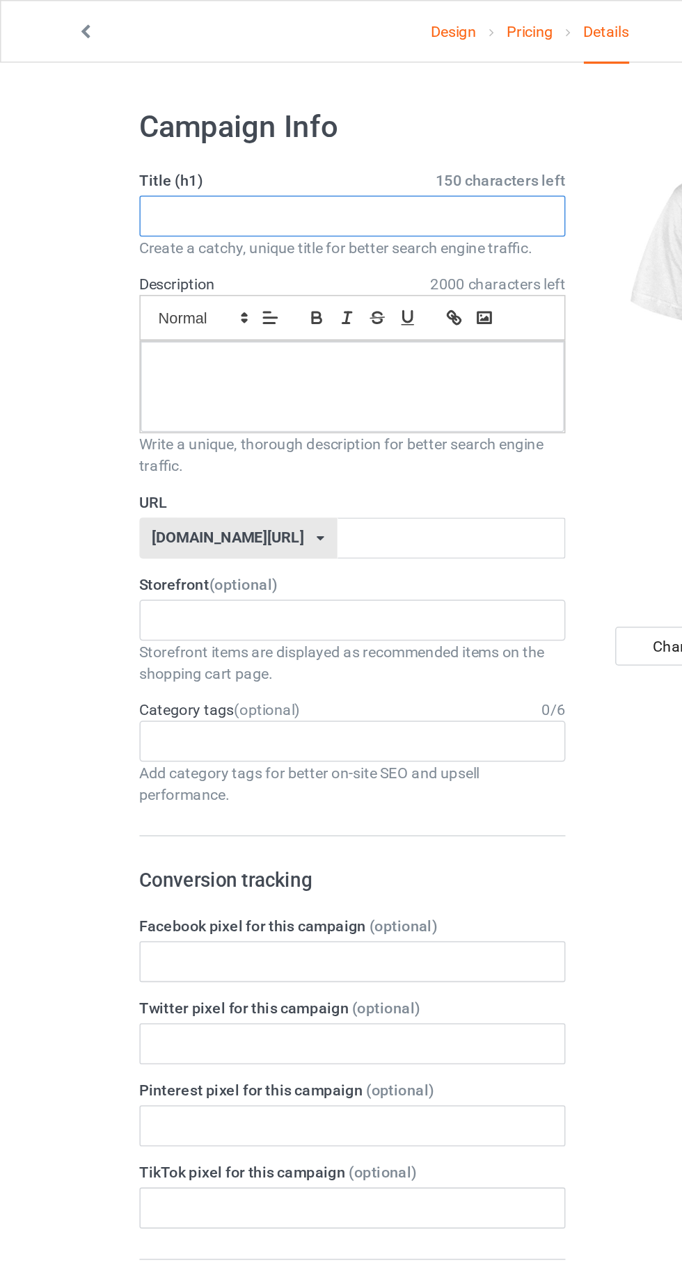
paste input "PHO KIT"
type input "PHO KIT"
click at [164, 256] on div at bounding box center [226, 249] width 273 height 58
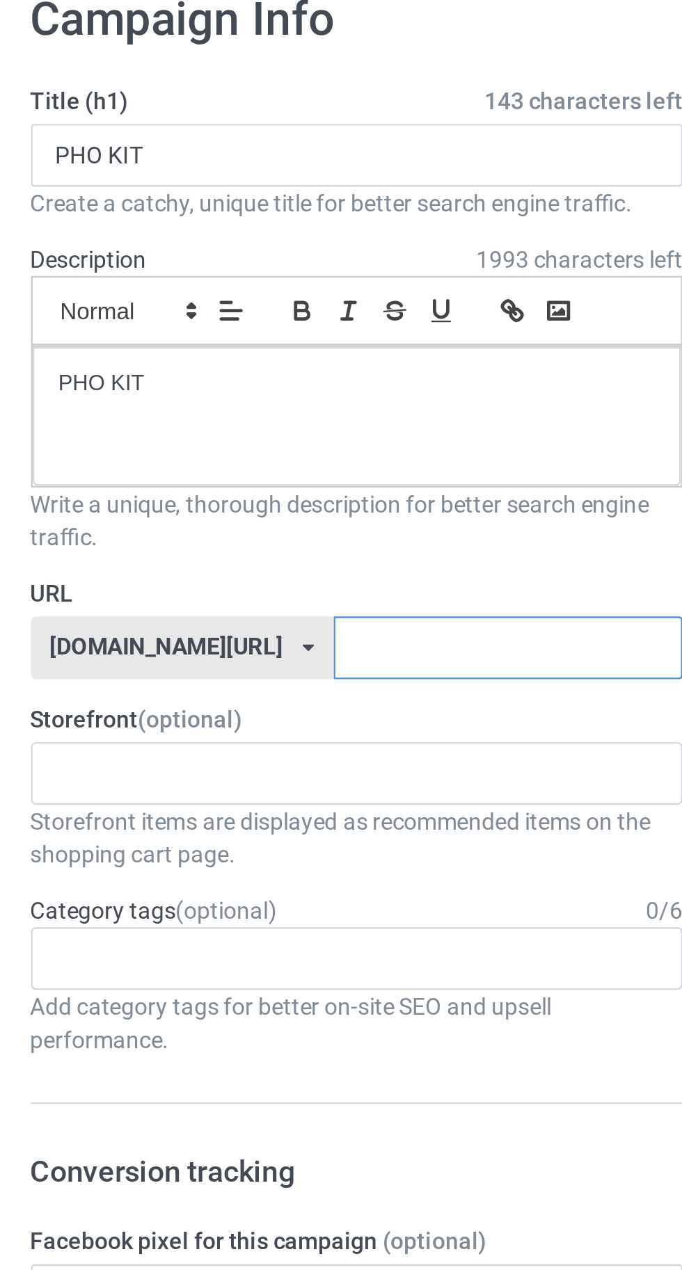
click at [287, 342] on input "text" at bounding box center [290, 346] width 147 height 26
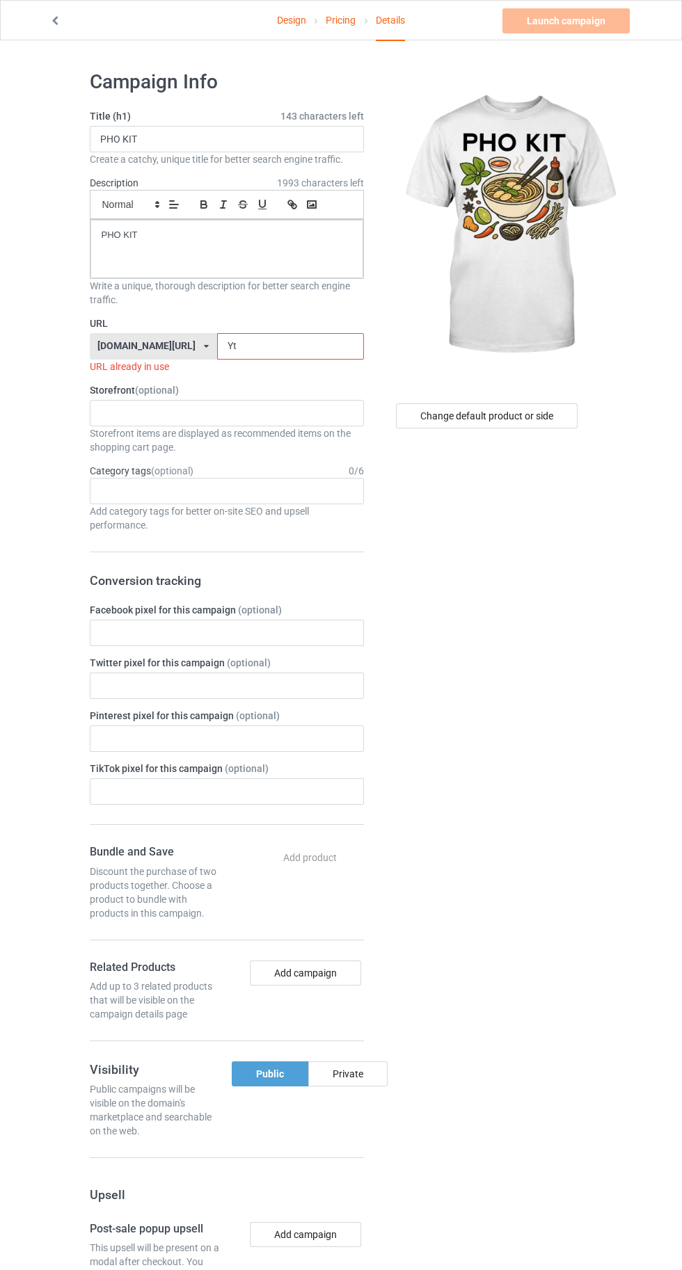
type input "Ytp"
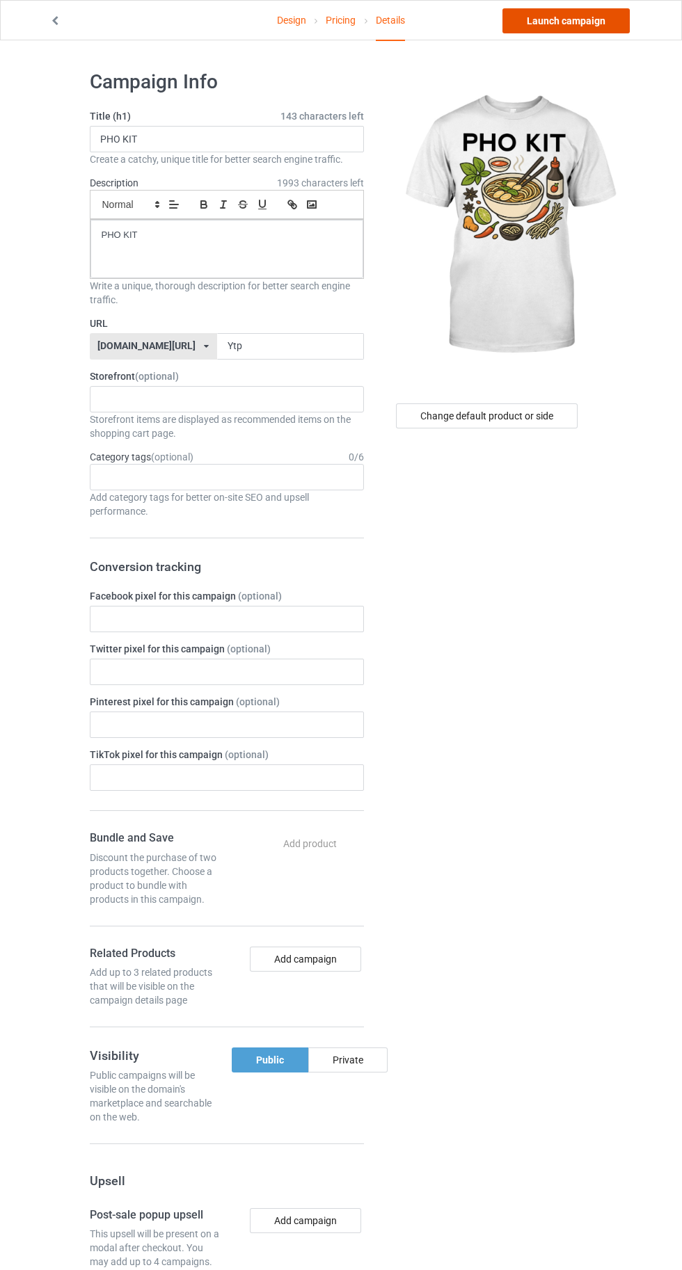
click at [555, 29] on link "Launch campaign" at bounding box center [565, 20] width 127 height 25
